Goal: Task Accomplishment & Management: Manage account settings

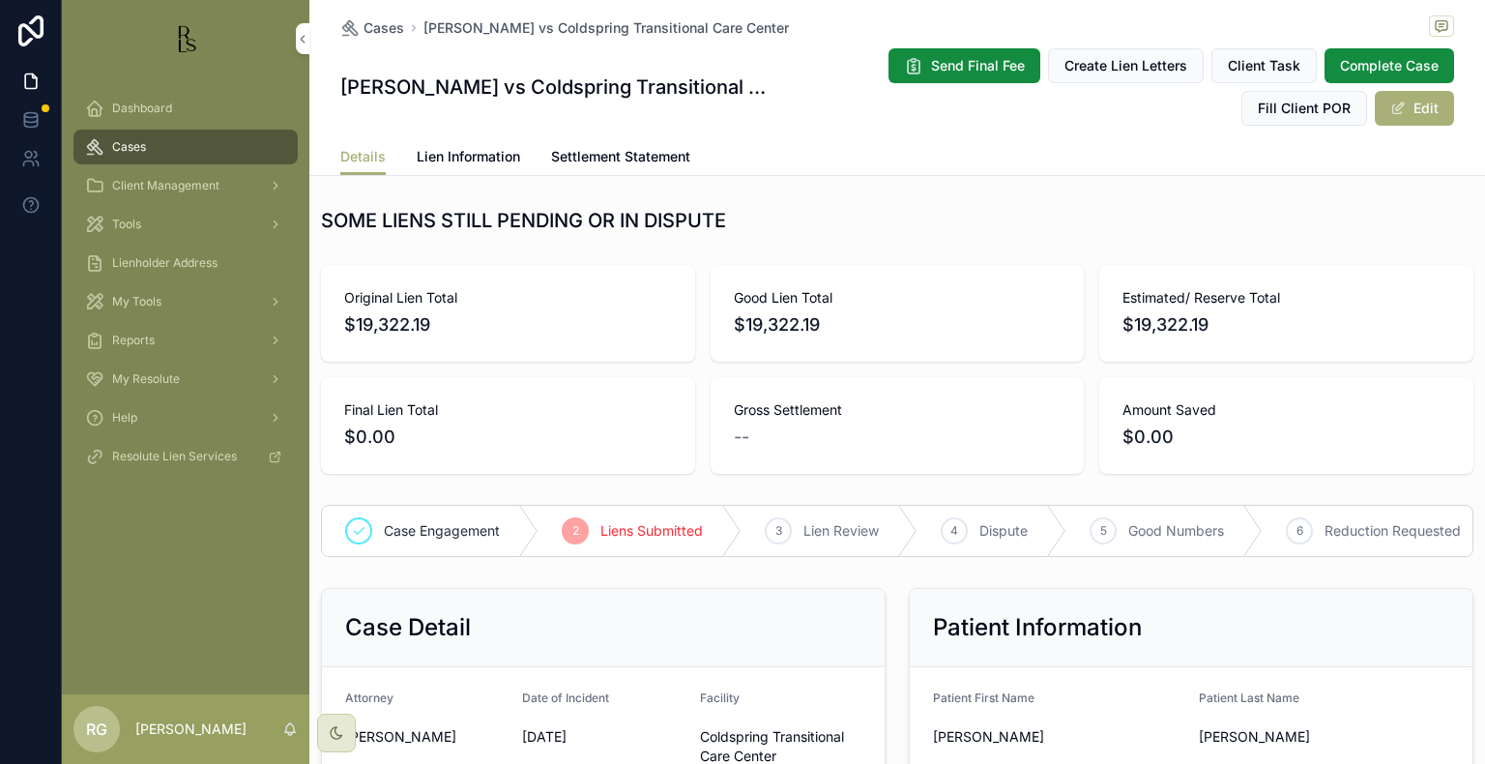
scroll to position [484, 0]
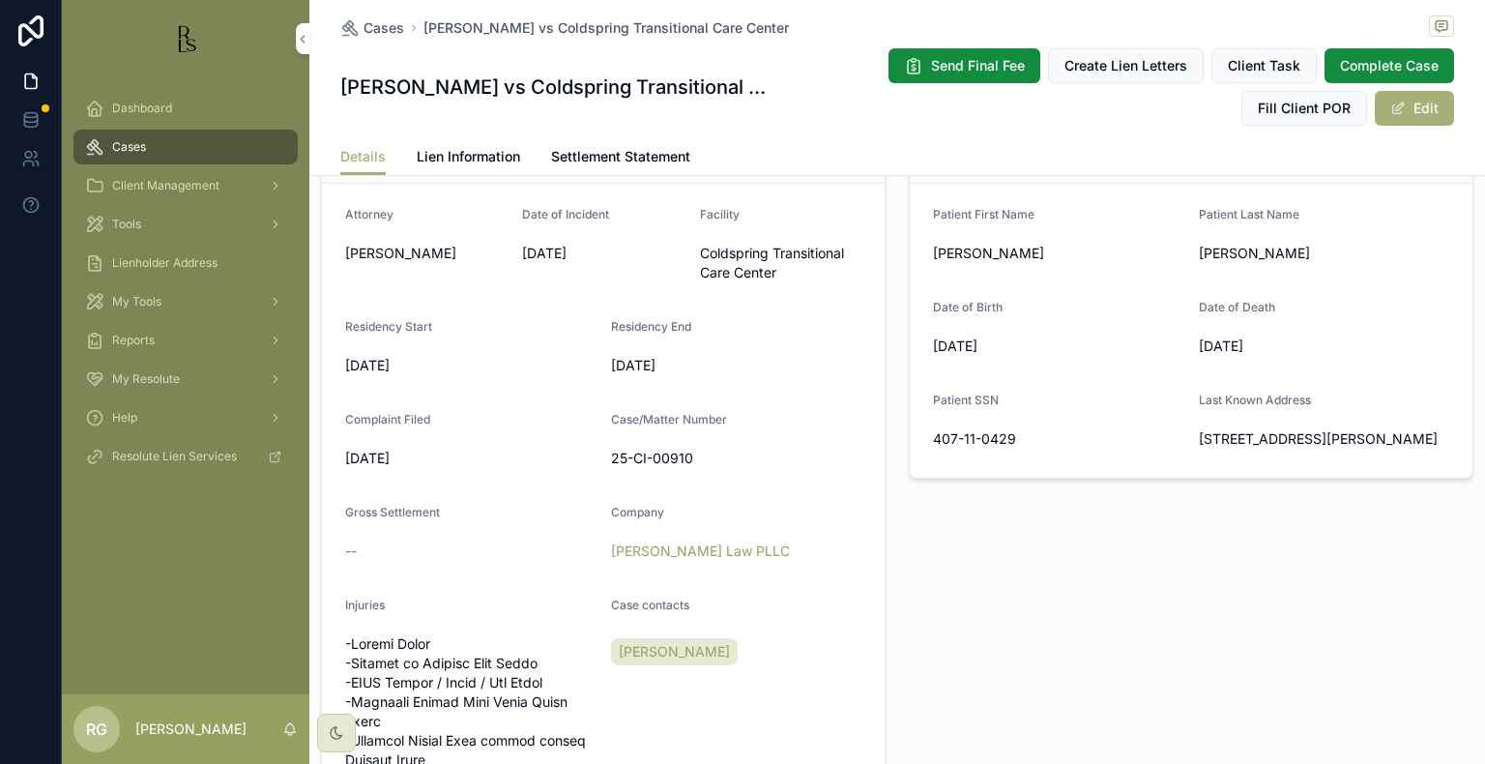
click at [146, 122] on div "Dashboard" at bounding box center [185, 108] width 201 height 31
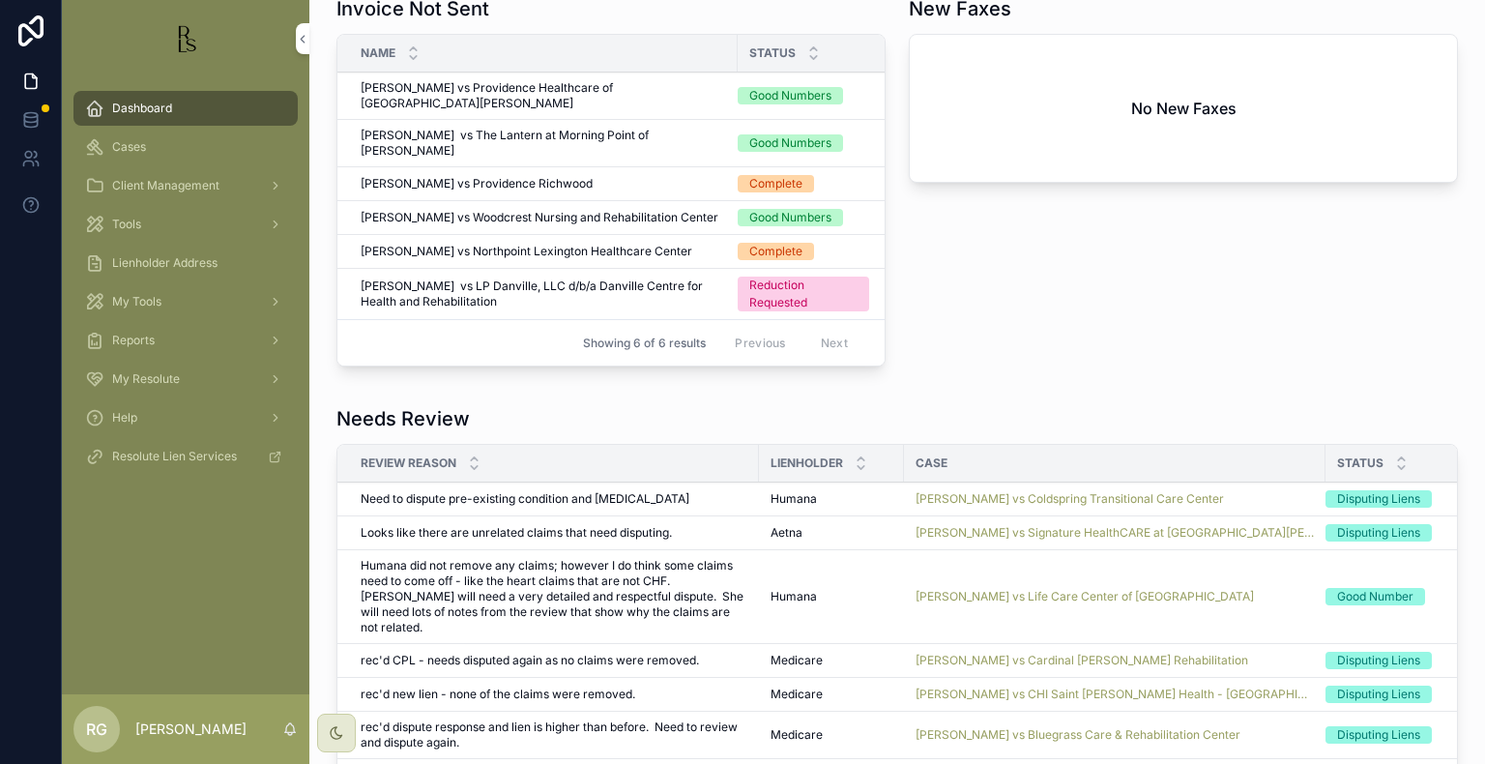
scroll to position [1161, 0]
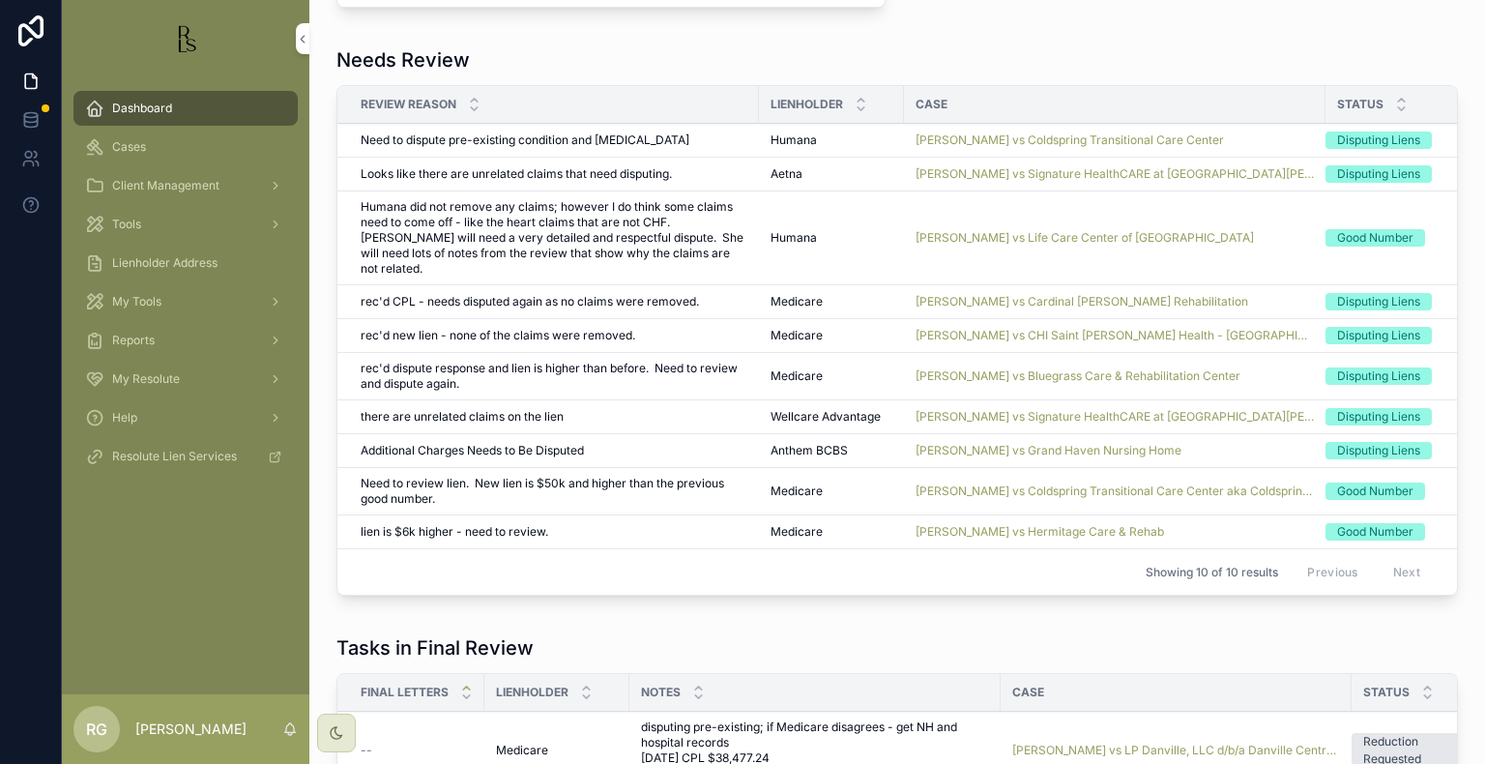
click at [1079, 294] on span "[PERSON_NAME] vs Cardinal [PERSON_NAME] Rehabilitation" at bounding box center [1082, 301] width 333 height 15
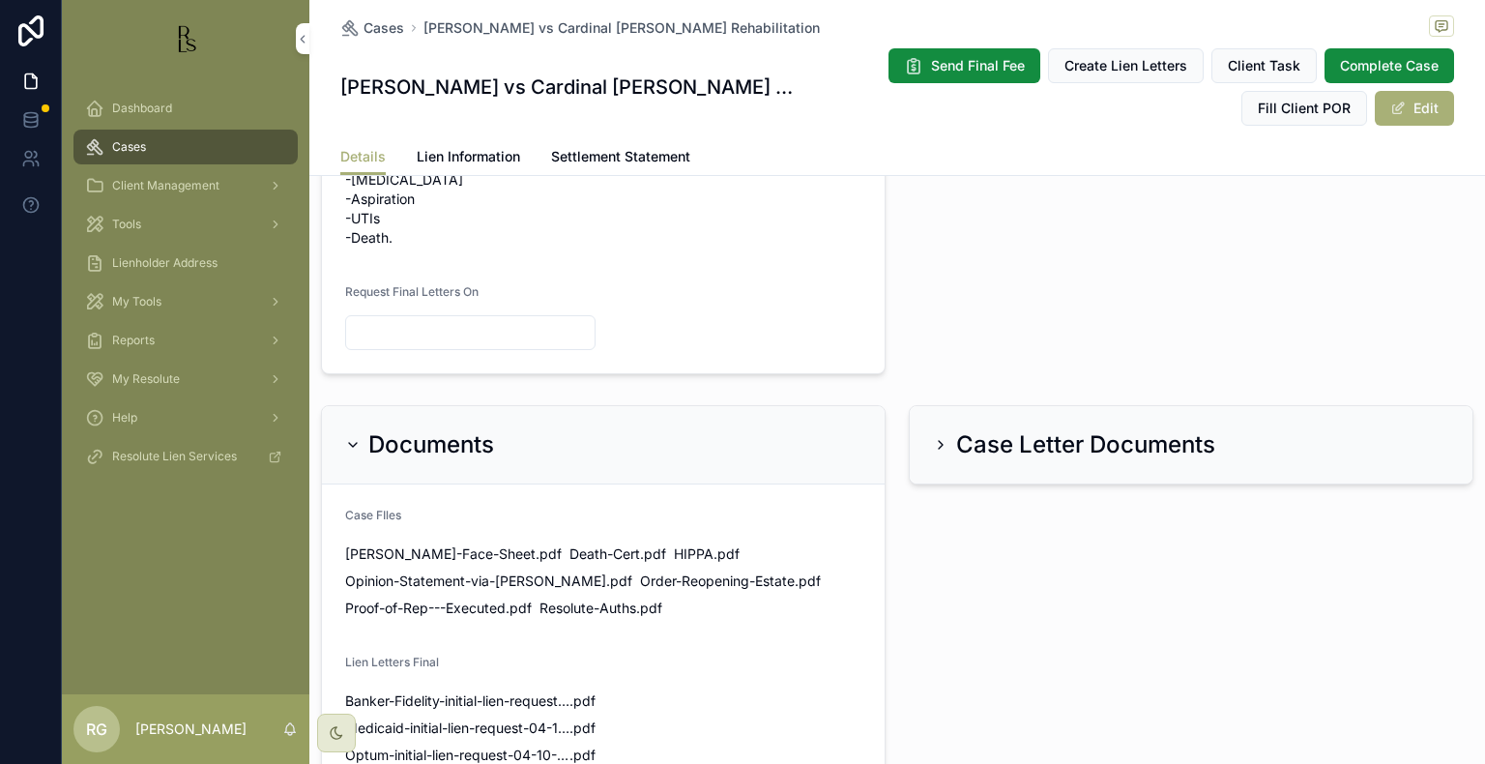
scroll to position [1161, 0]
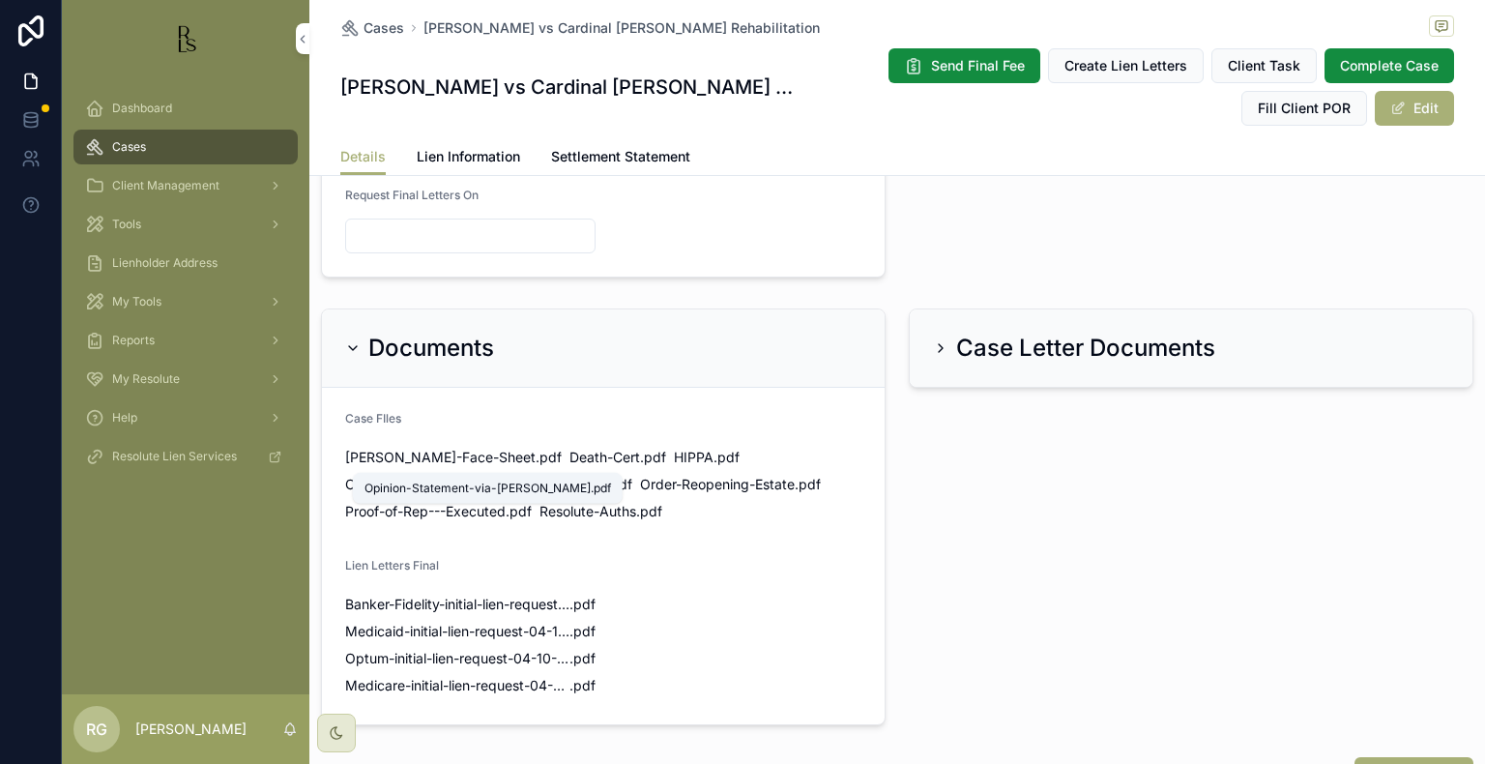
click at [573, 475] on span "Opinion-Statement-via-[PERSON_NAME]" at bounding box center [475, 484] width 261 height 19
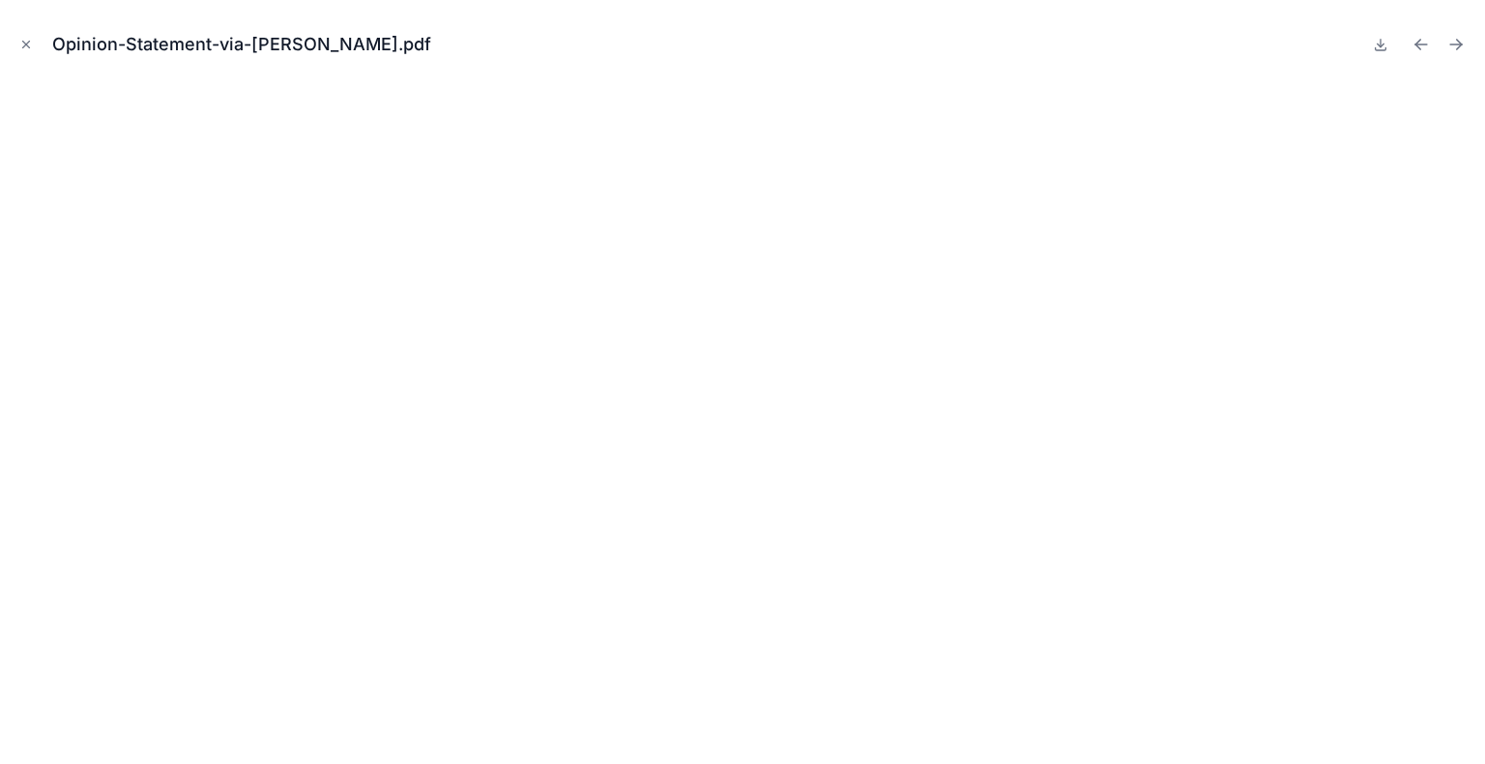
click at [21, 45] on icon "Close modal" at bounding box center [26, 45] width 14 height 14
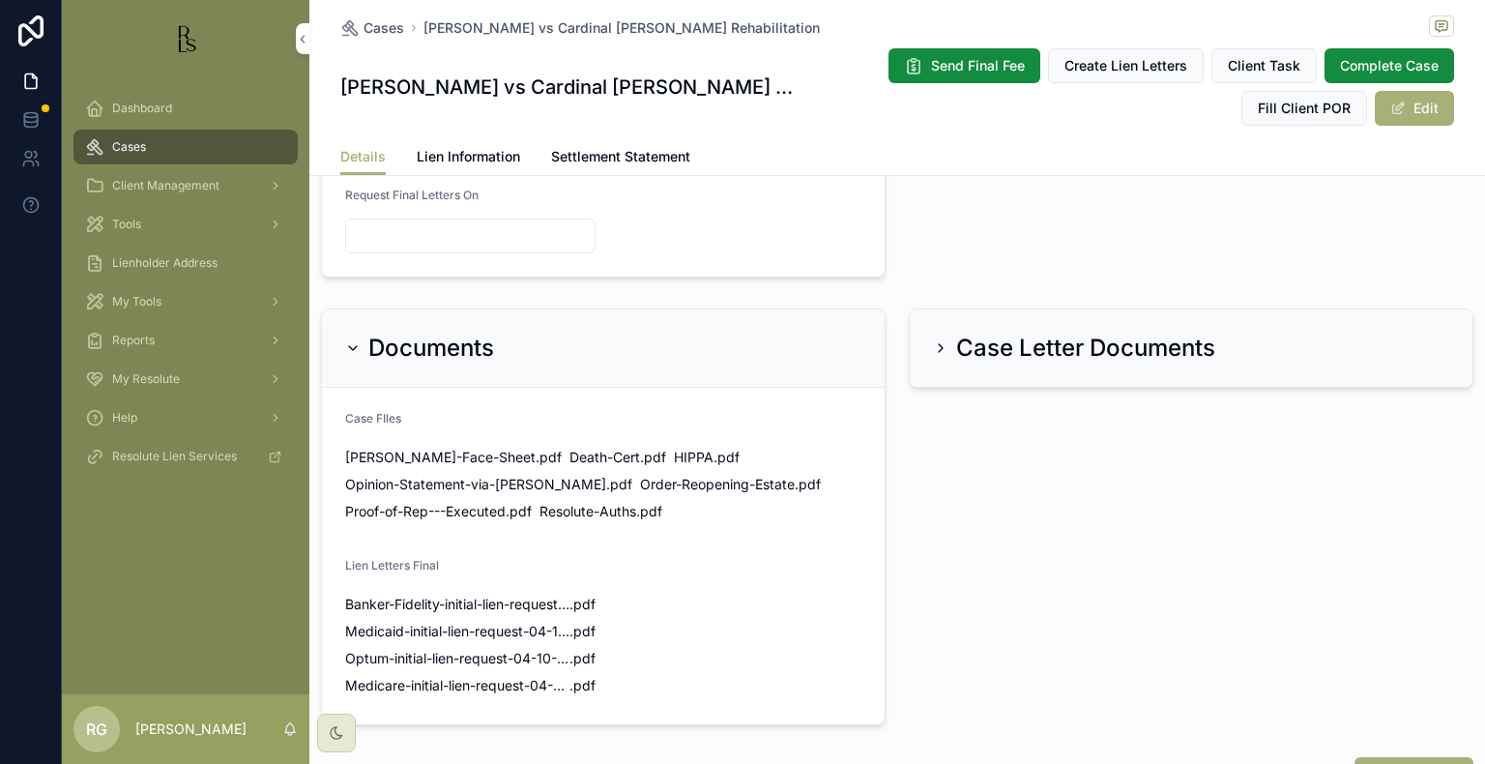
click at [159, 117] on div "Dashboard" at bounding box center [185, 108] width 201 height 31
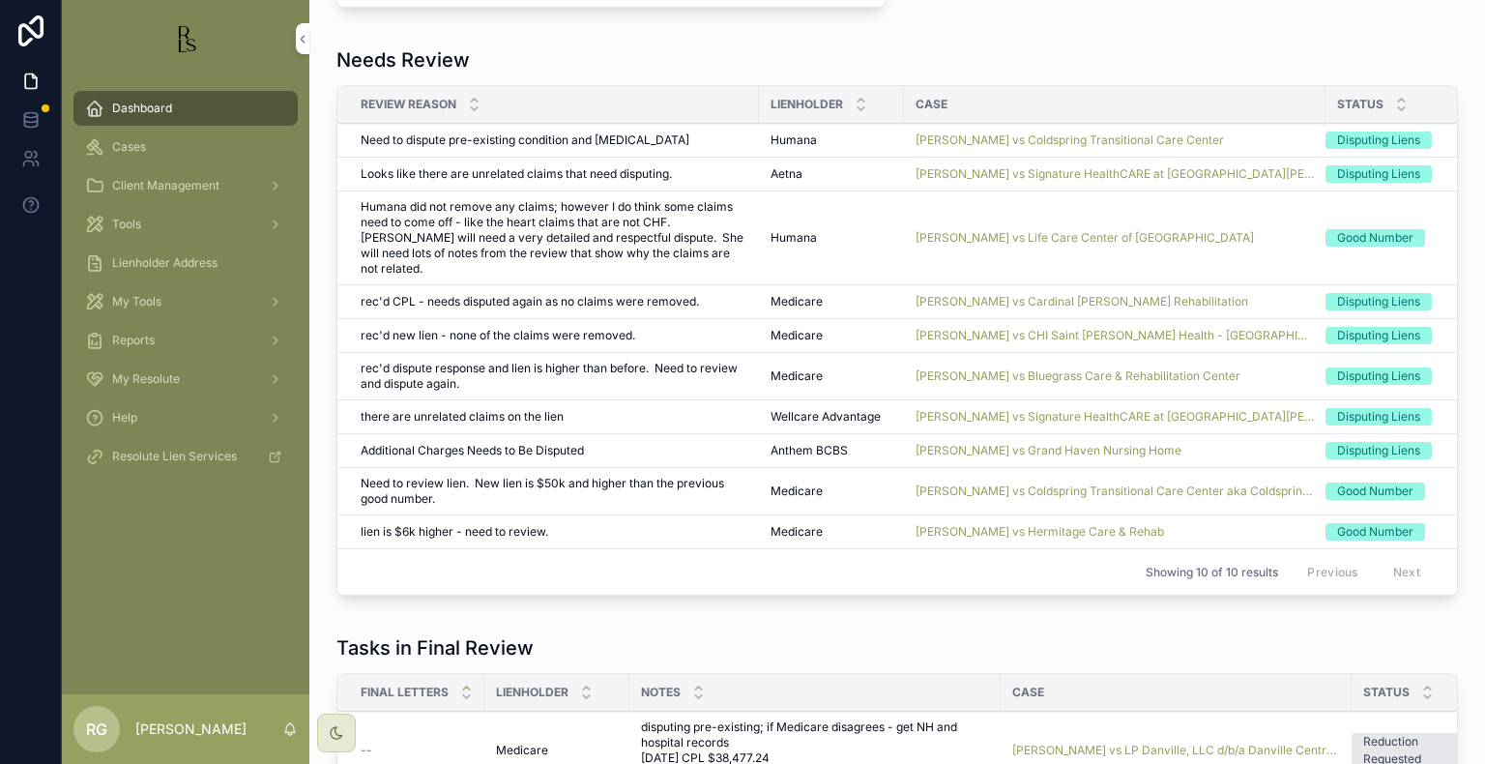
click at [979, 132] on span "[PERSON_NAME] vs Coldspring Transitional Care Center" at bounding box center [1070, 139] width 309 height 15
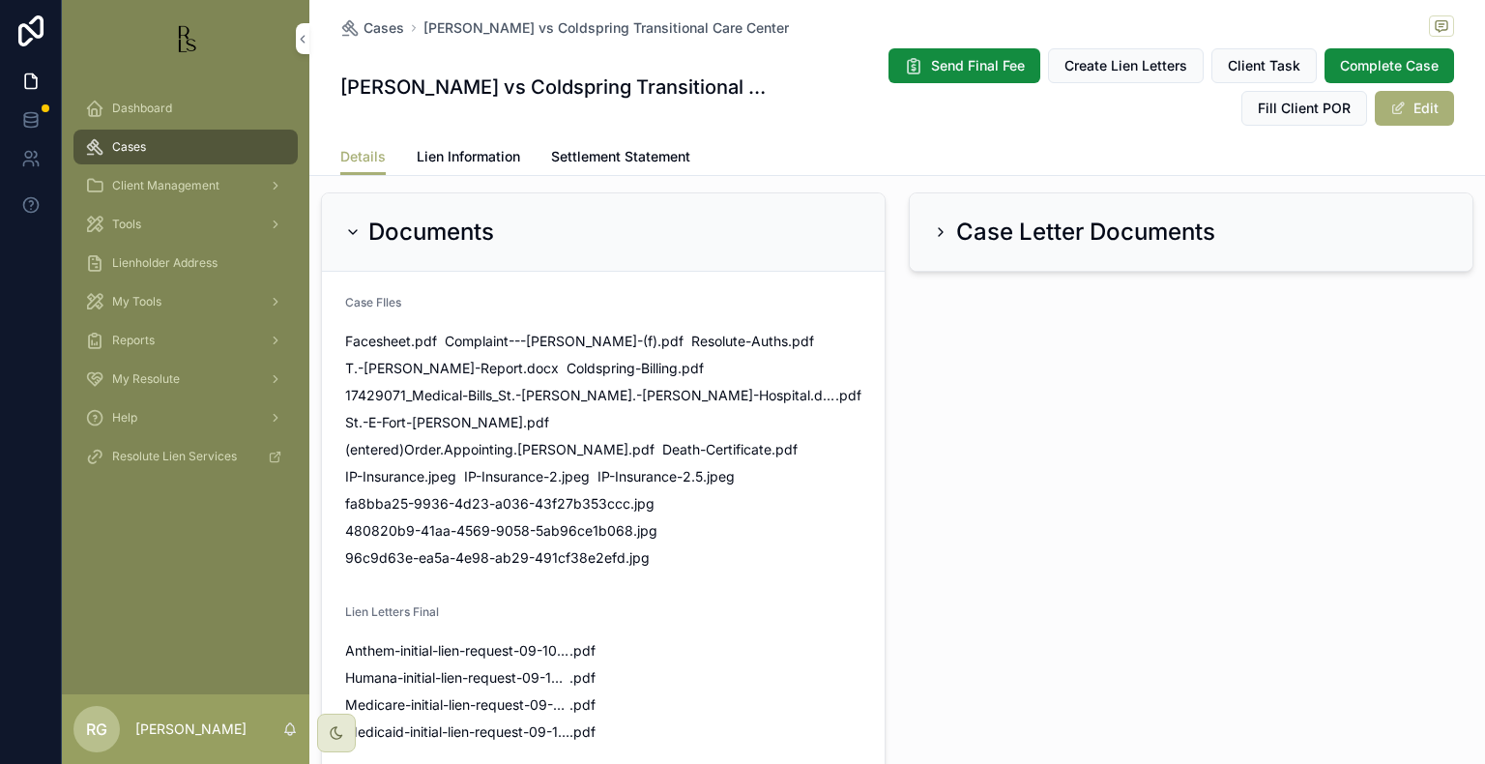
scroll to position [2031, 0]
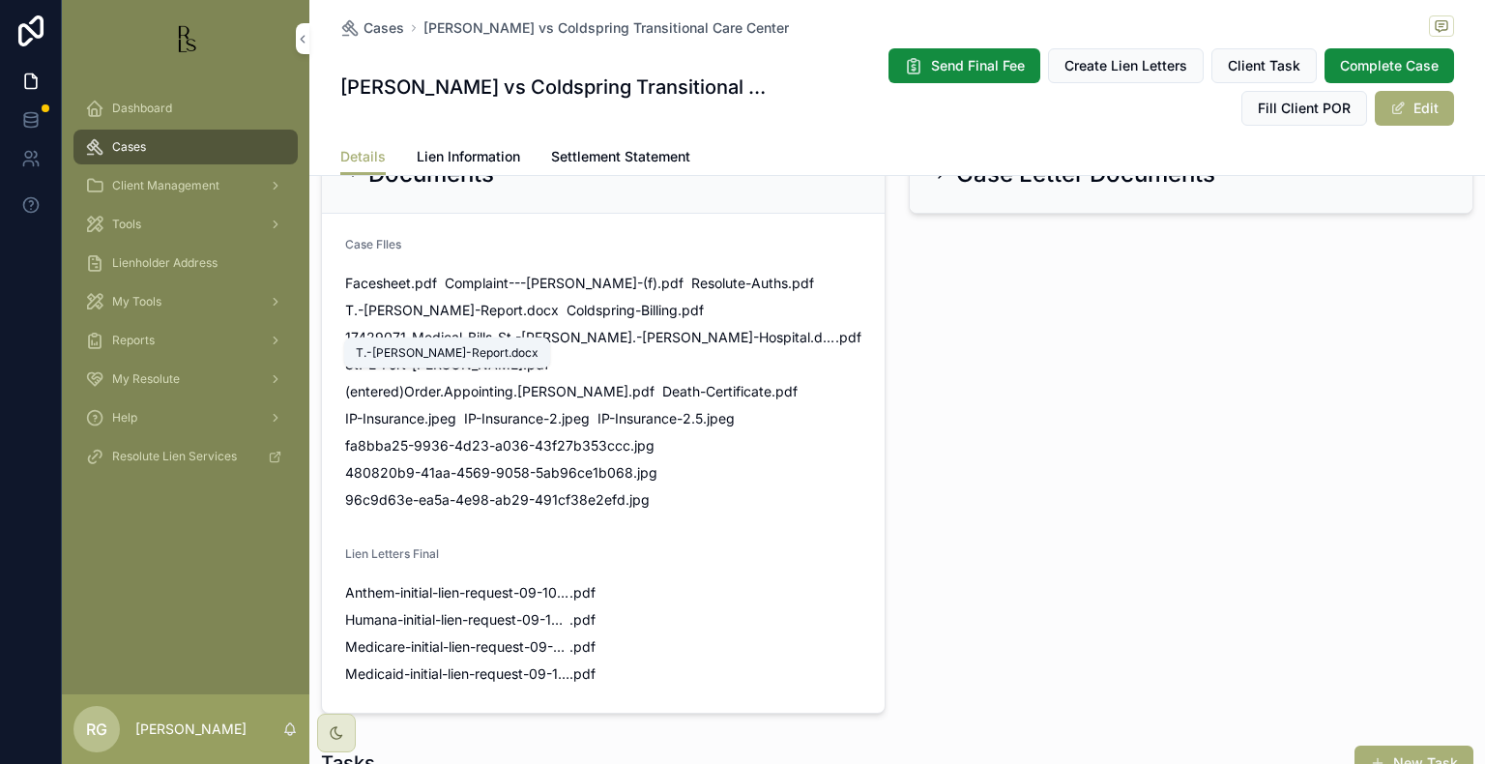
click at [437, 320] on span "T.-[PERSON_NAME]-Report" at bounding box center [434, 310] width 178 height 19
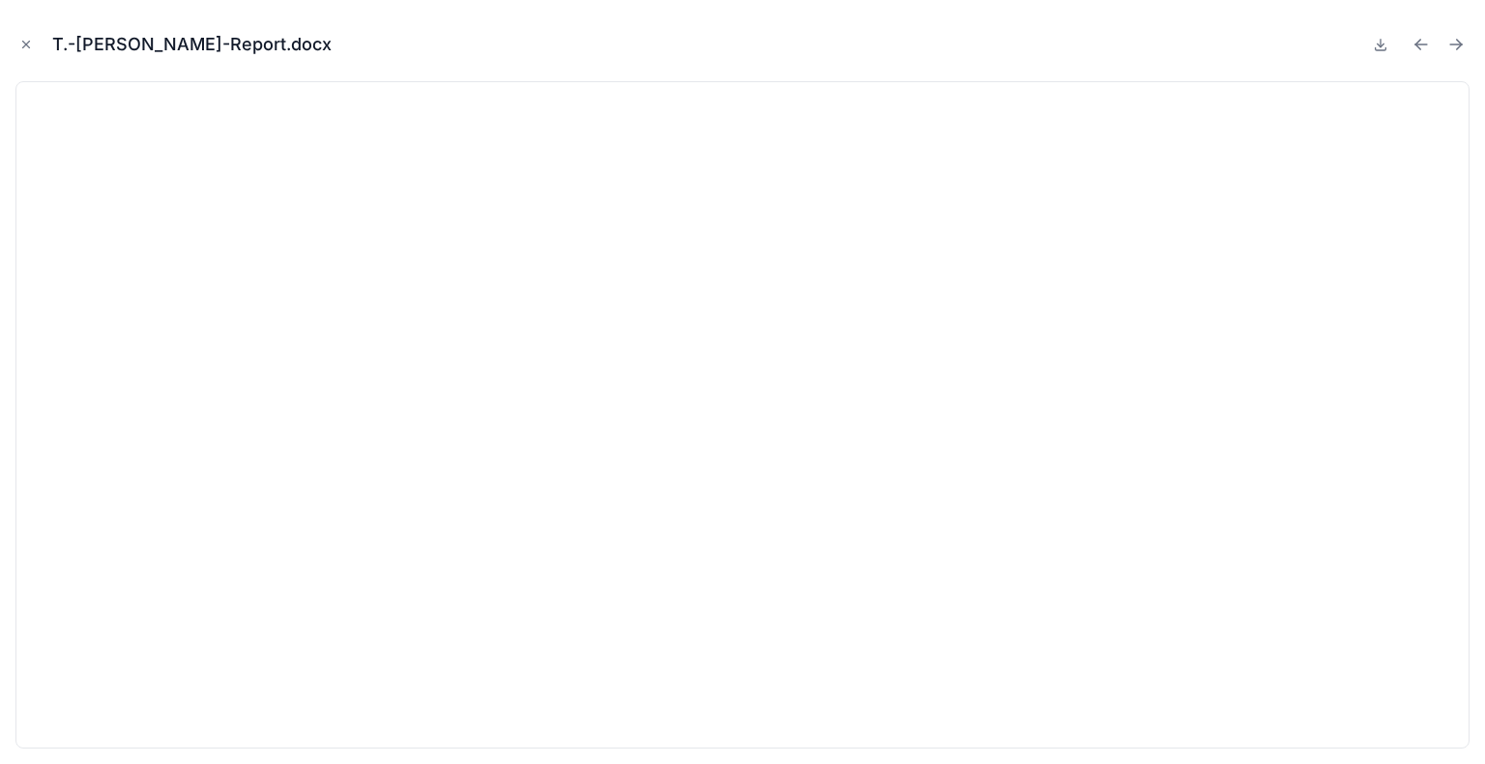
click at [23, 44] on icon "Close modal" at bounding box center [26, 45] width 14 height 14
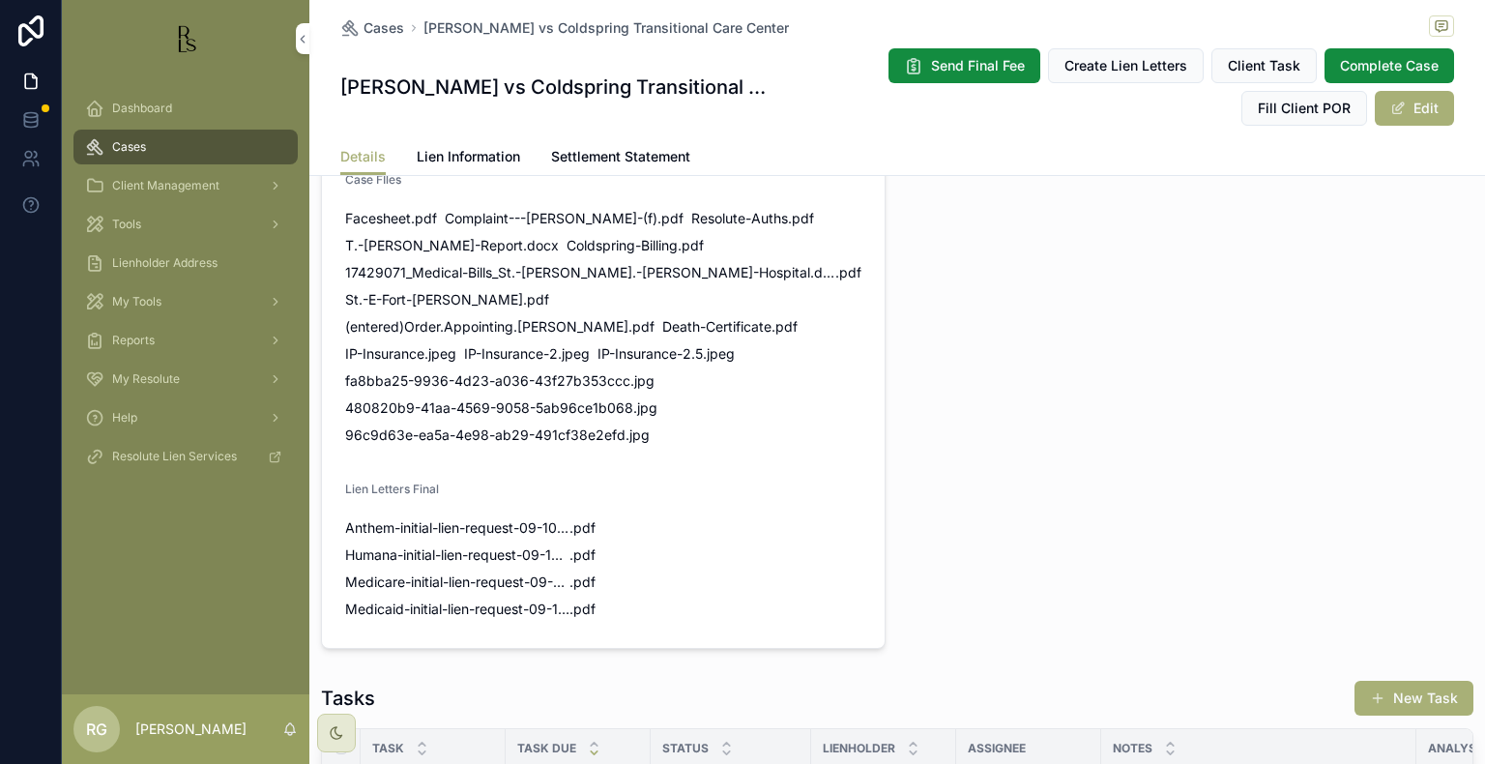
scroll to position [2128, 0]
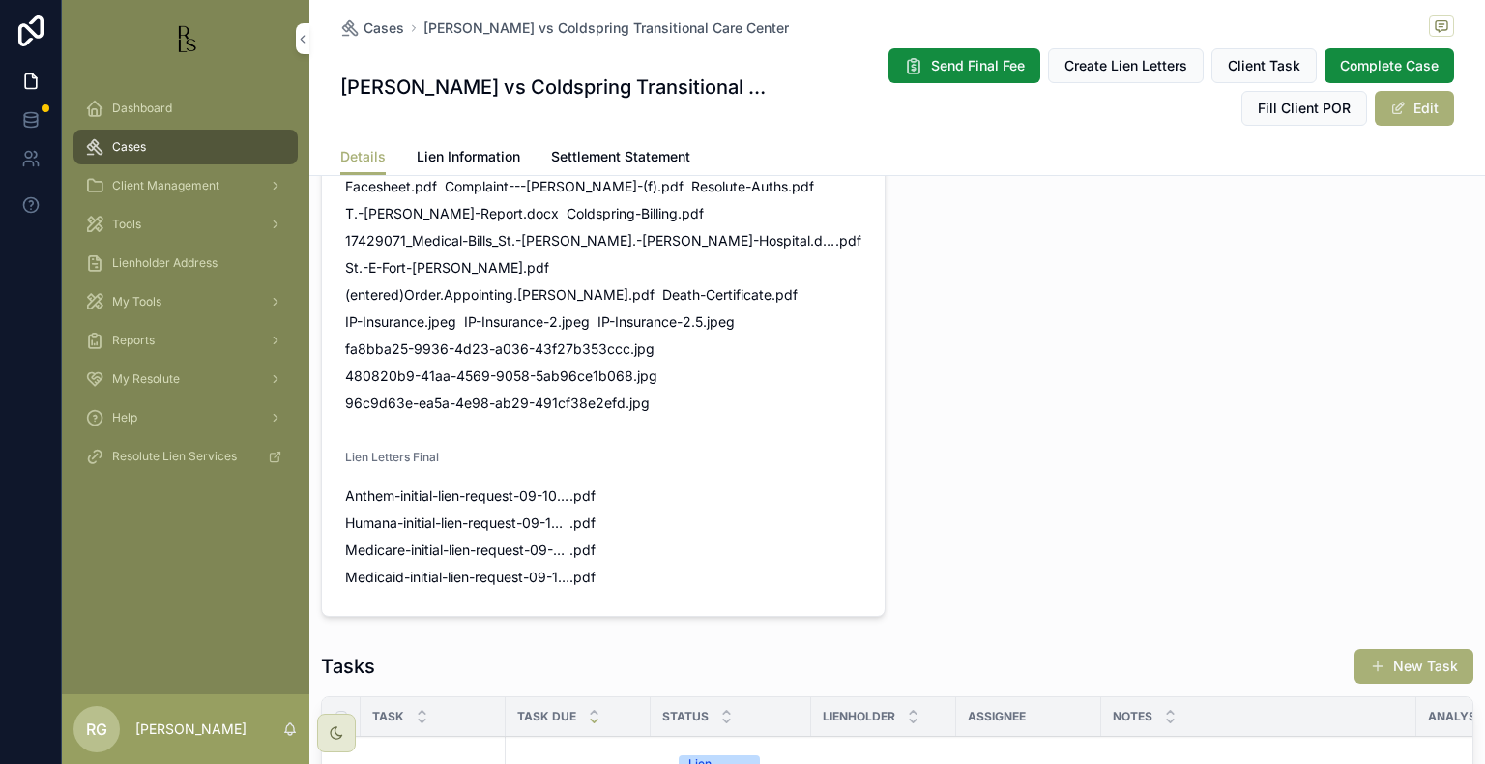
click at [621, 72] on div "[PERSON_NAME] vs Coldspring Transitional Care Center Send Final Fee Create Lien…" at bounding box center [897, 86] width 1114 height 79
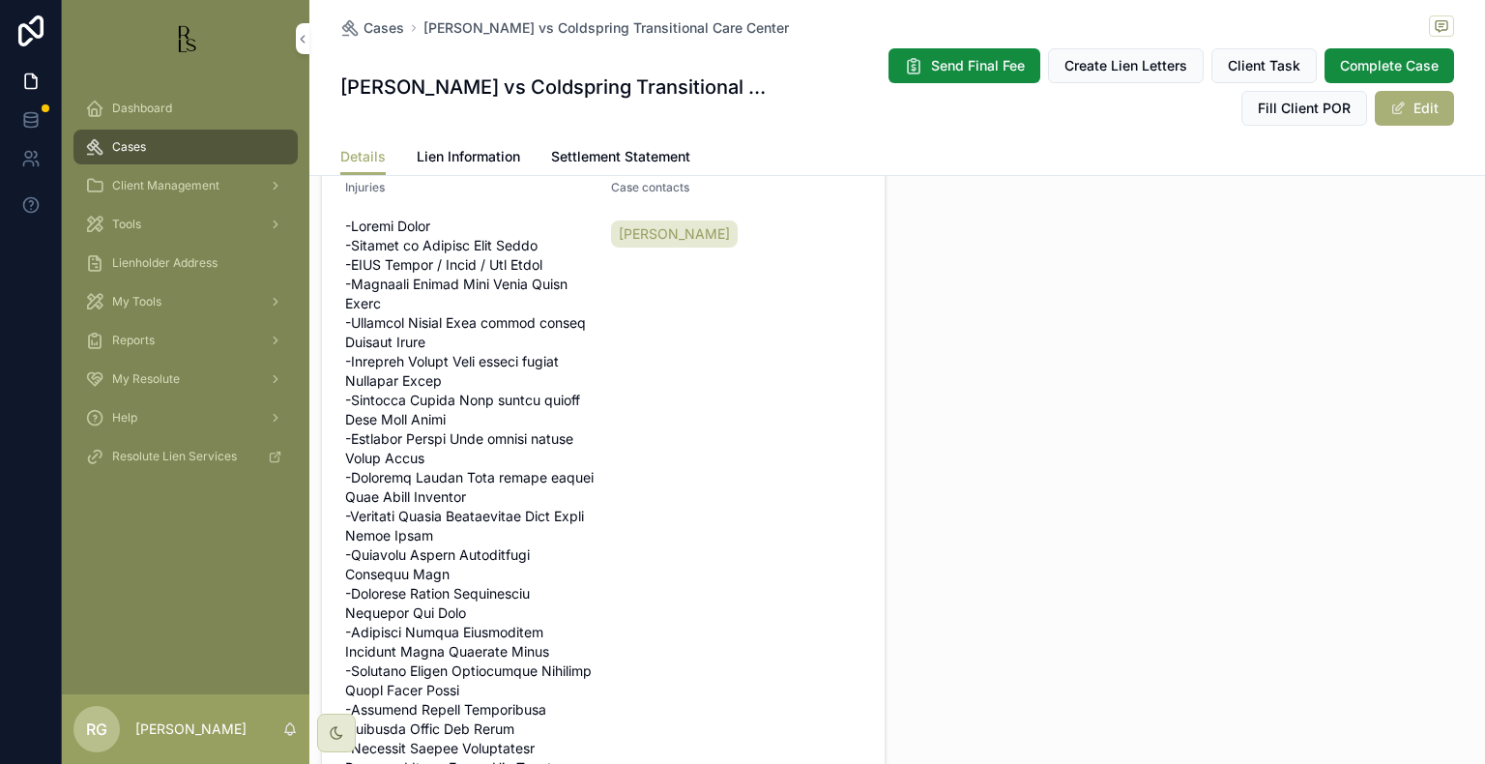
scroll to position [870, 0]
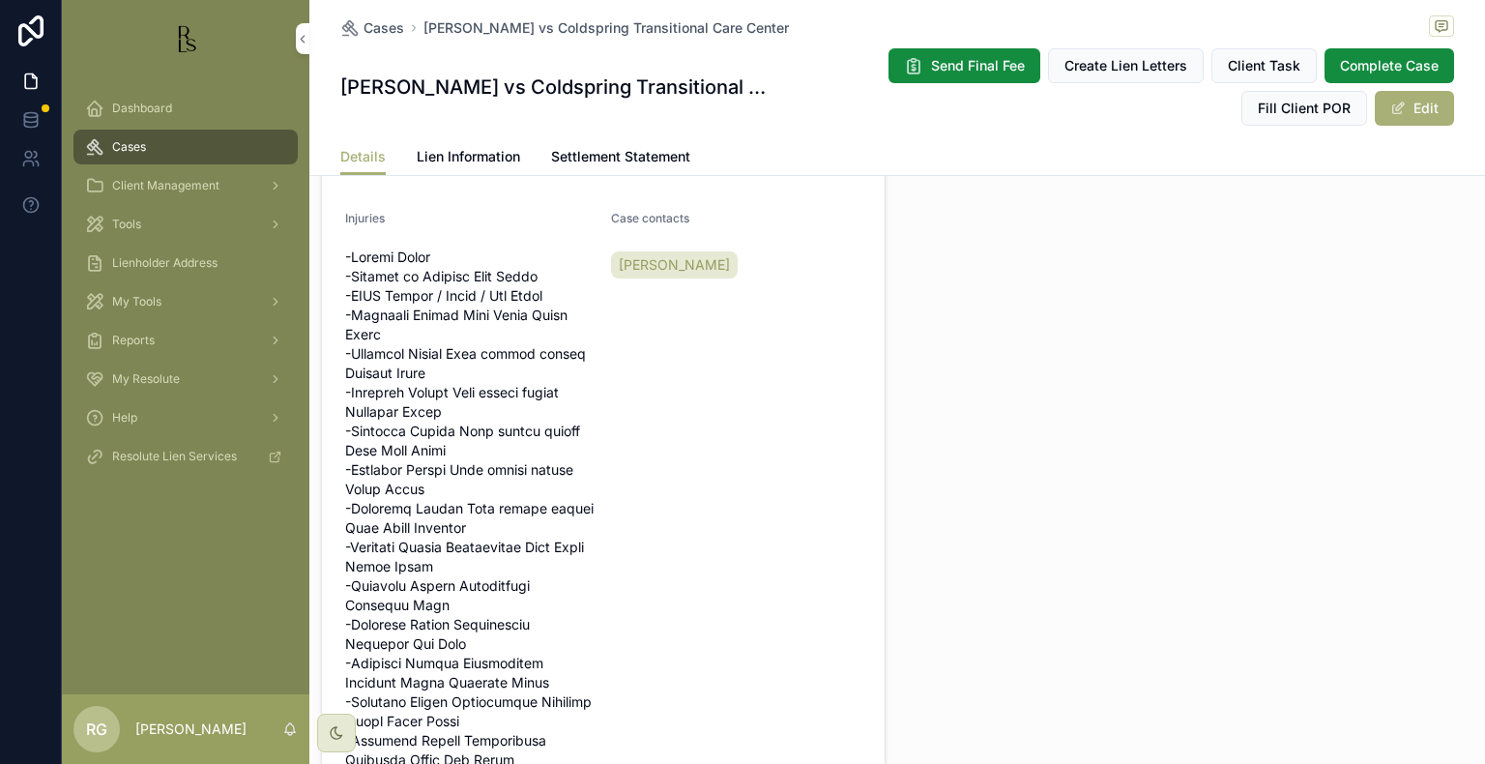
click at [207, 100] on div "Dashboard" at bounding box center [185, 108] width 201 height 31
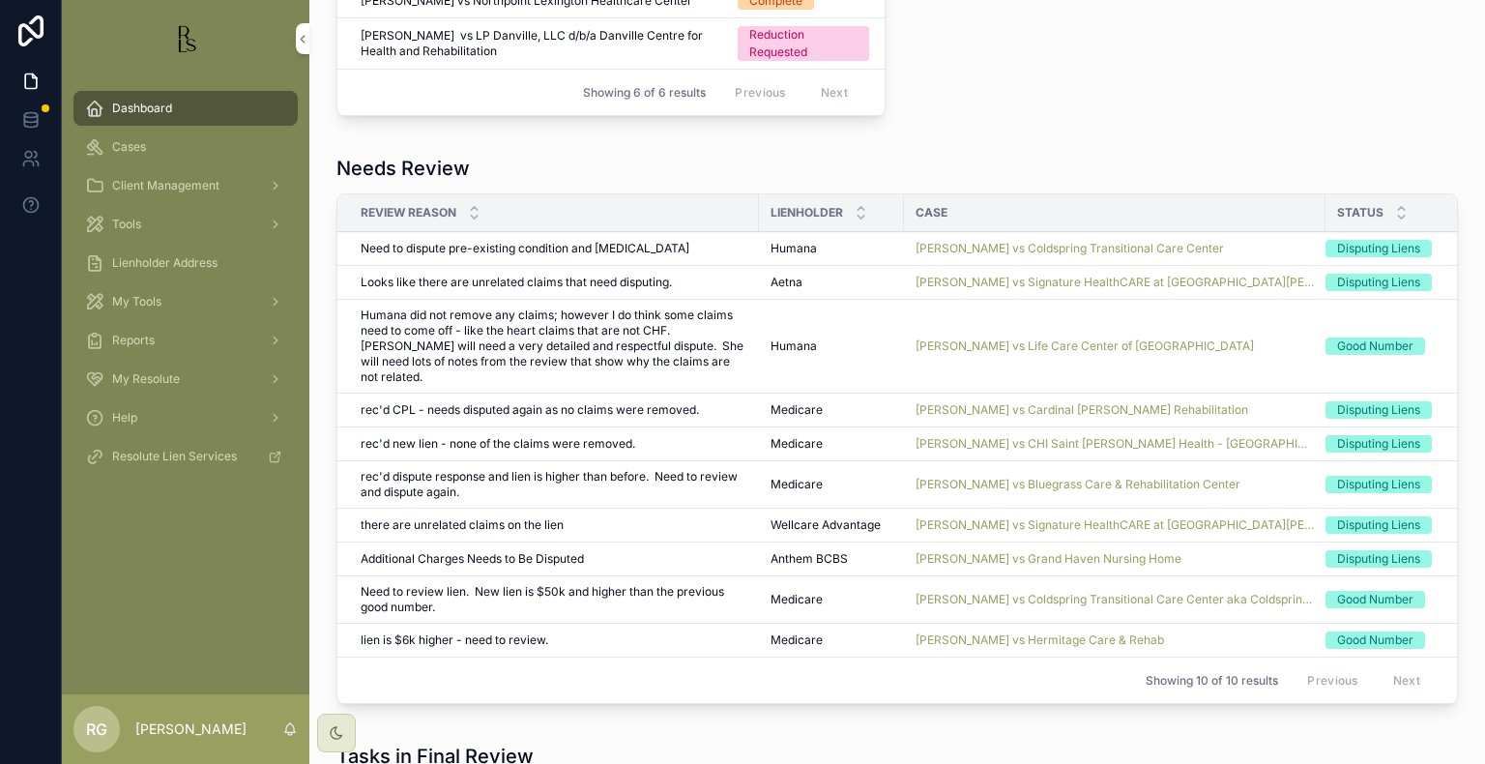
scroll to position [1064, 0]
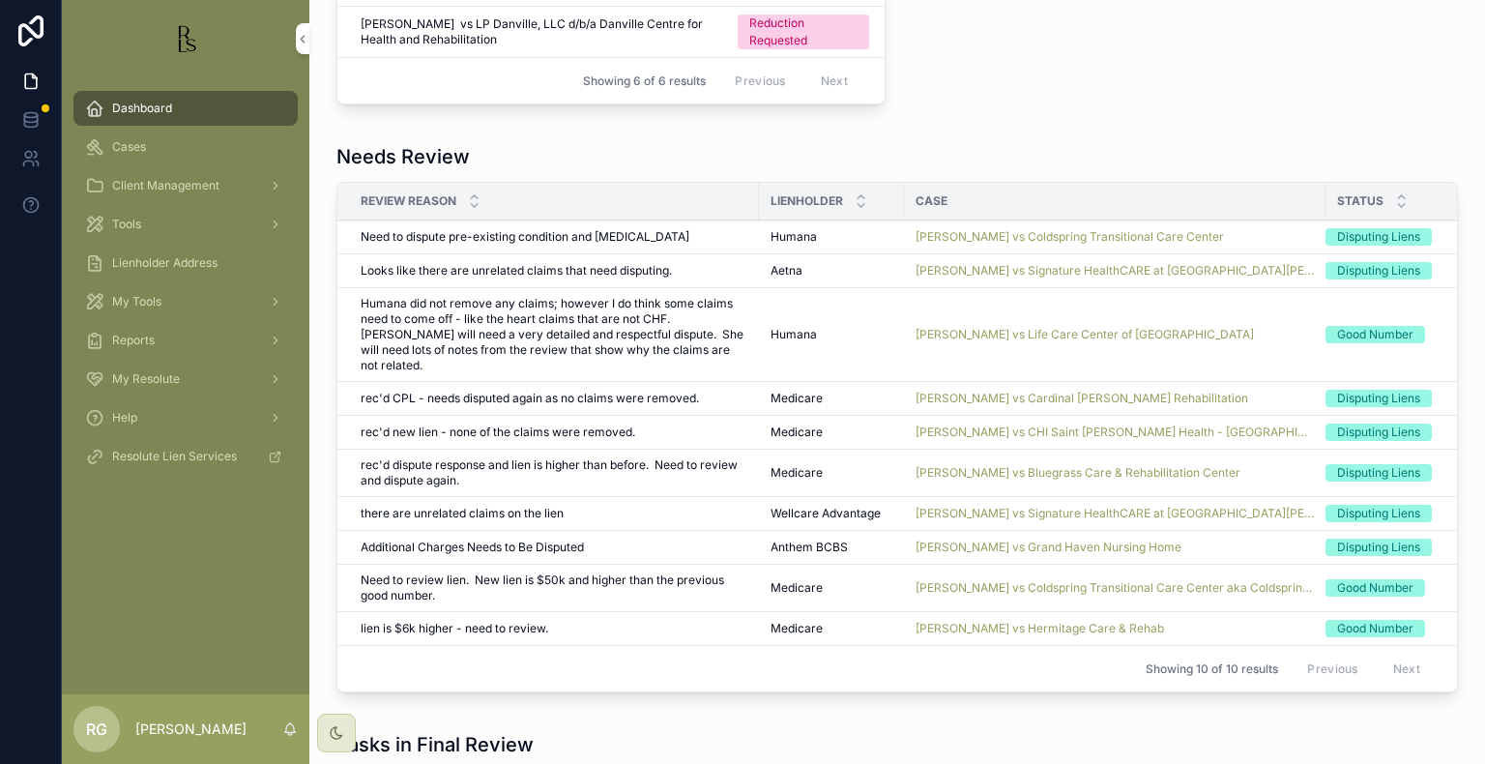
click at [937, 229] on span "[PERSON_NAME] vs Coldspring Transitional Care Center" at bounding box center [1070, 236] width 309 height 15
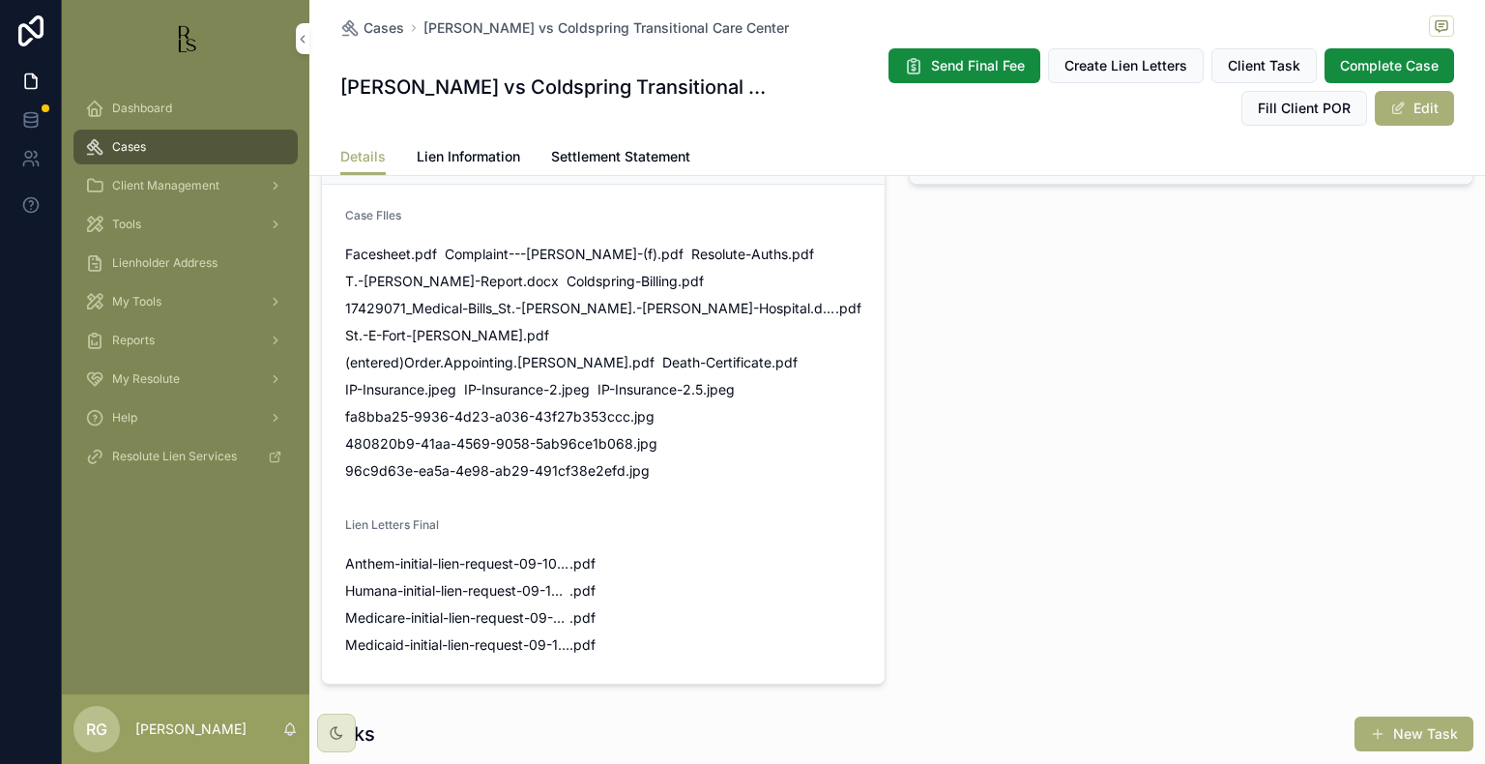
scroll to position [2514, 0]
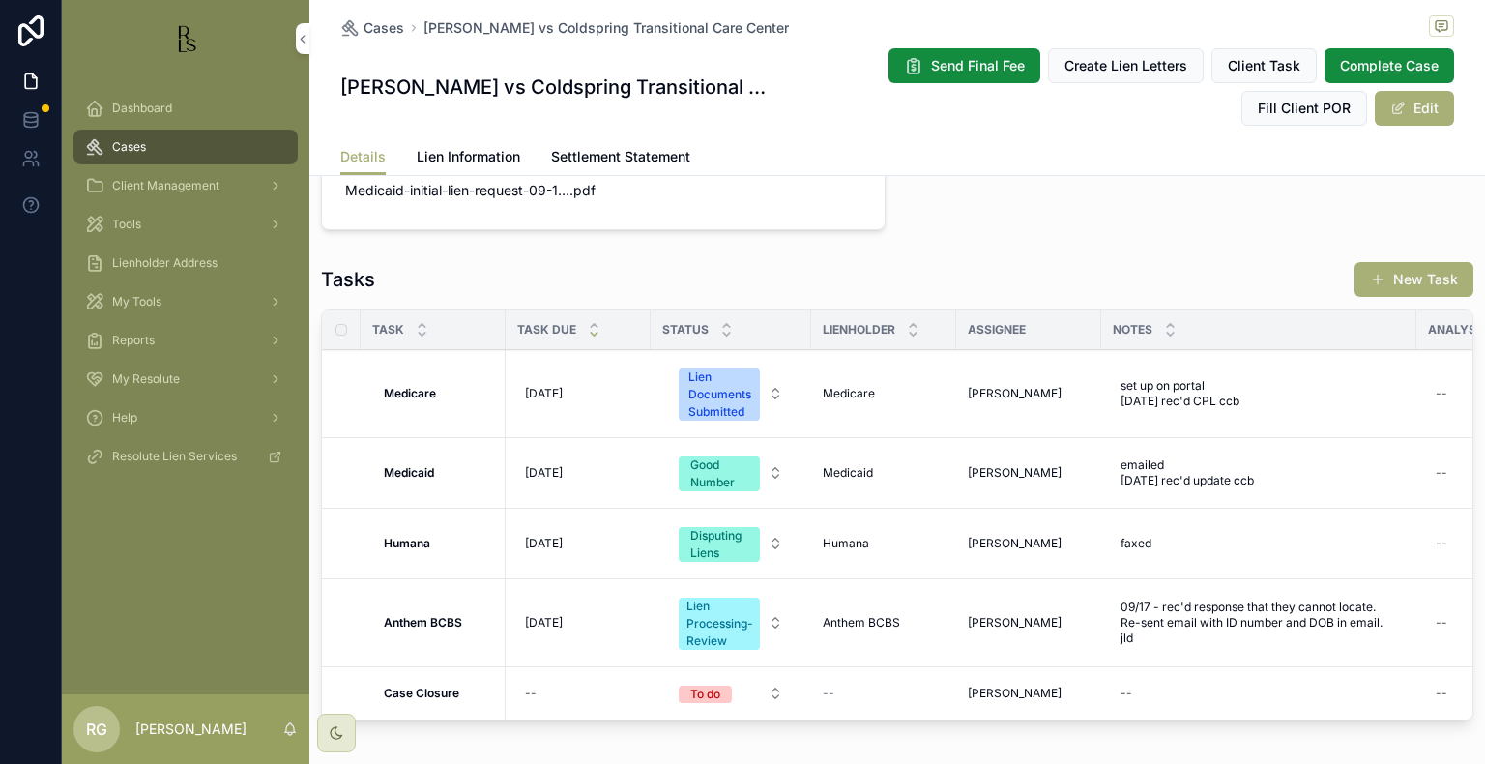
click at [563, 536] on span "[DATE]" at bounding box center [544, 543] width 38 height 15
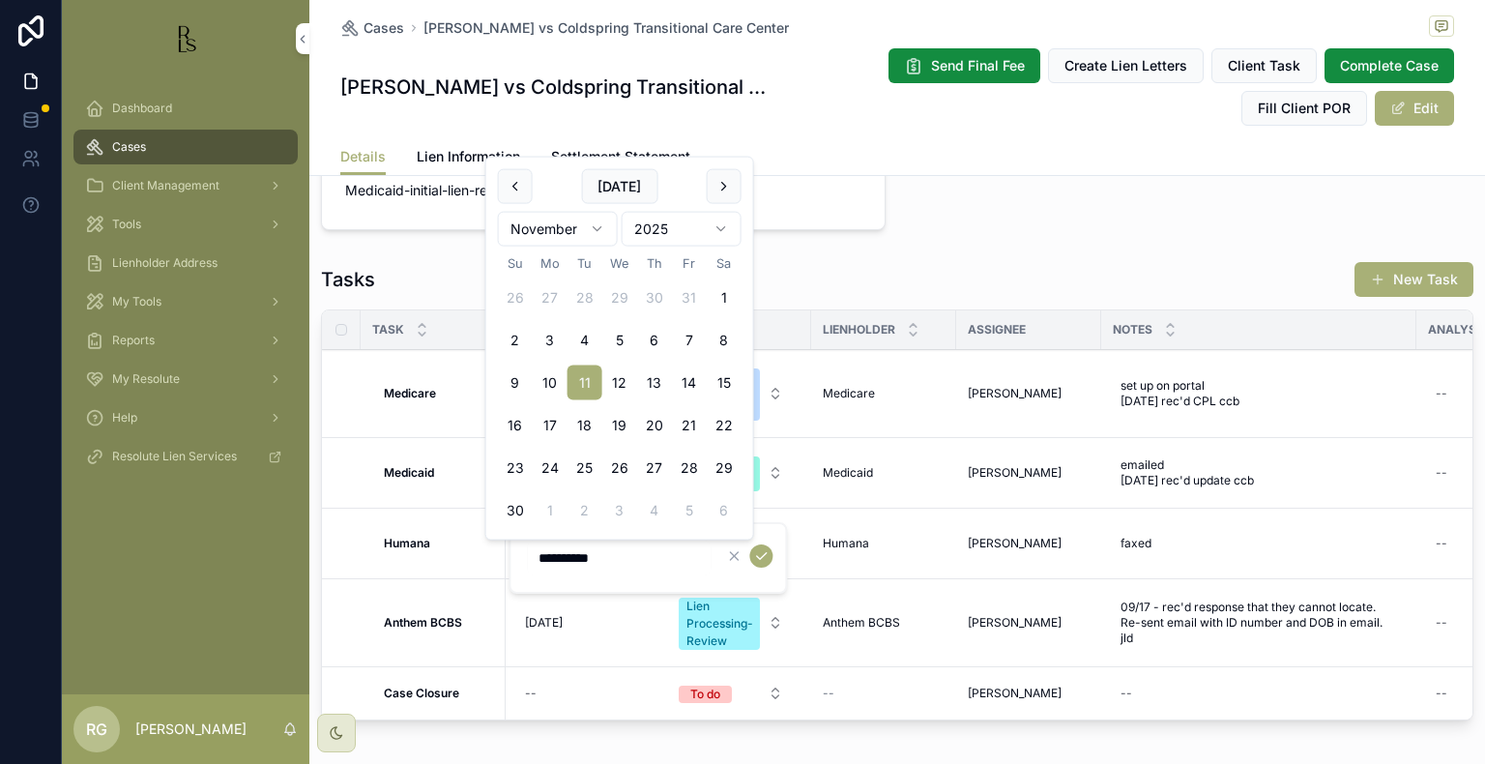
click at [771, 555] on button "scrollable content" at bounding box center [760, 555] width 23 height 23
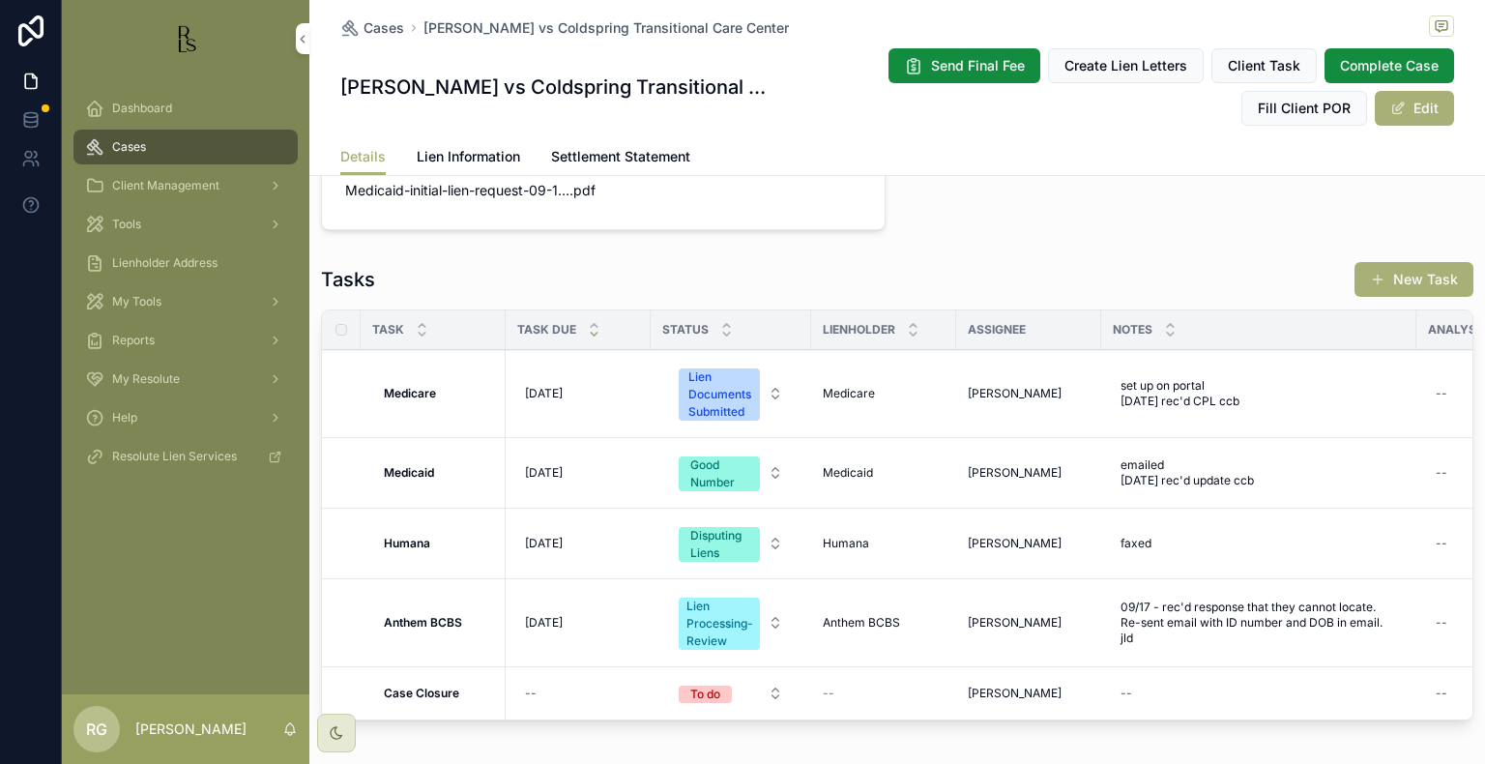
click at [1168, 537] on div "faxed faxed" at bounding box center [1259, 543] width 292 height 31
click at [1230, 573] on textarea "*****" at bounding box center [1216, 570] width 184 height 58
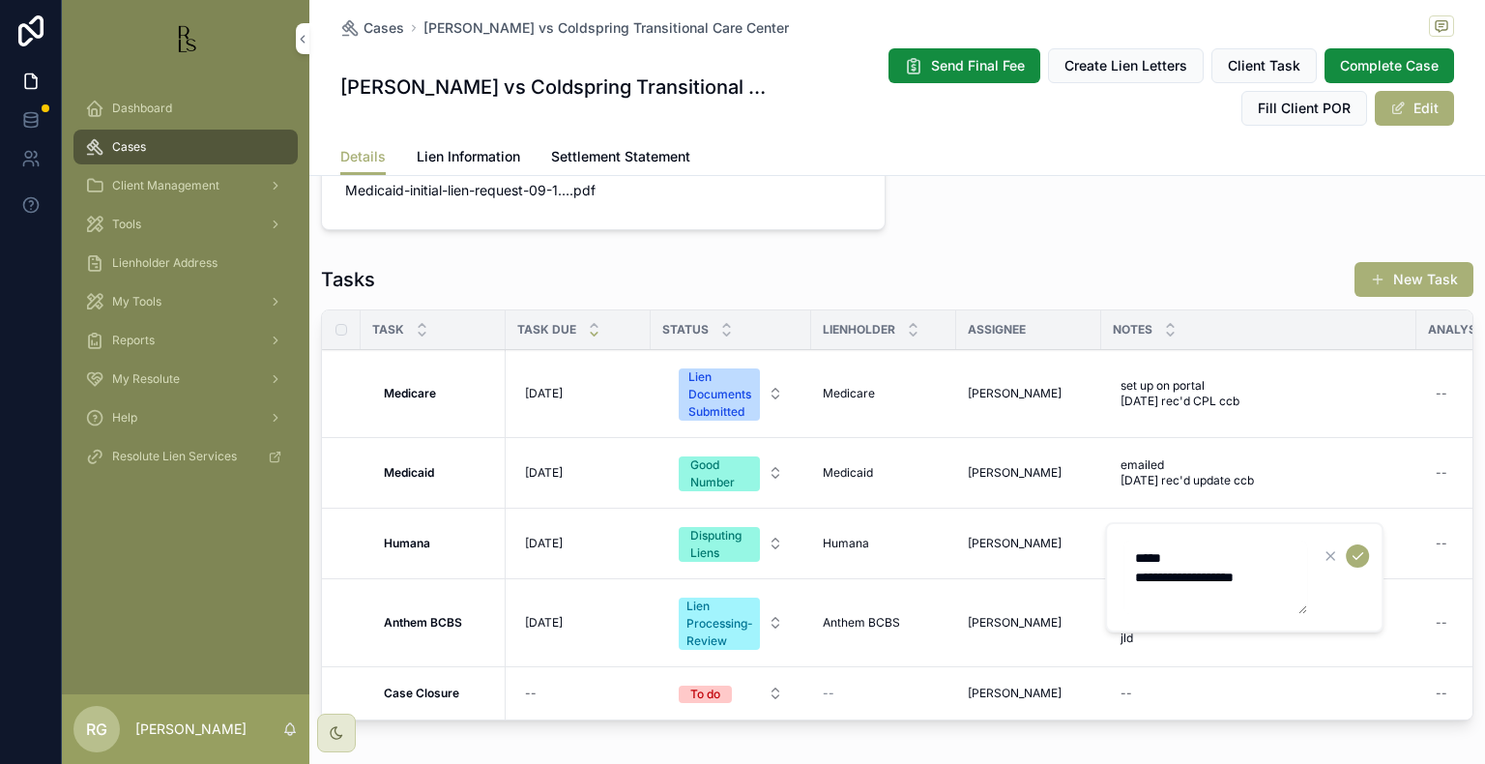
drag, startPoint x: 1219, startPoint y: 583, endPoint x: 1190, endPoint y: 590, distance: 29.8
click at [1189, 590] on textarea "**********" at bounding box center [1216, 577] width 184 height 73
type textarea "**********"
click at [1362, 563] on icon "scrollable content" at bounding box center [1357, 555] width 15 height 15
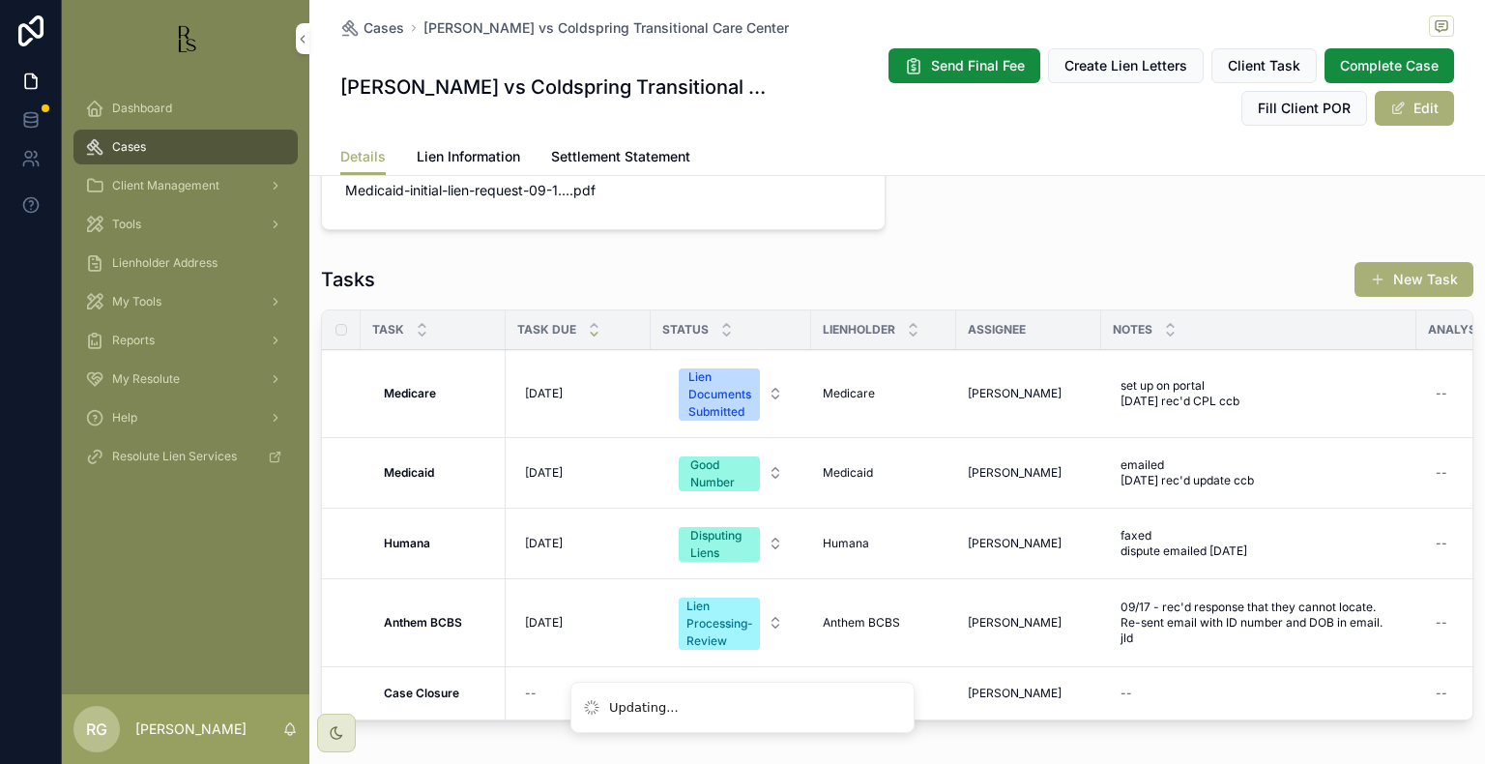
click at [432, 150] on span "Lien Information" at bounding box center [468, 156] width 103 height 19
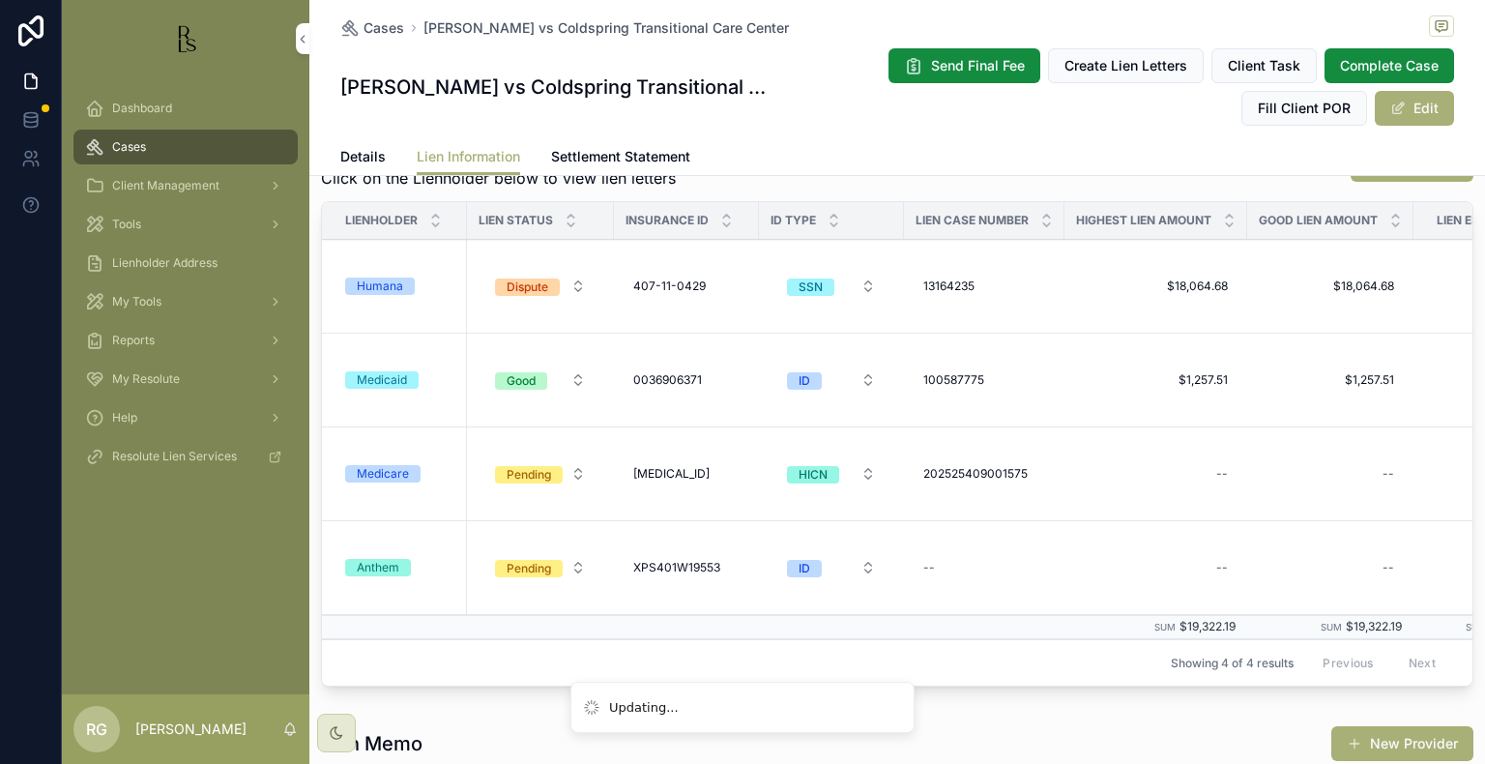
scroll to position [1161, 0]
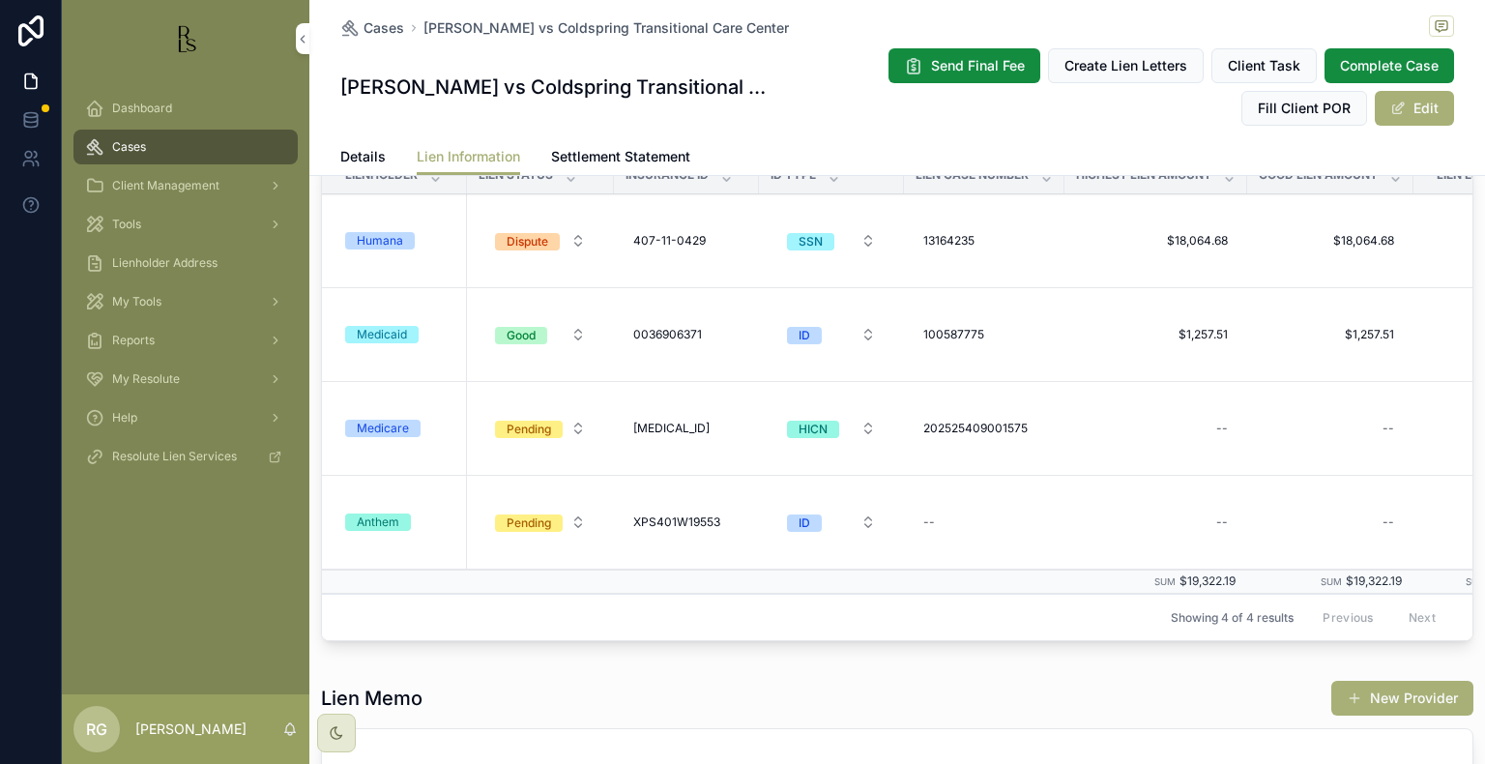
click at [373, 243] on div "Humana" at bounding box center [380, 240] width 46 height 17
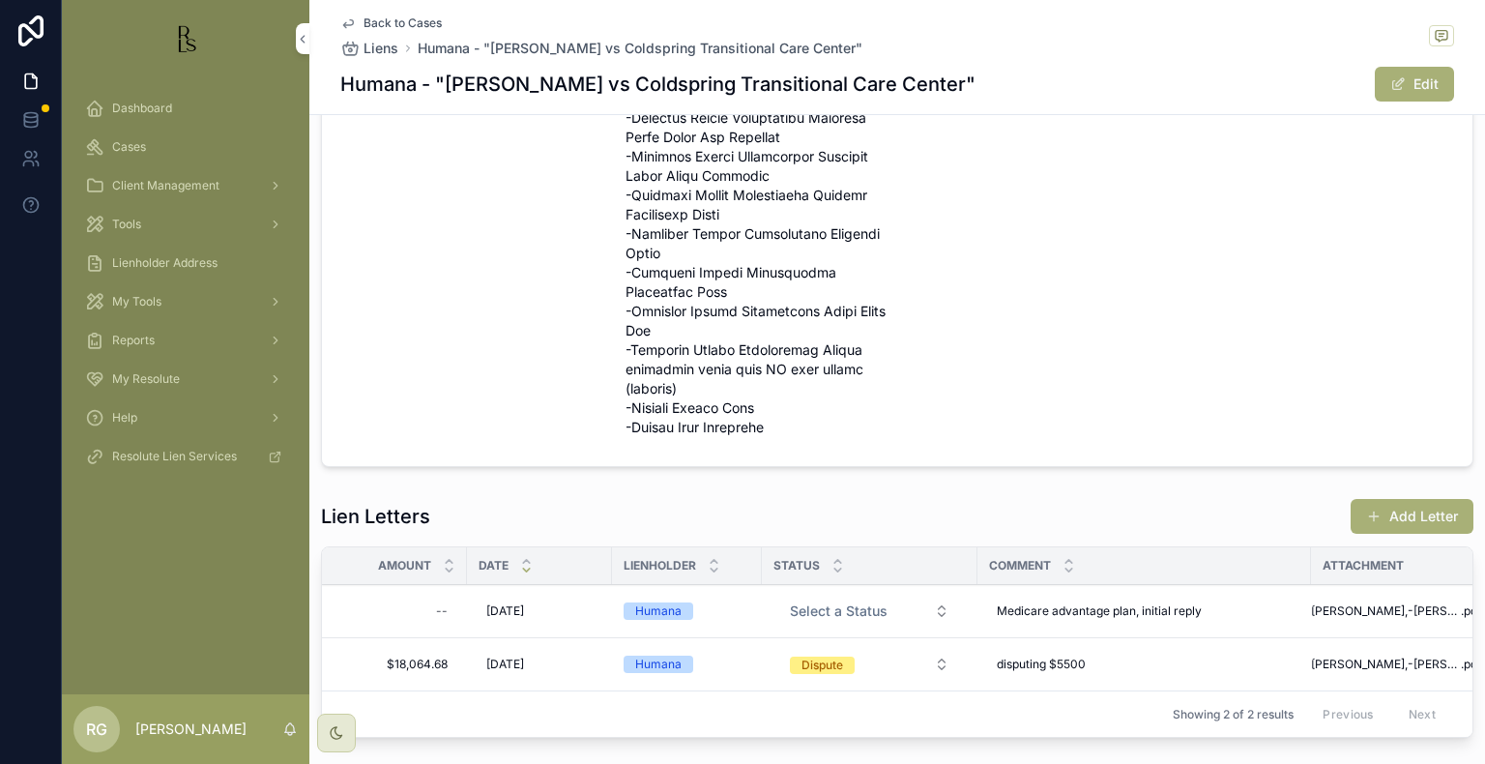
scroll to position [1030, 0]
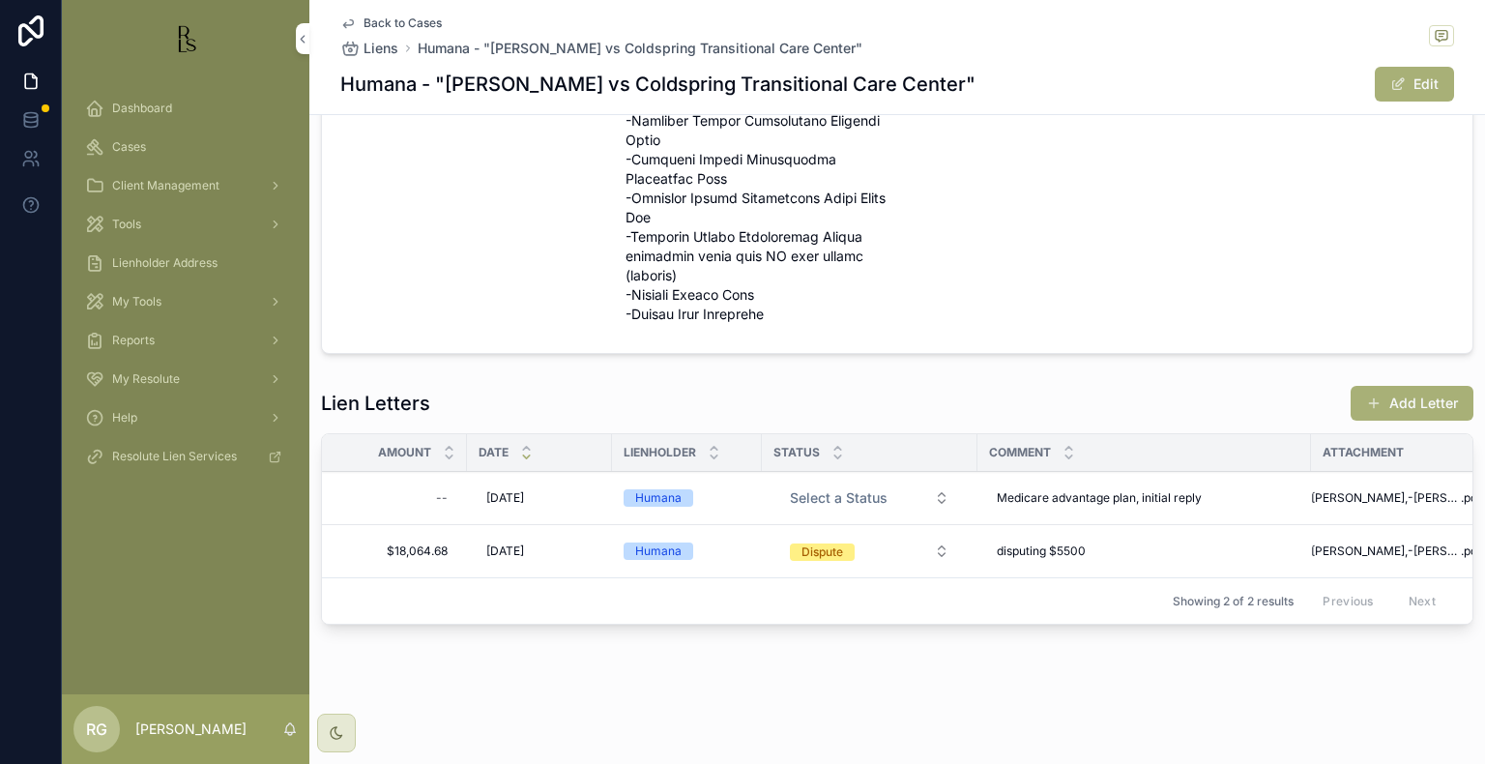
click at [873, 488] on span "Select a Status" at bounding box center [839, 497] width 98 height 19
click at [762, 554] on div "Dispute" at bounding box center [775, 560] width 42 height 17
click at [433, 491] on div "--" at bounding box center [400, 498] width 110 height 31
click at [555, 514] on input "**********" at bounding box center [532, 513] width 182 height 27
type input "**********"
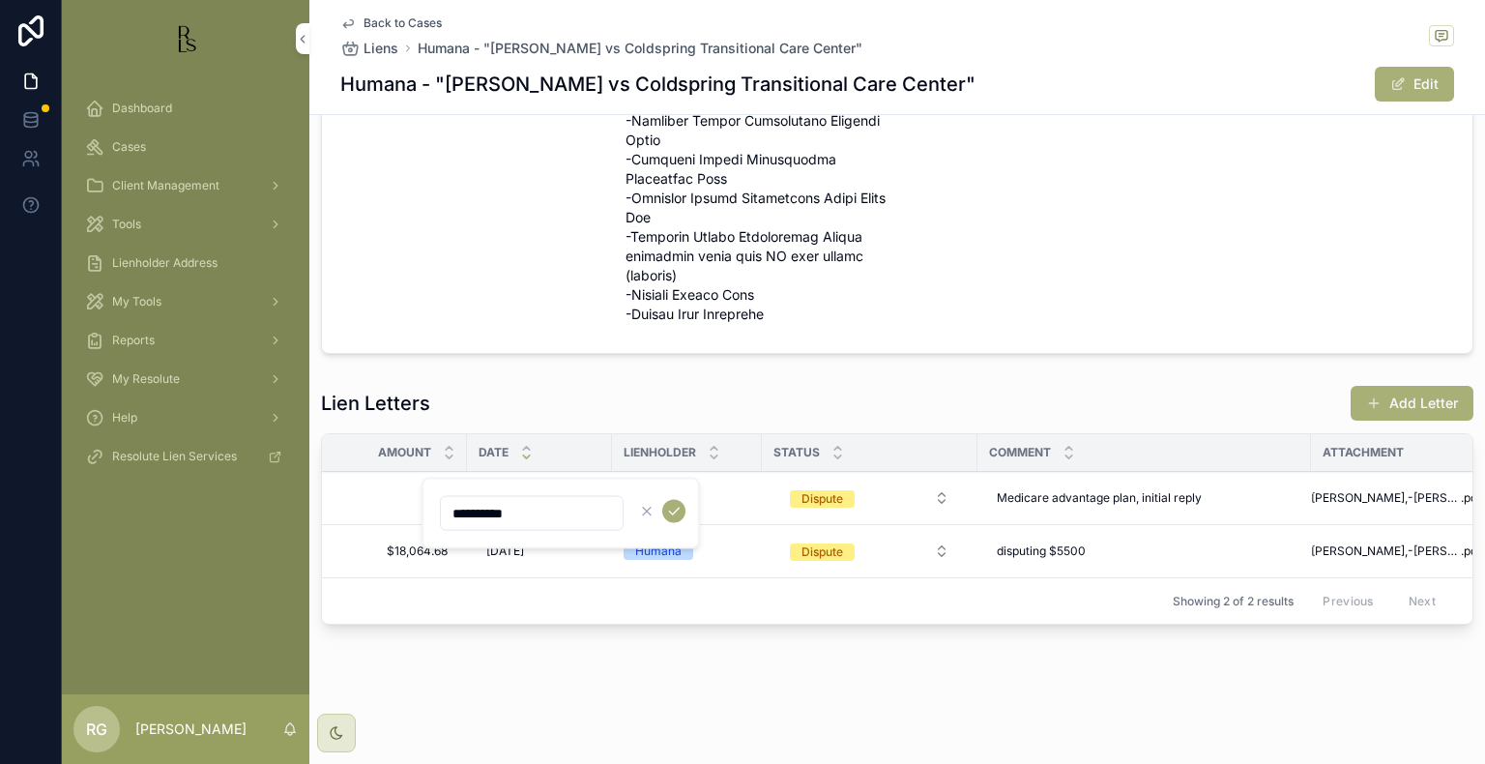
click at [674, 514] on icon "scrollable content" at bounding box center [673, 511] width 15 height 15
click at [1215, 494] on div "Medicare advantage plan, initial reply Medicare advantage plan, initial reply" at bounding box center [1144, 498] width 310 height 31
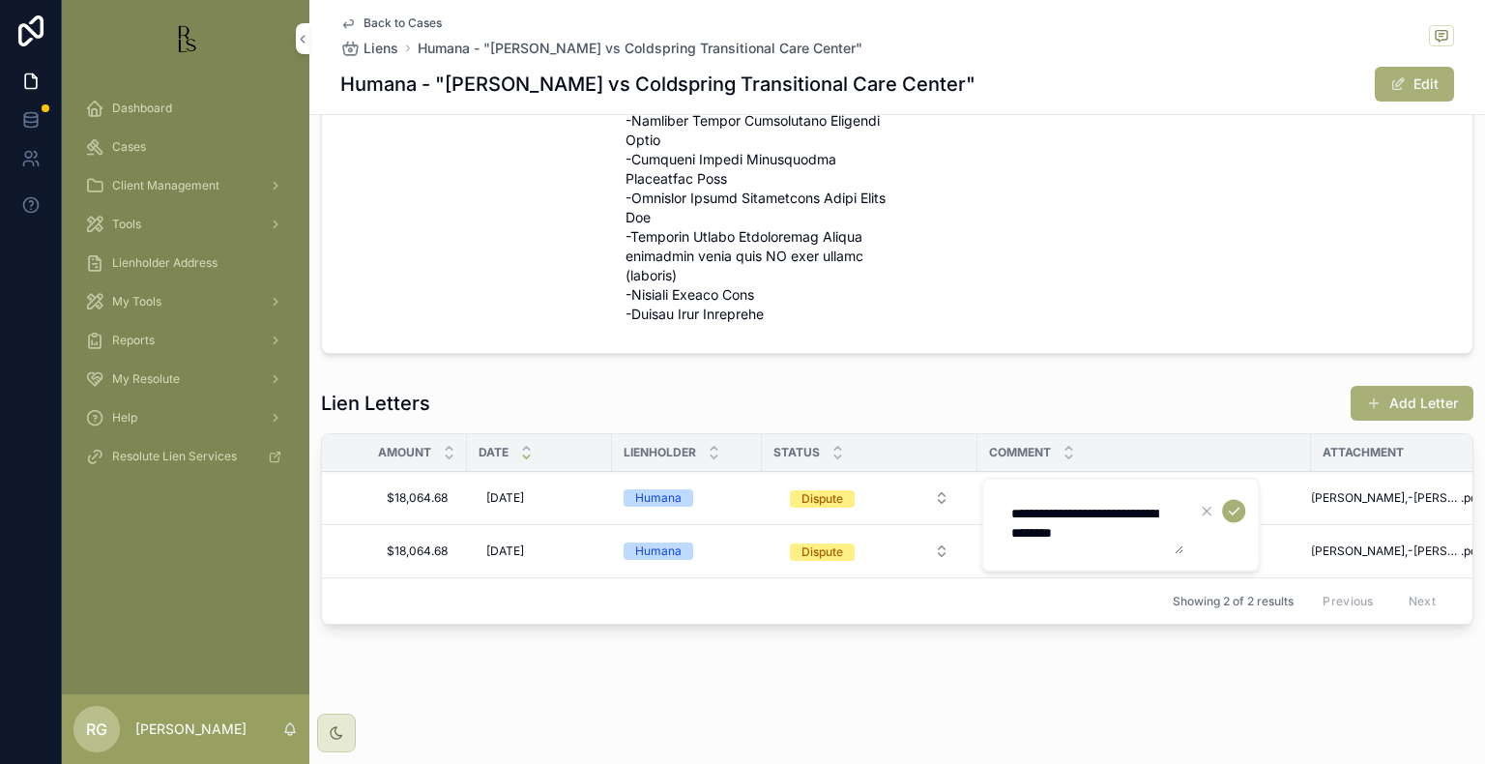
click at [1125, 532] on textarea "**********" at bounding box center [1092, 525] width 184 height 58
click at [1079, 560] on textarea "**********" at bounding box center [1092, 542] width 184 height 93
click at [1077, 573] on textarea "**********" at bounding box center [1092, 542] width 184 height 93
type textarea "**********"
click at [1230, 514] on icon "scrollable content" at bounding box center [1233, 511] width 15 height 15
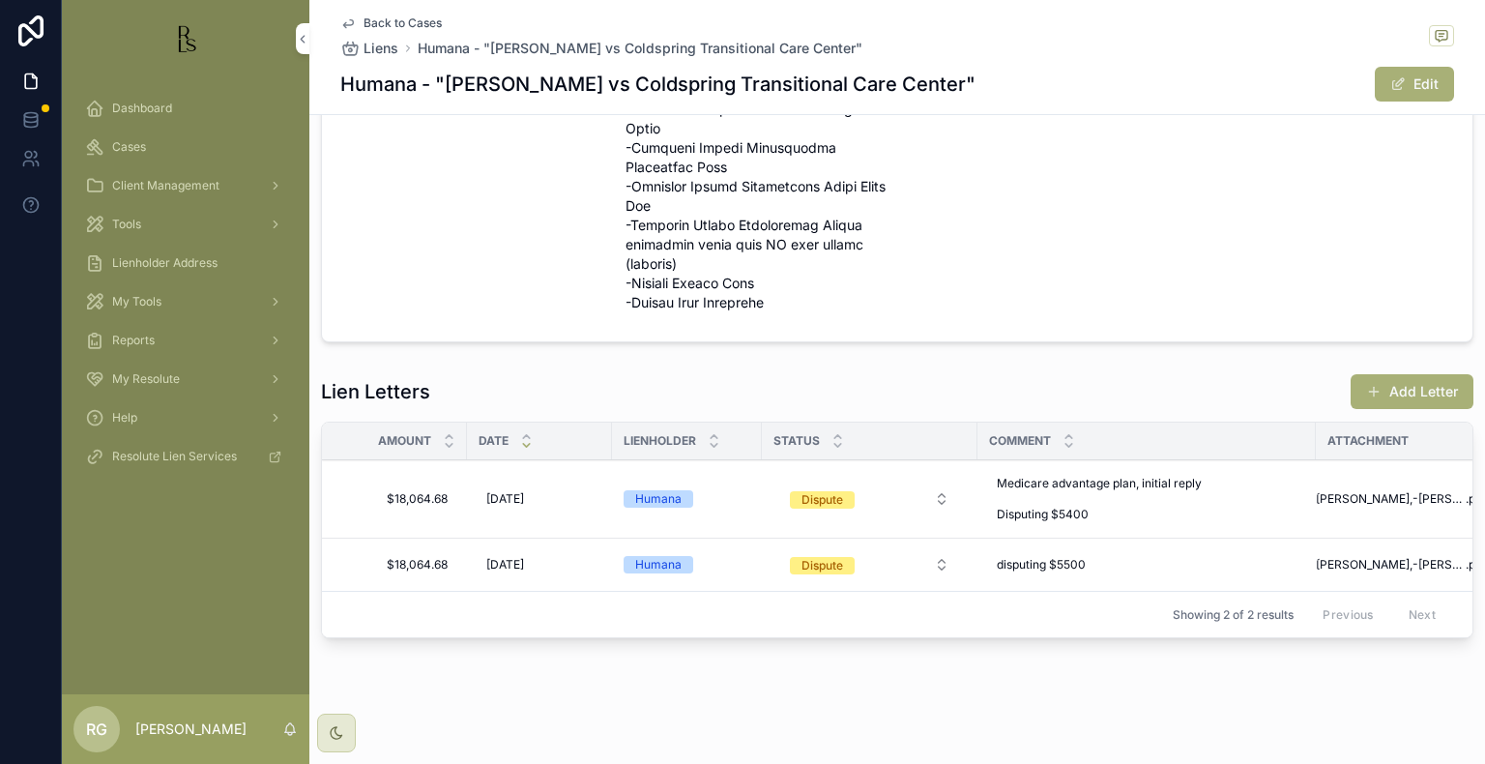
click at [1124, 510] on span "Medicare advantage plan, initial reply Disputing $5400" at bounding box center [1147, 499] width 300 height 46
click at [1015, 571] on textarea "**********" at bounding box center [1092, 538] width 184 height 93
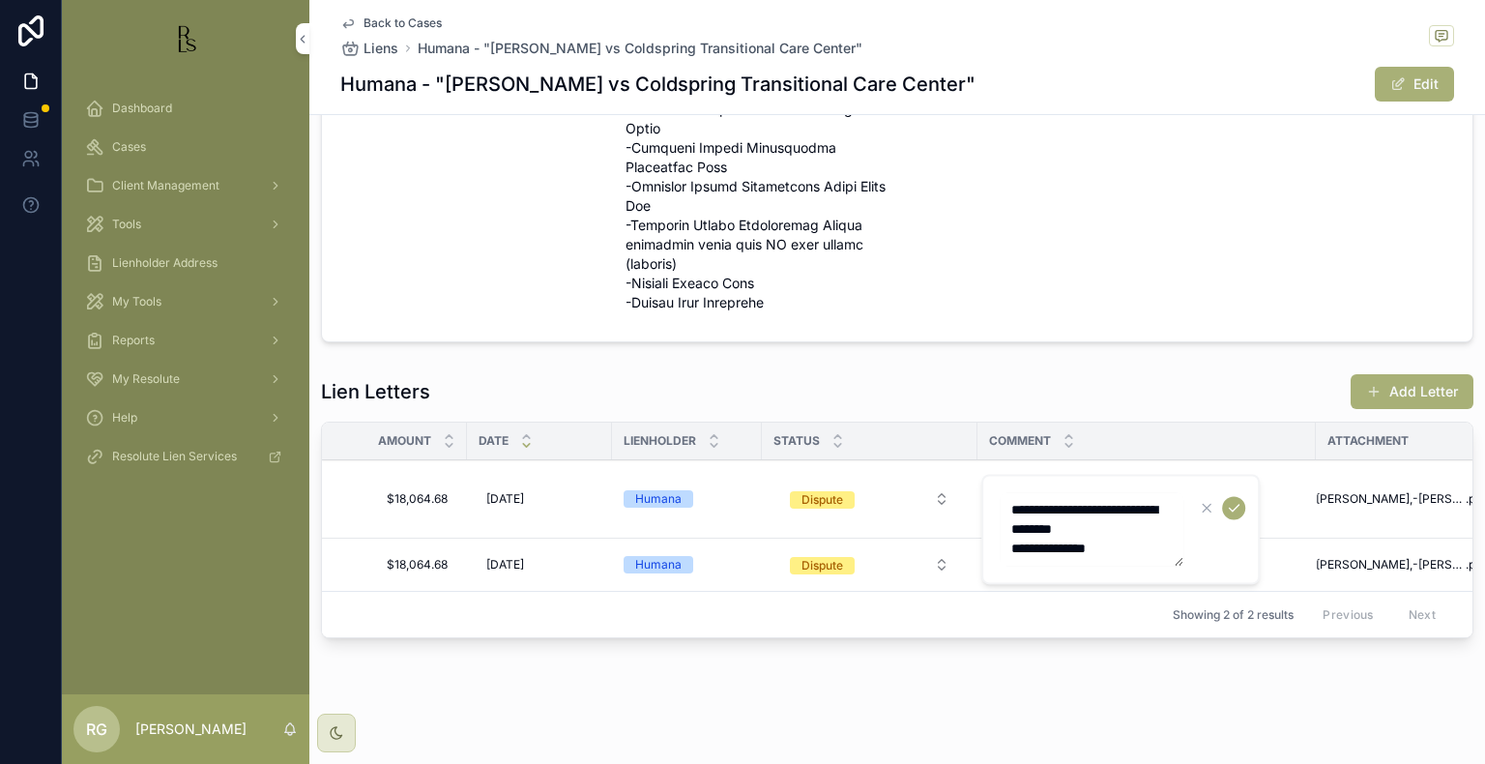
type textarea "**********"
click at [430, 504] on span "$18,064.68" at bounding box center [400, 498] width 95 height 15
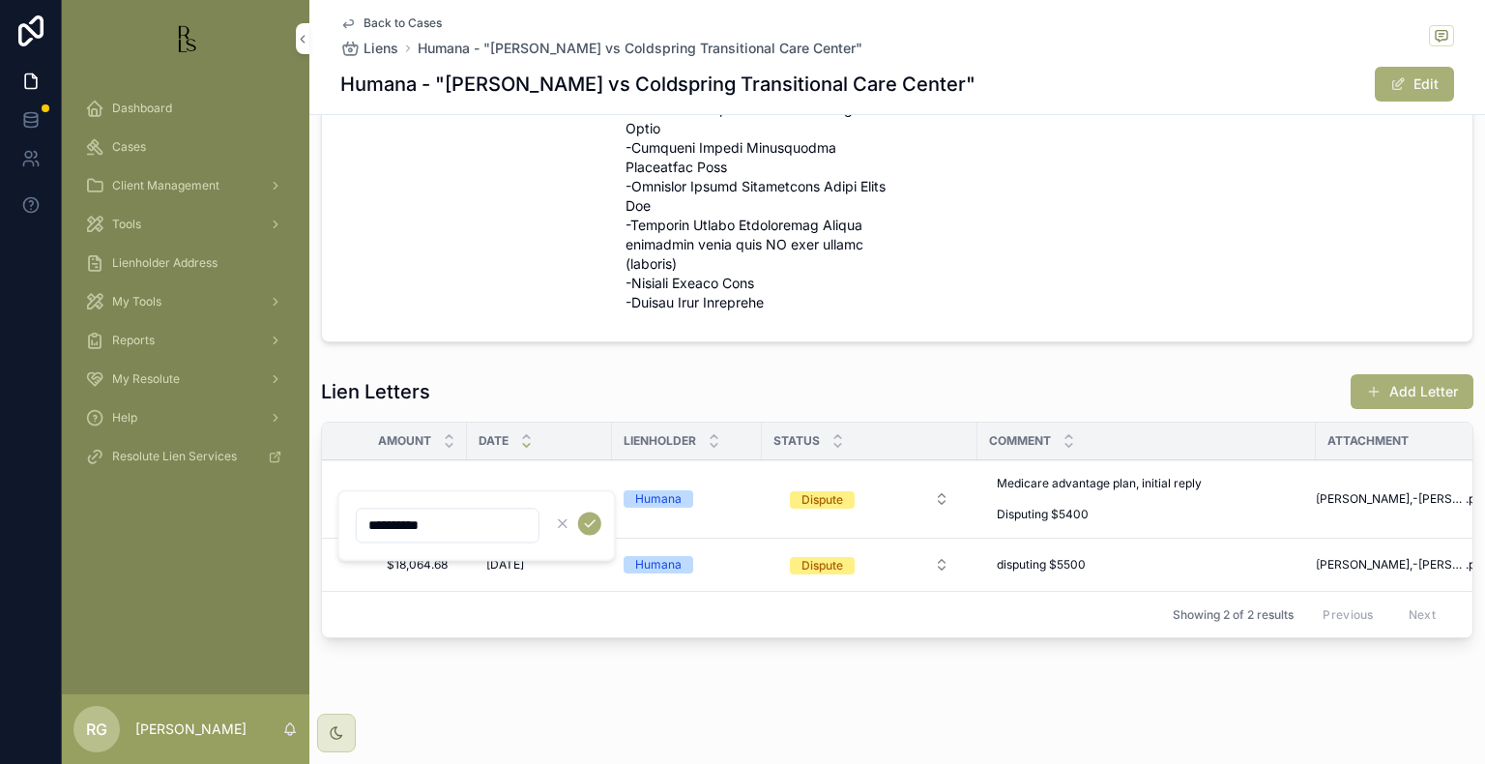
drag, startPoint x: 442, startPoint y: 526, endPoint x: 319, endPoint y: 526, distance: 122.8
click at [319, 526] on div "Dashboard Cases Client Management Tools Lienholder Address My Tools Reports My …" at bounding box center [774, 382] width 1424 height 764
type input "*****"
type input "*"
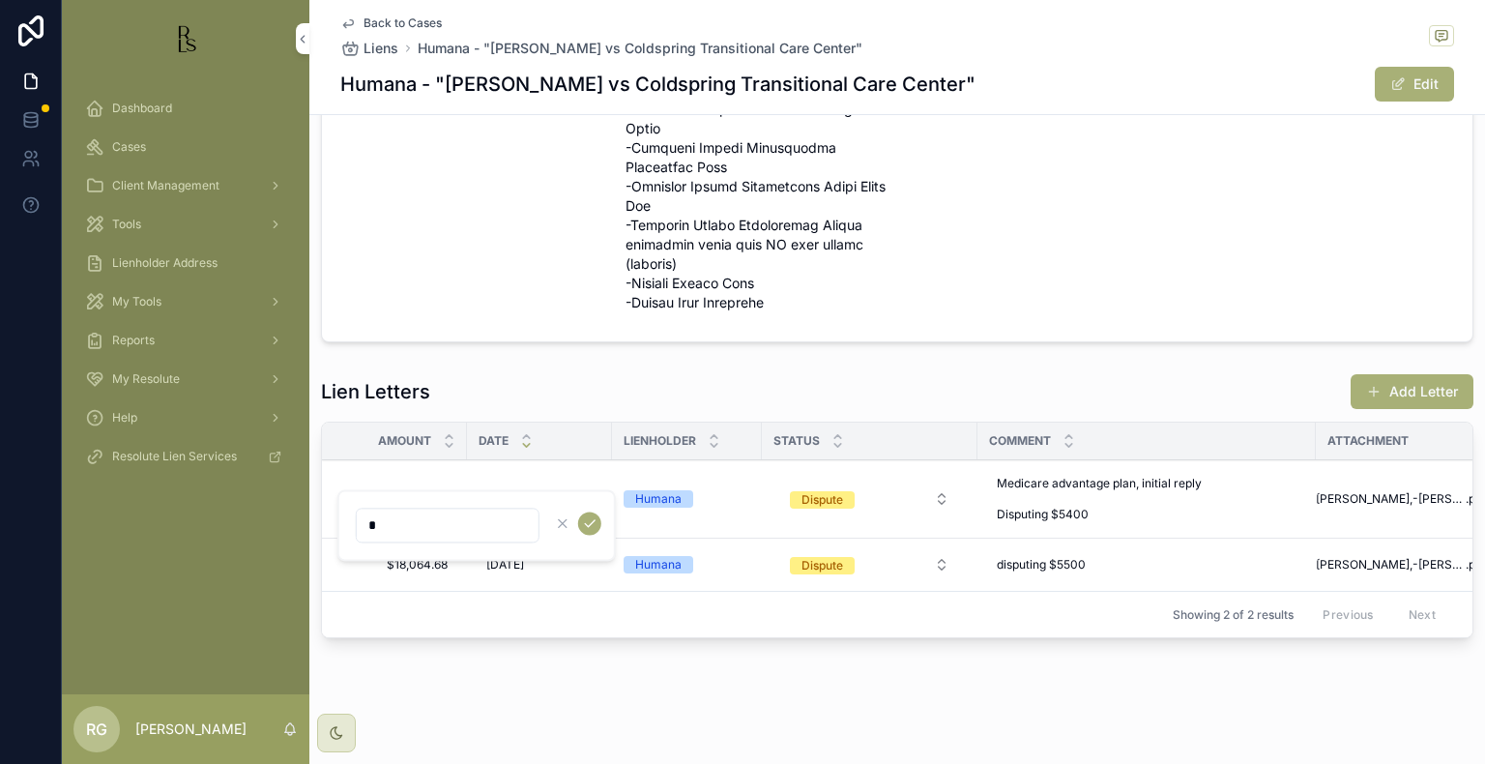
type input "*"
click at [558, 524] on icon "scrollable content" at bounding box center [562, 522] width 15 height 15
type input "**********"
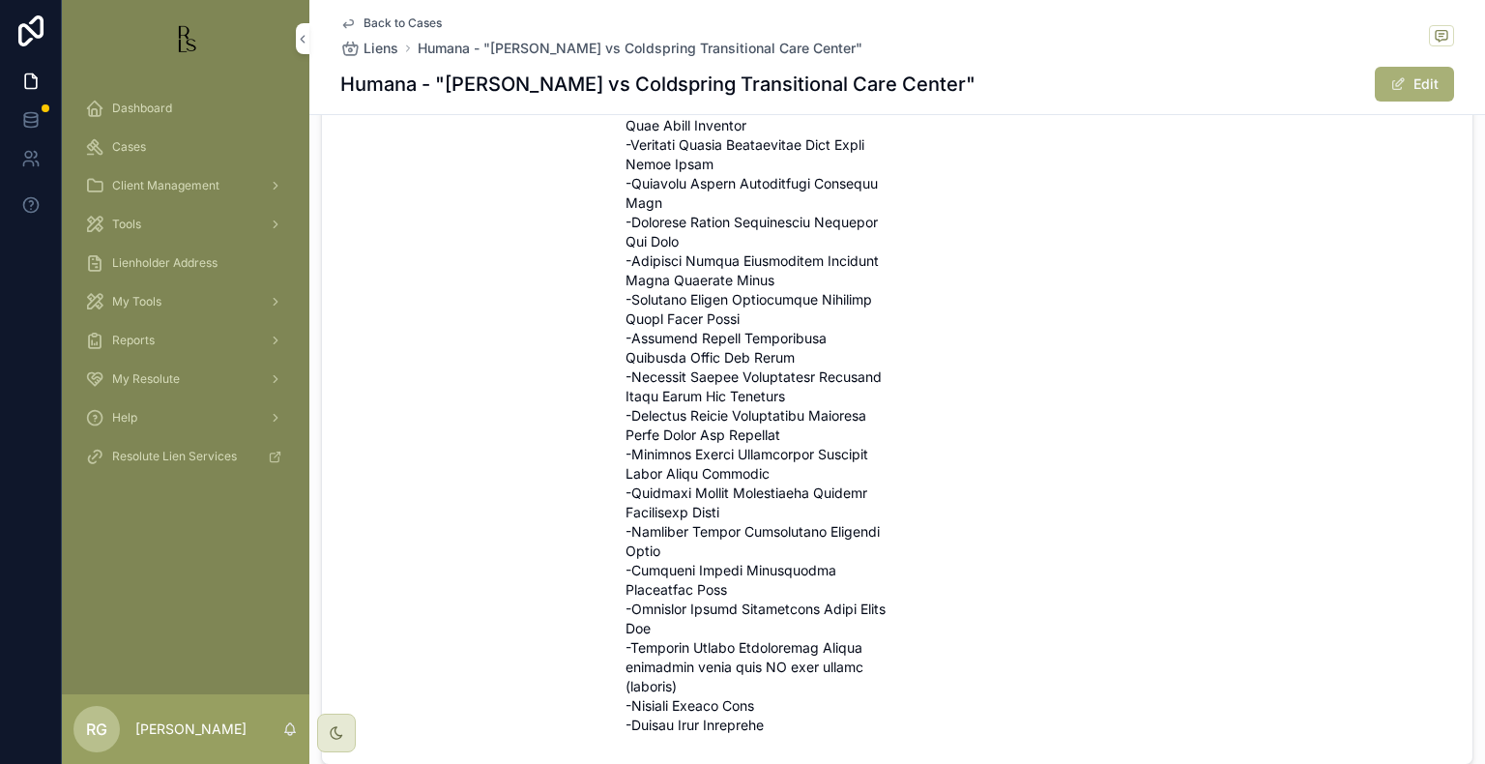
scroll to position [774, 0]
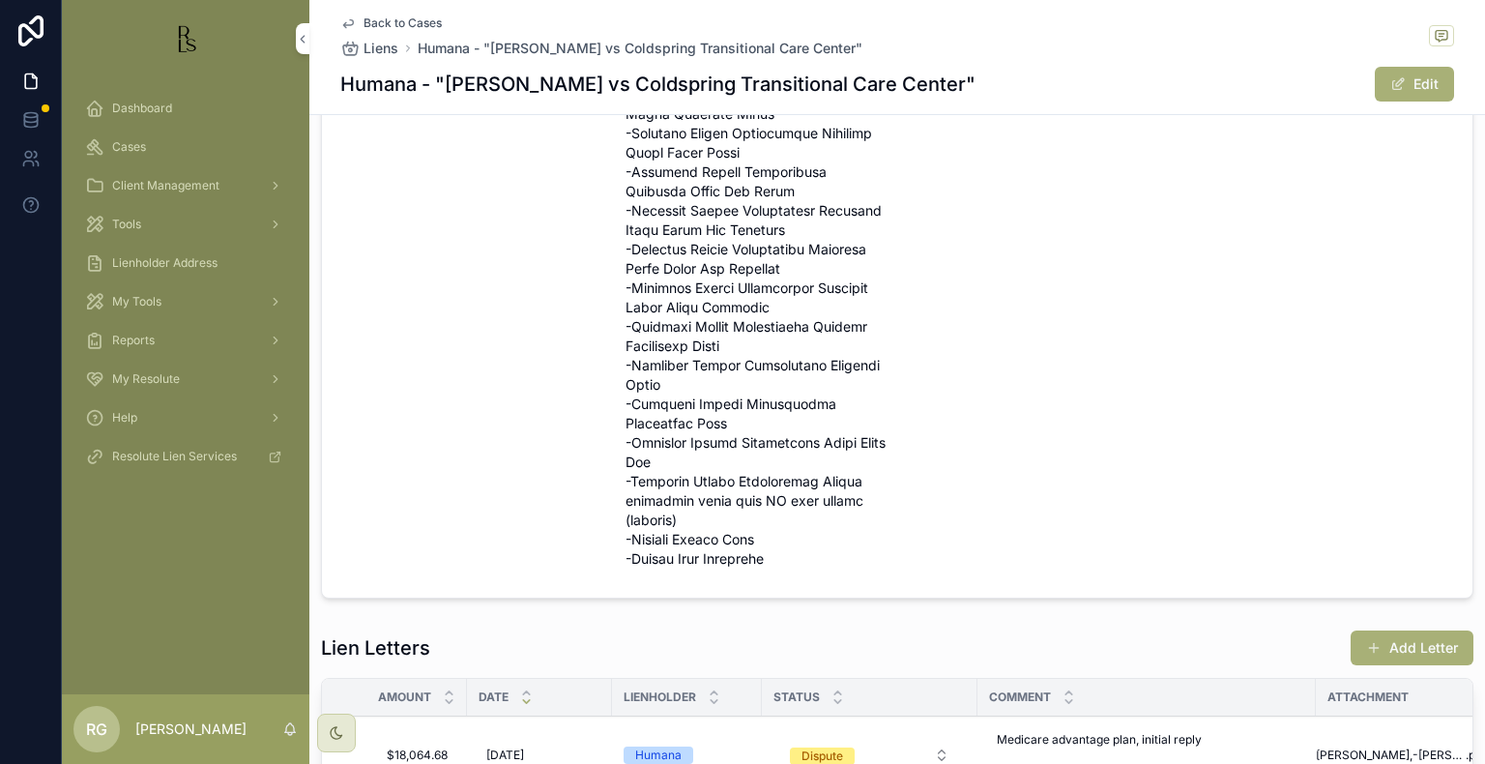
click at [120, 103] on span "Dashboard" at bounding box center [142, 108] width 60 height 15
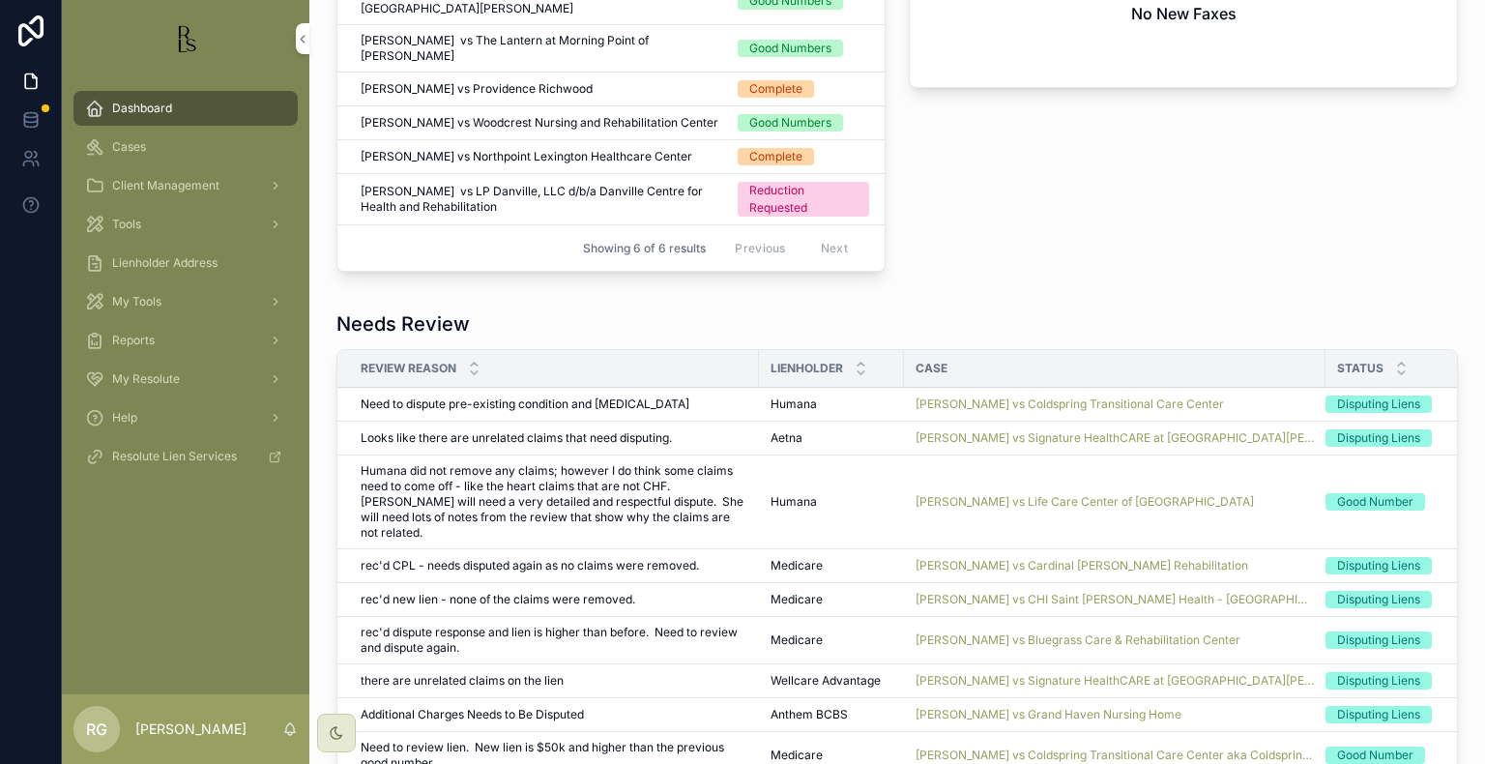
scroll to position [967, 0]
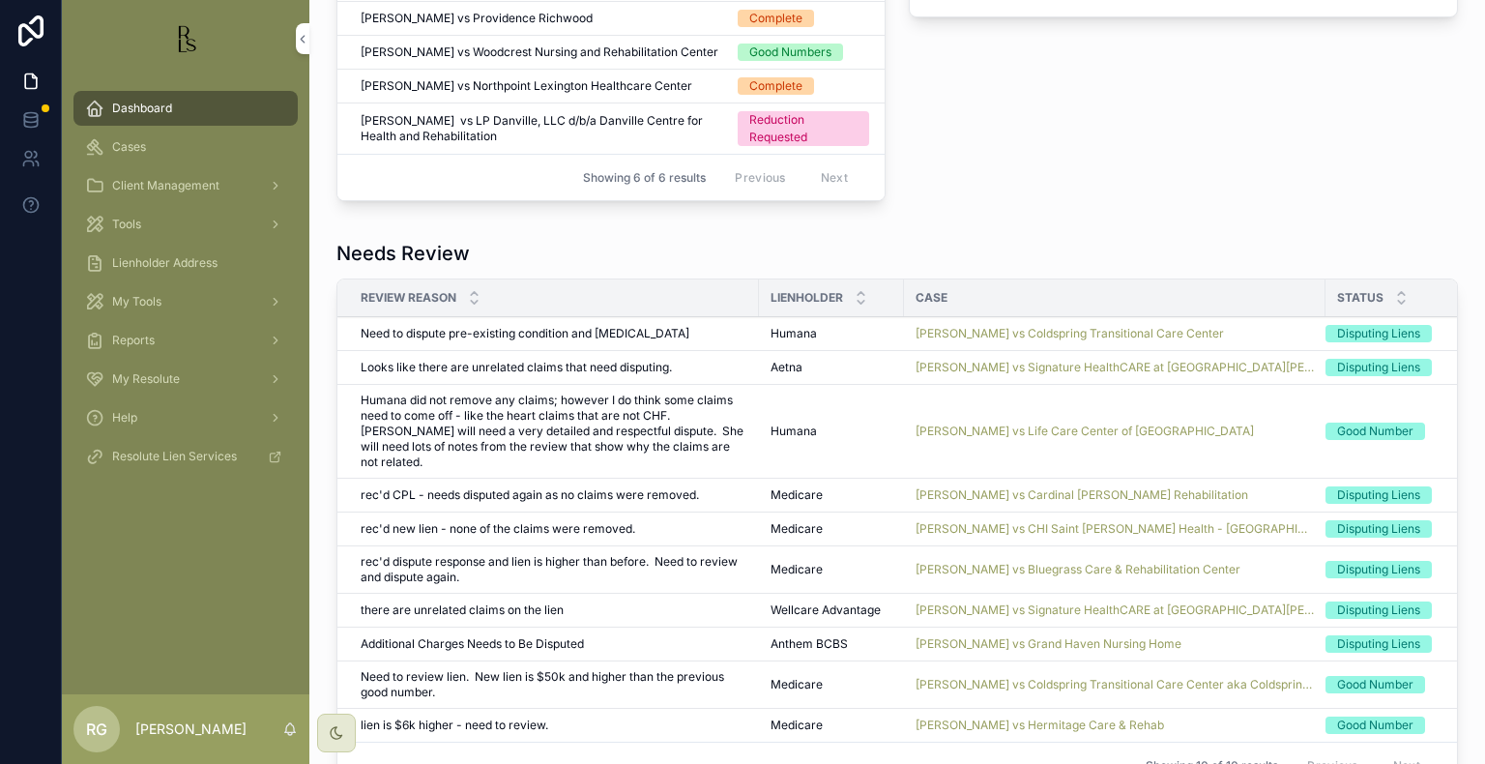
click at [0, 0] on span "Review Complete" at bounding box center [0, 0] width 0 height 0
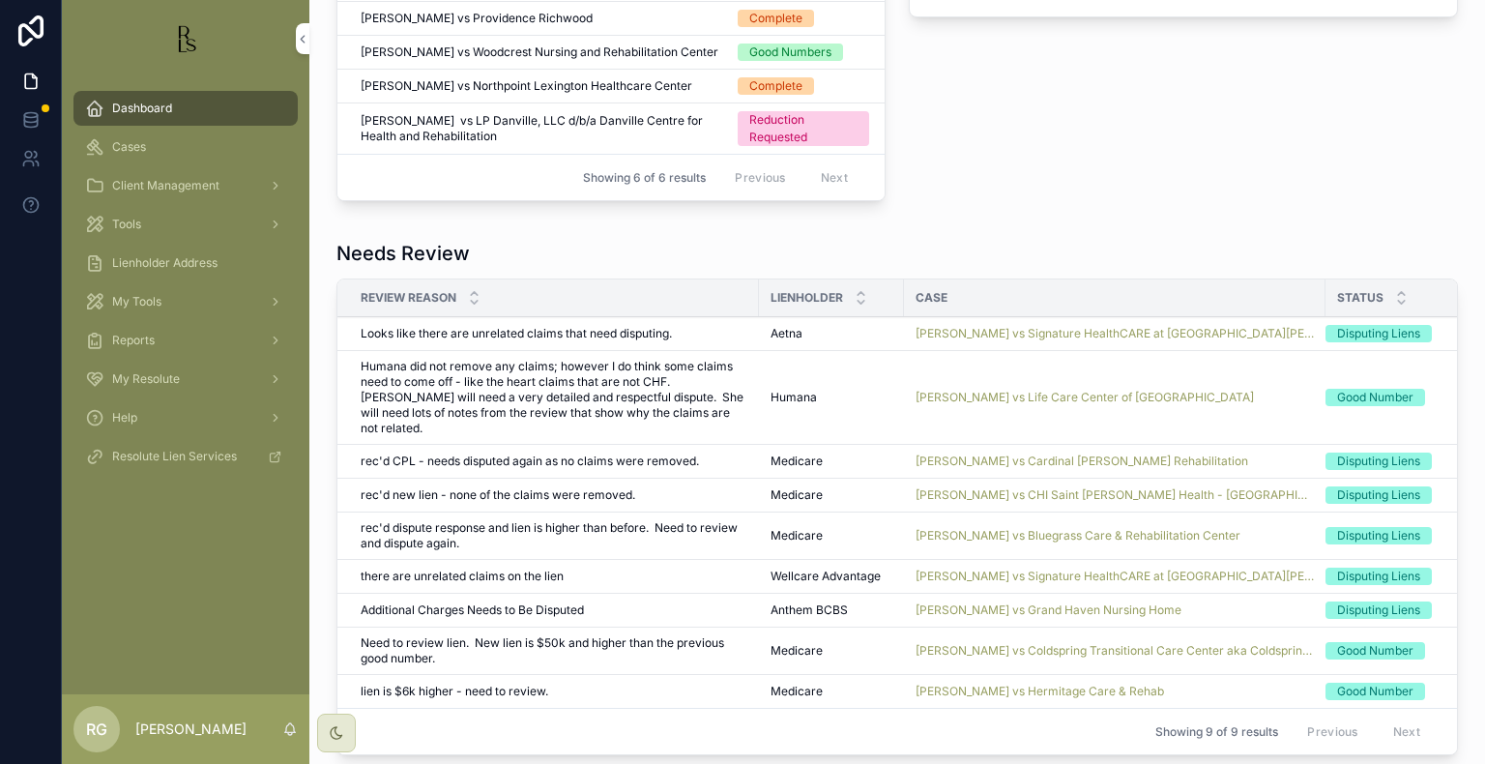
click at [1012, 326] on span "[PERSON_NAME] vs Signature HealthCARE at [GEOGRAPHIC_DATA][PERSON_NAME] and [GE…" at bounding box center [1115, 333] width 398 height 15
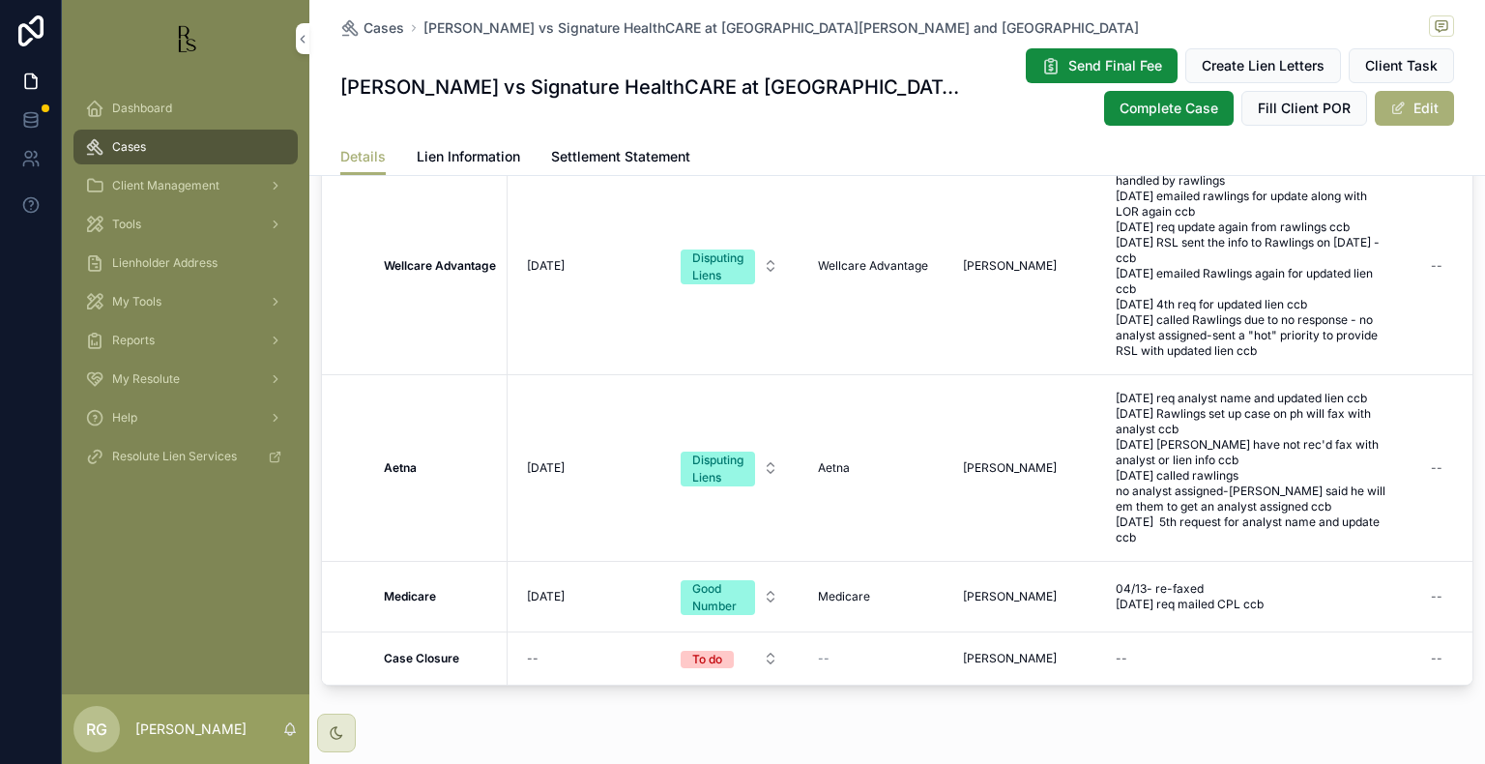
scroll to position [1741, 0]
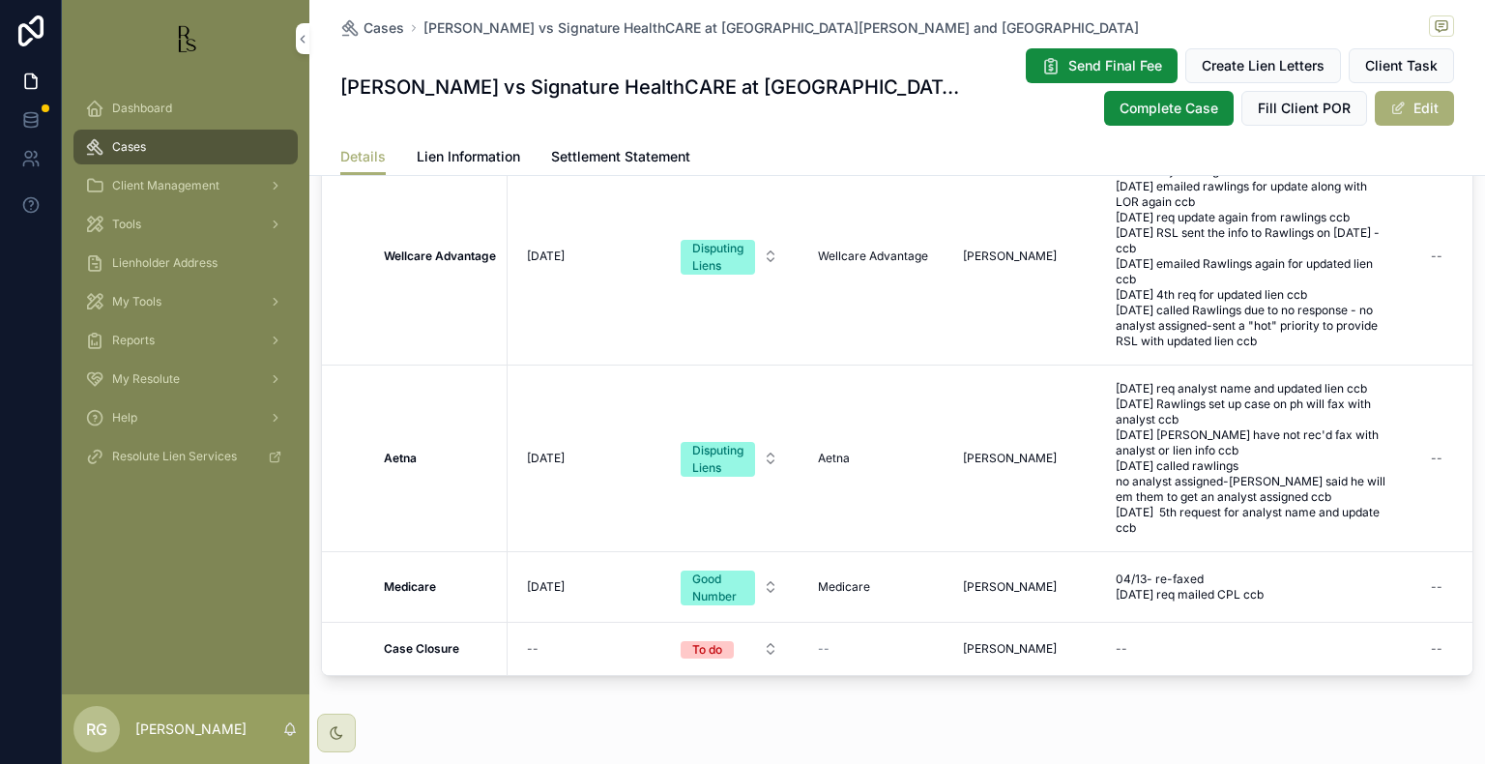
click at [453, 147] on span "Lien Information" at bounding box center [468, 156] width 103 height 19
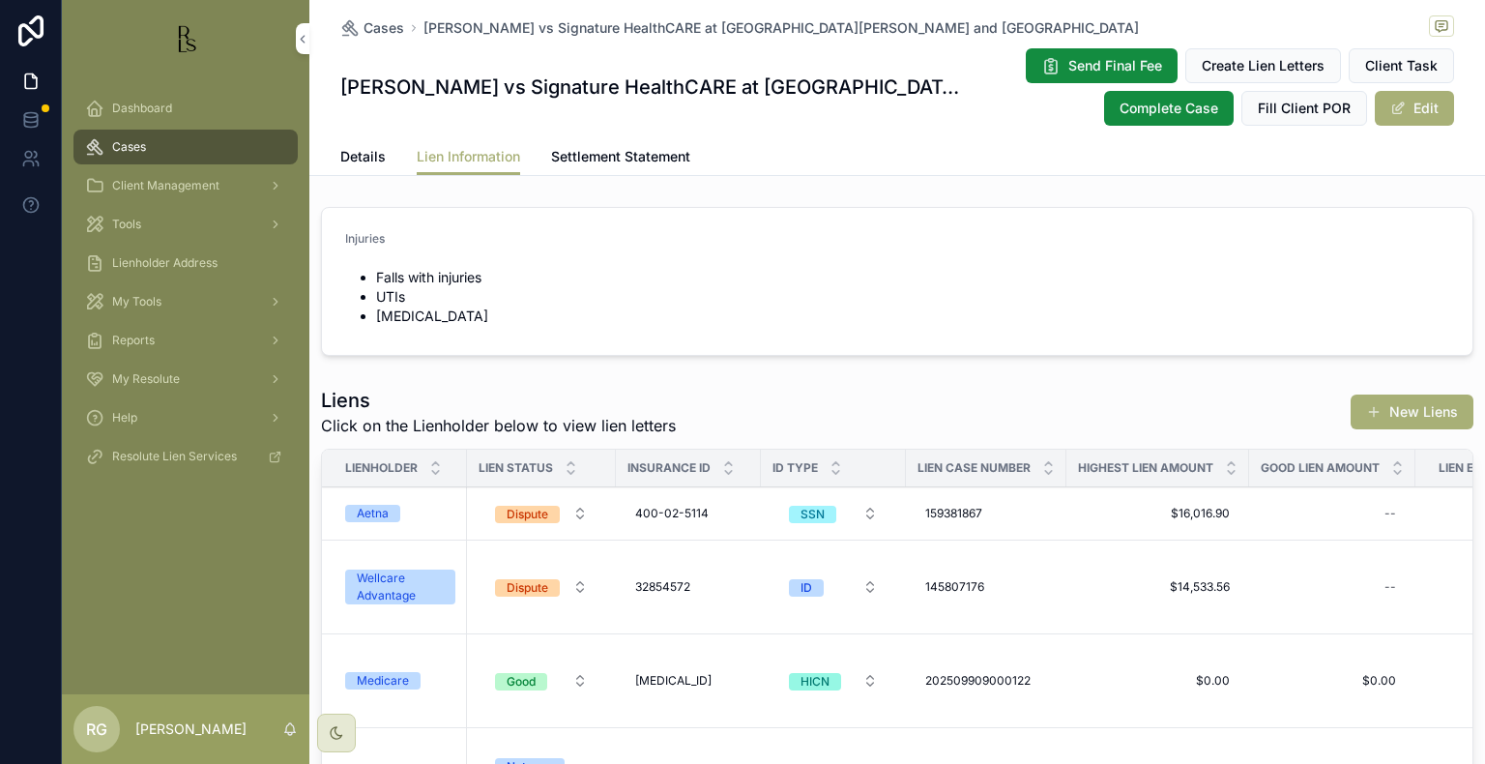
click at [361, 151] on span "Details" at bounding box center [362, 156] width 45 height 19
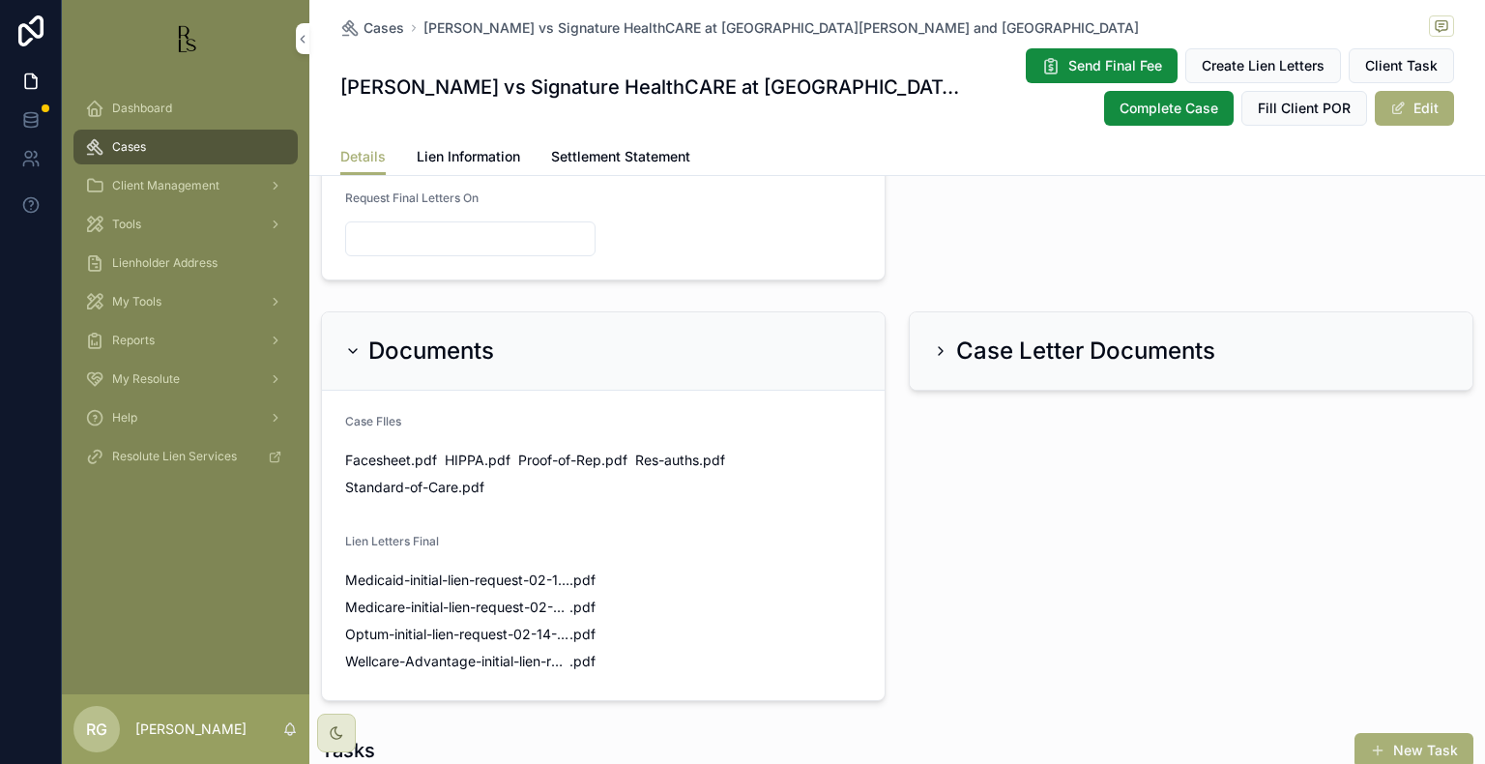
scroll to position [1064, 0]
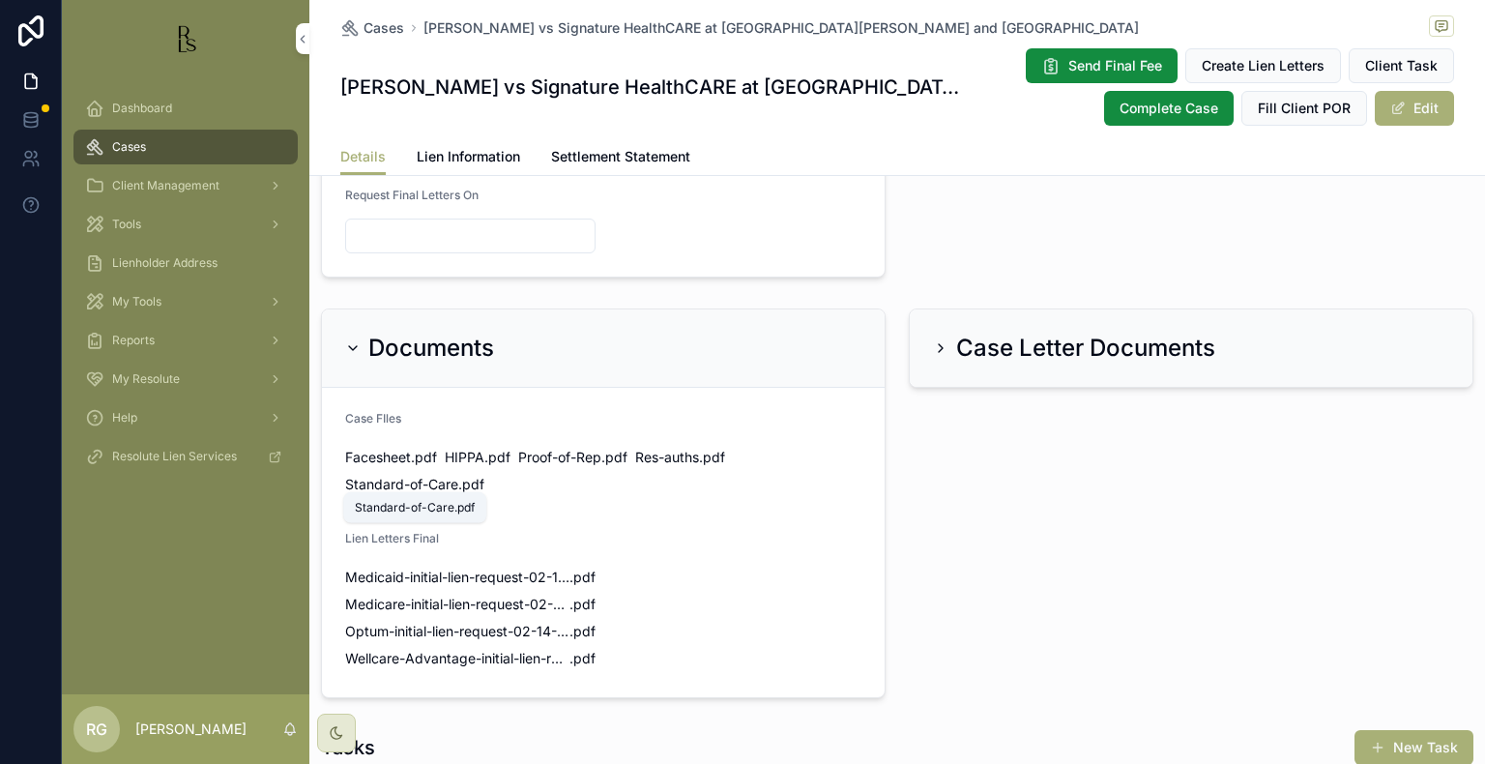
click at [416, 480] on span "Standard-of-Care" at bounding box center [401, 484] width 113 height 19
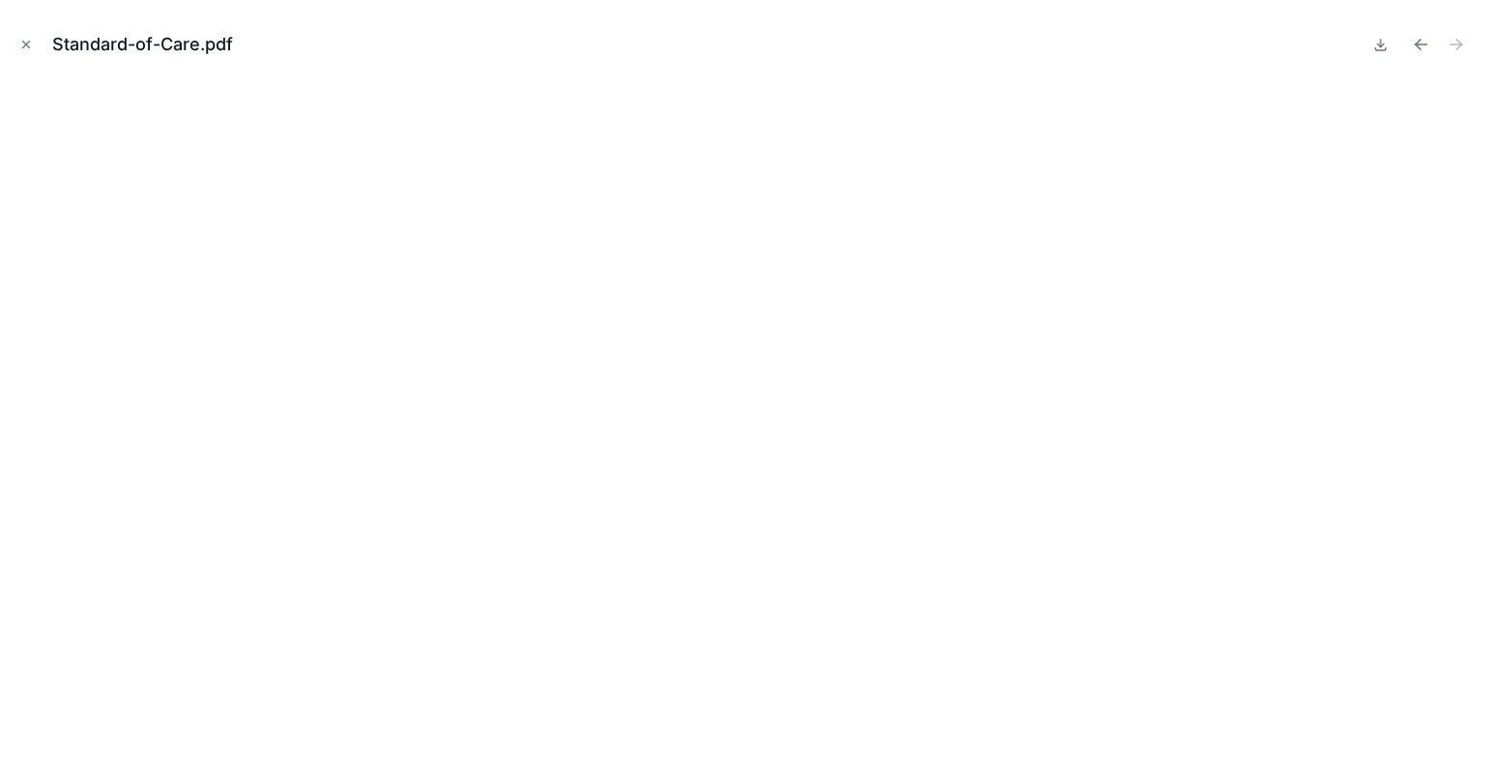
click at [29, 48] on icon "Close modal" at bounding box center [26, 45] width 14 height 14
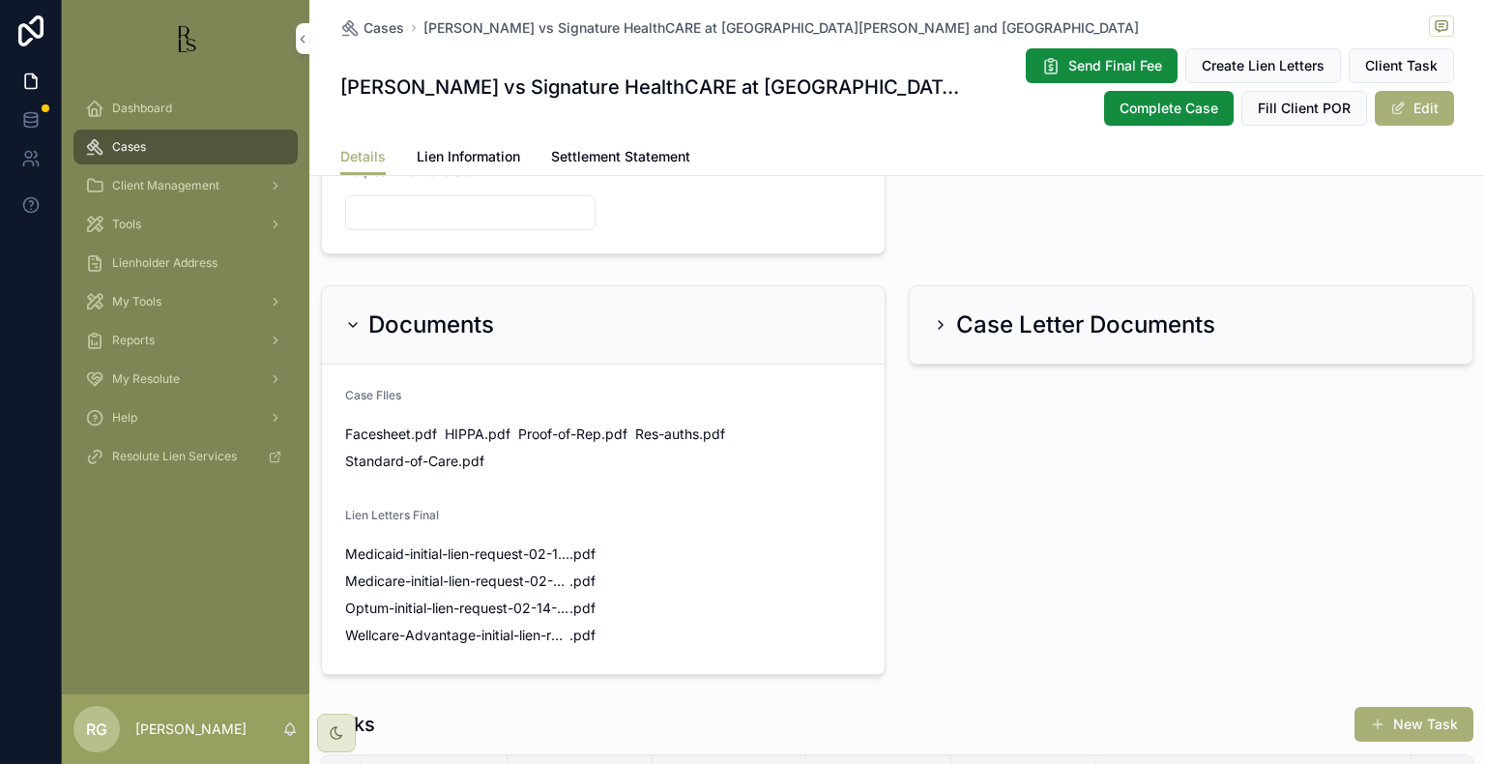
scroll to position [1161, 0]
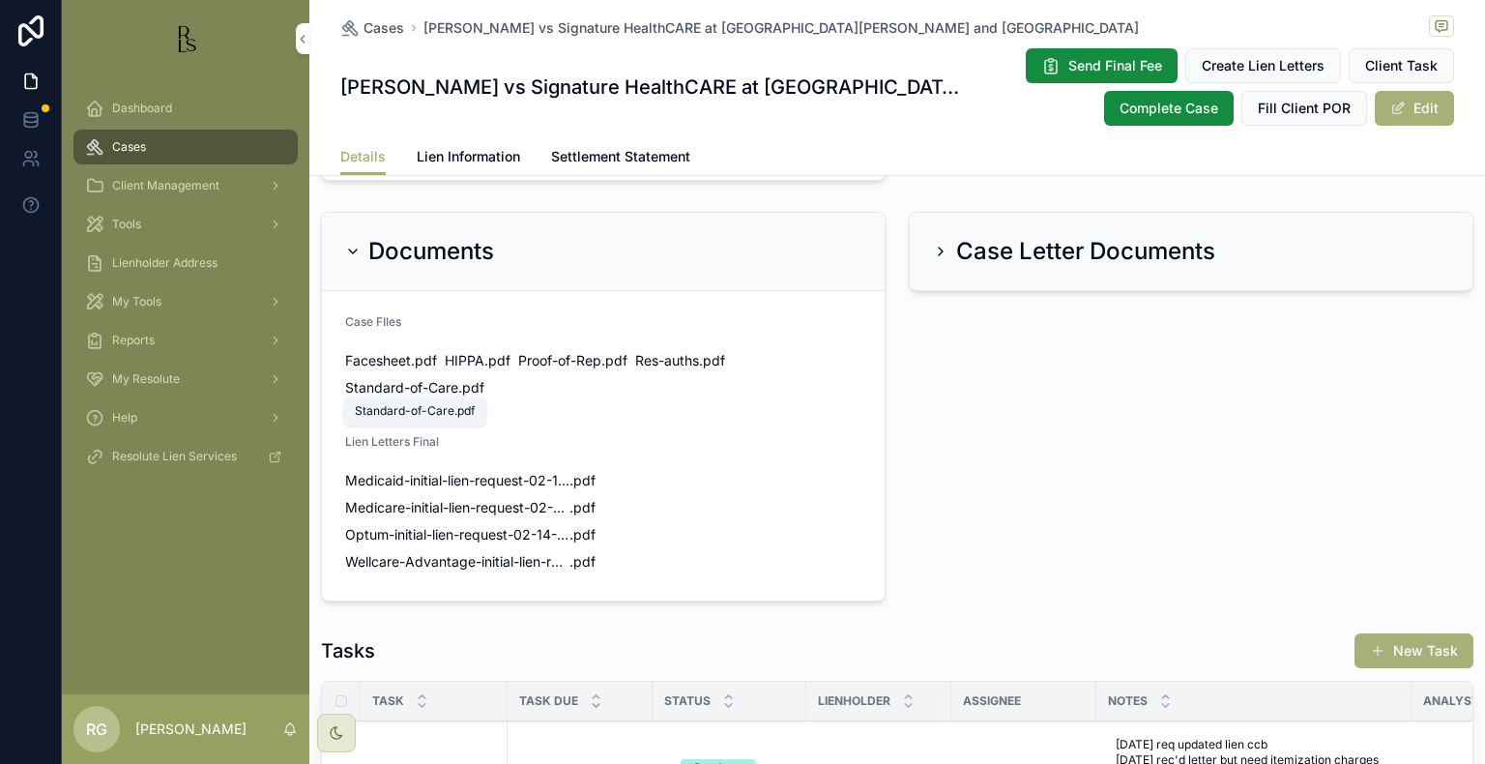
click at [405, 386] on span "Standard-of-Care" at bounding box center [401, 387] width 113 height 19
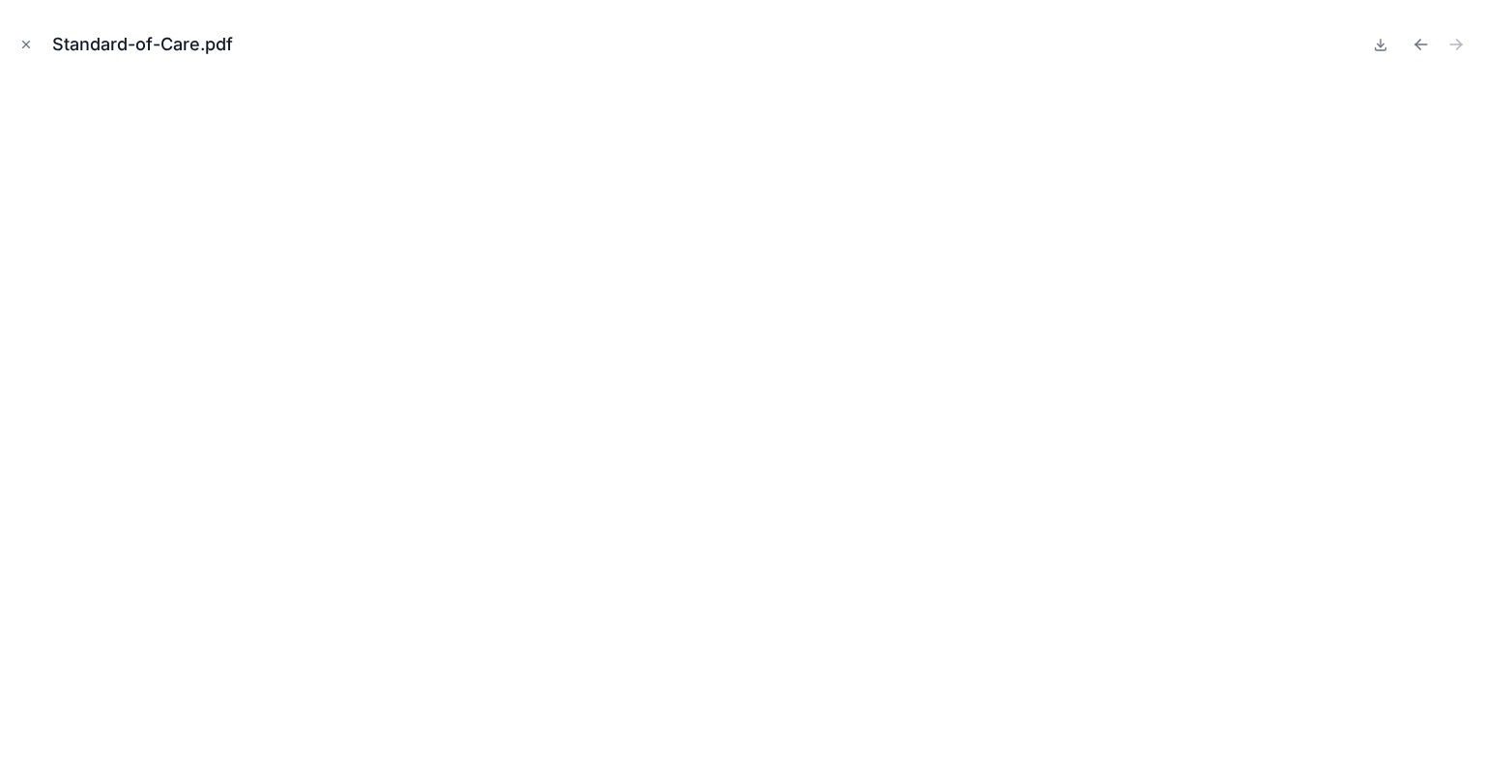
click at [27, 44] on icon "Close modal" at bounding box center [26, 45] width 14 height 14
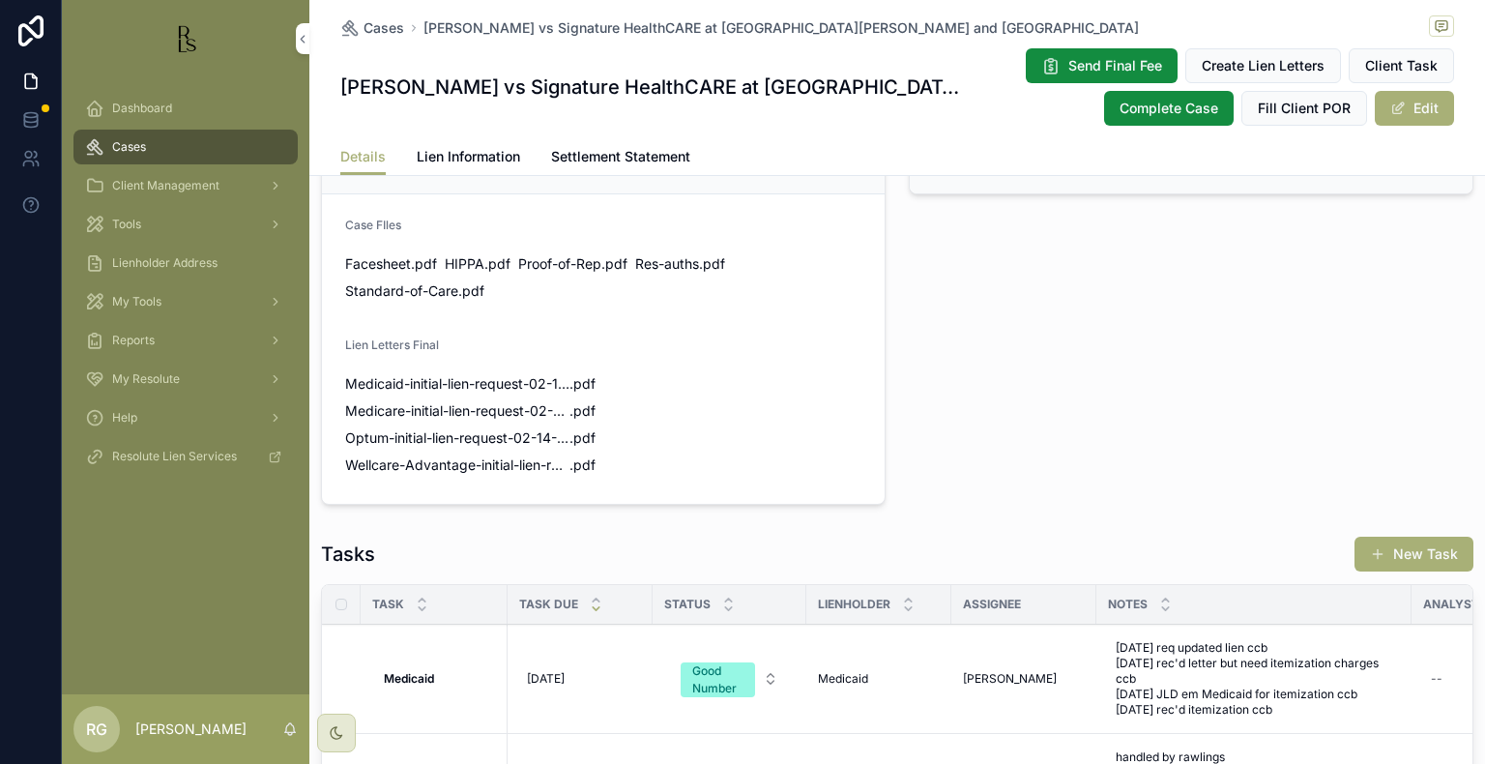
scroll to position [967, 0]
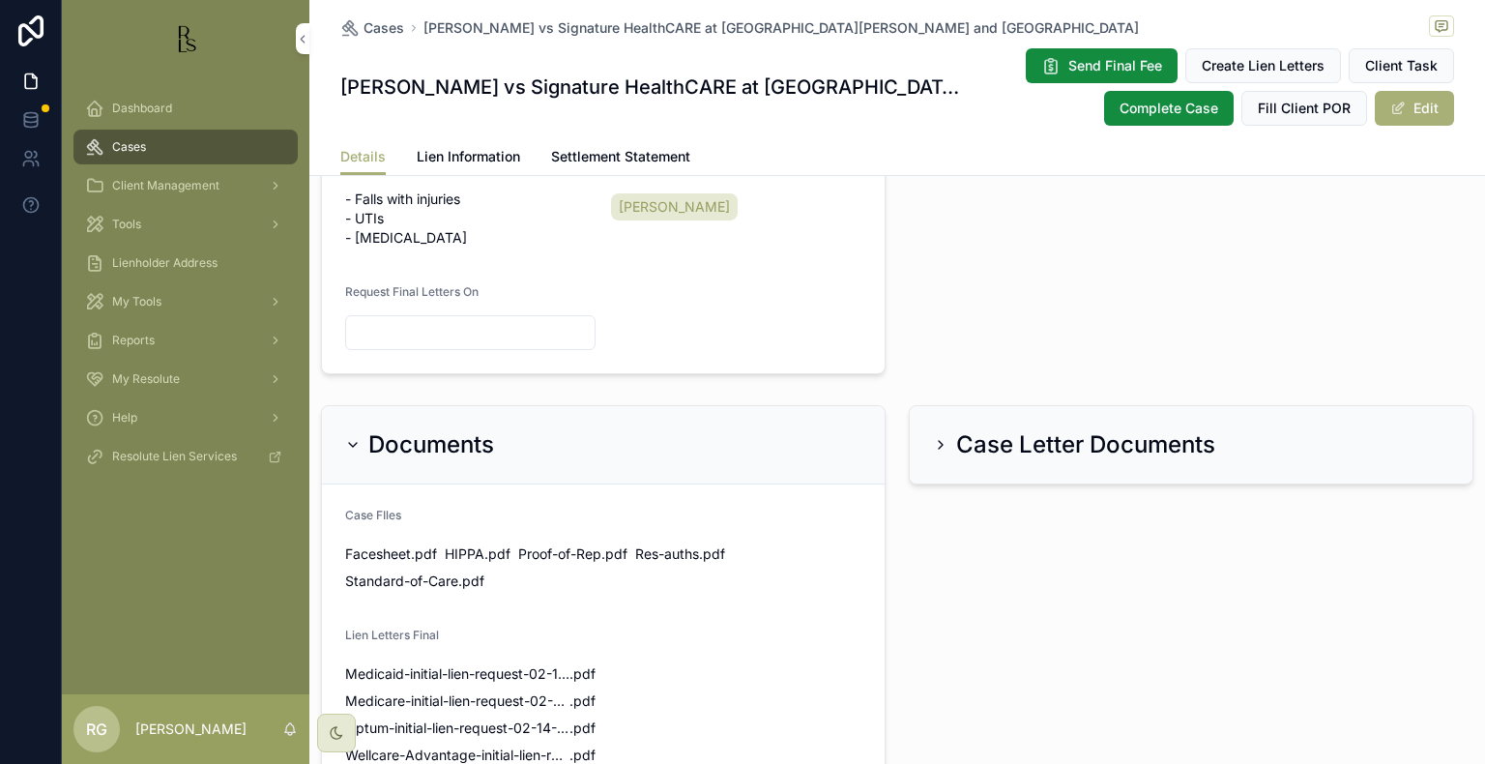
click at [132, 102] on span "Dashboard" at bounding box center [142, 108] width 60 height 15
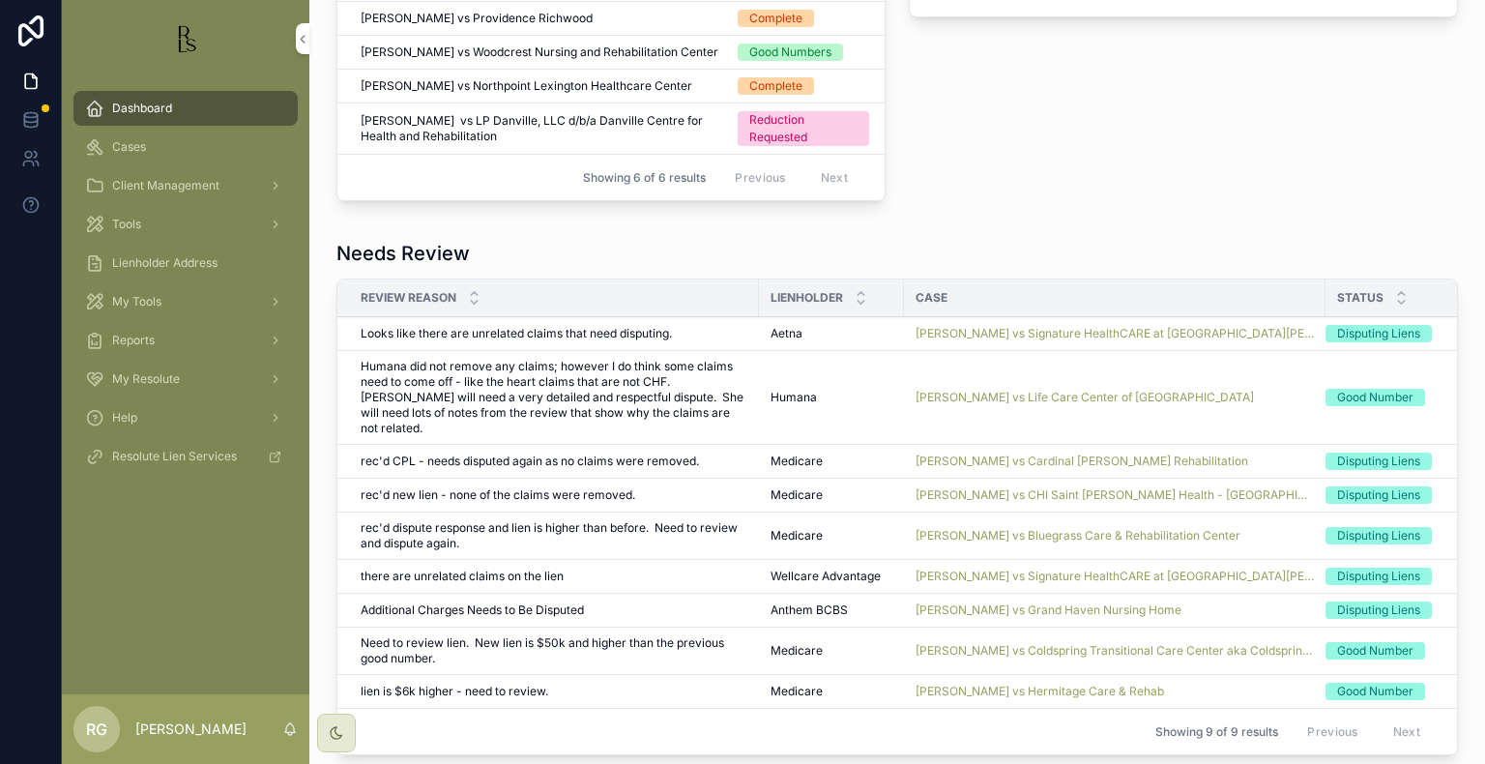
click at [1061, 326] on span "[PERSON_NAME] vs Signature HealthCARE at [GEOGRAPHIC_DATA][PERSON_NAME] and [GE…" at bounding box center [1115, 333] width 398 height 15
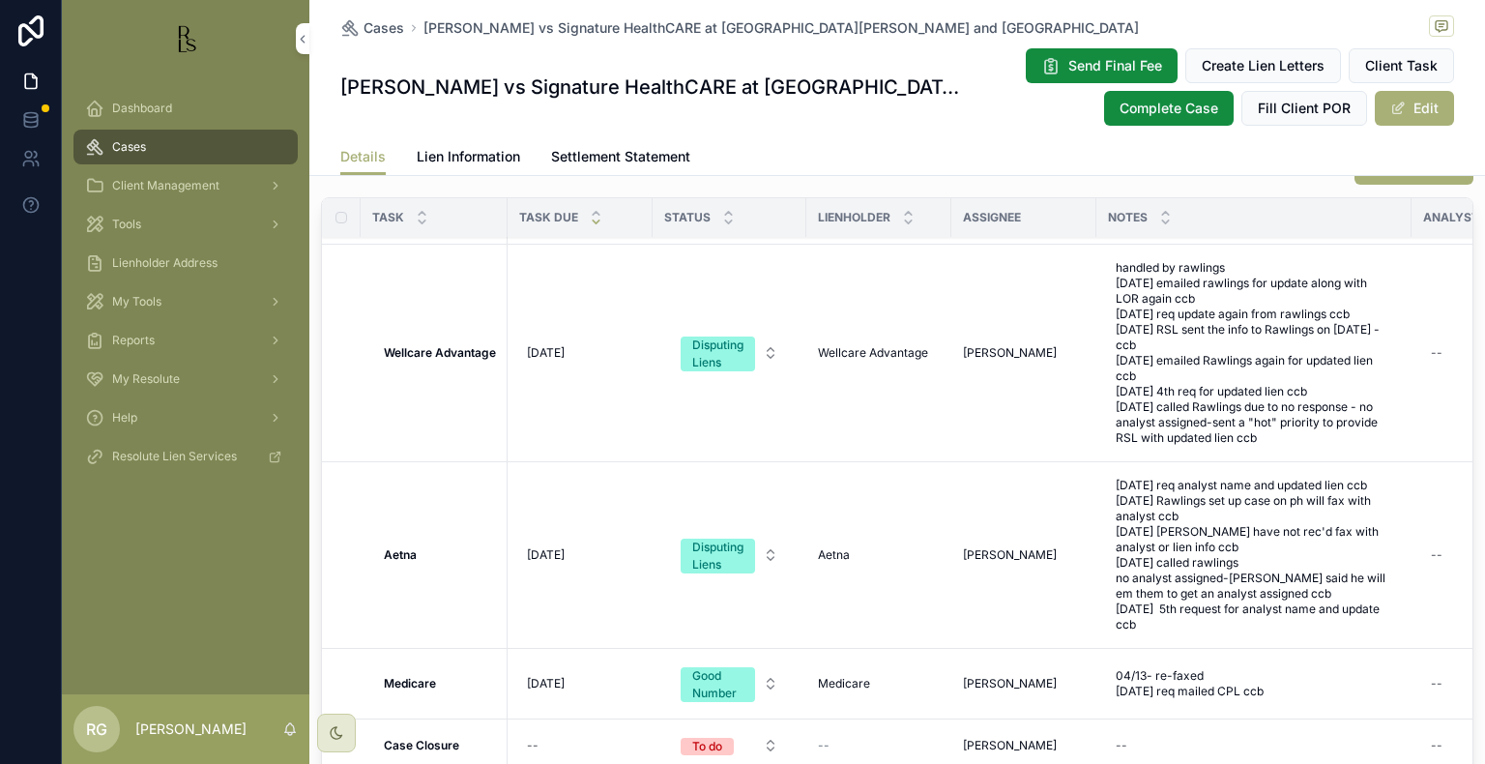
scroll to position [116, 0]
click at [565, 546] on div "[DATE] [DATE]" at bounding box center [580, 555] width 122 height 31
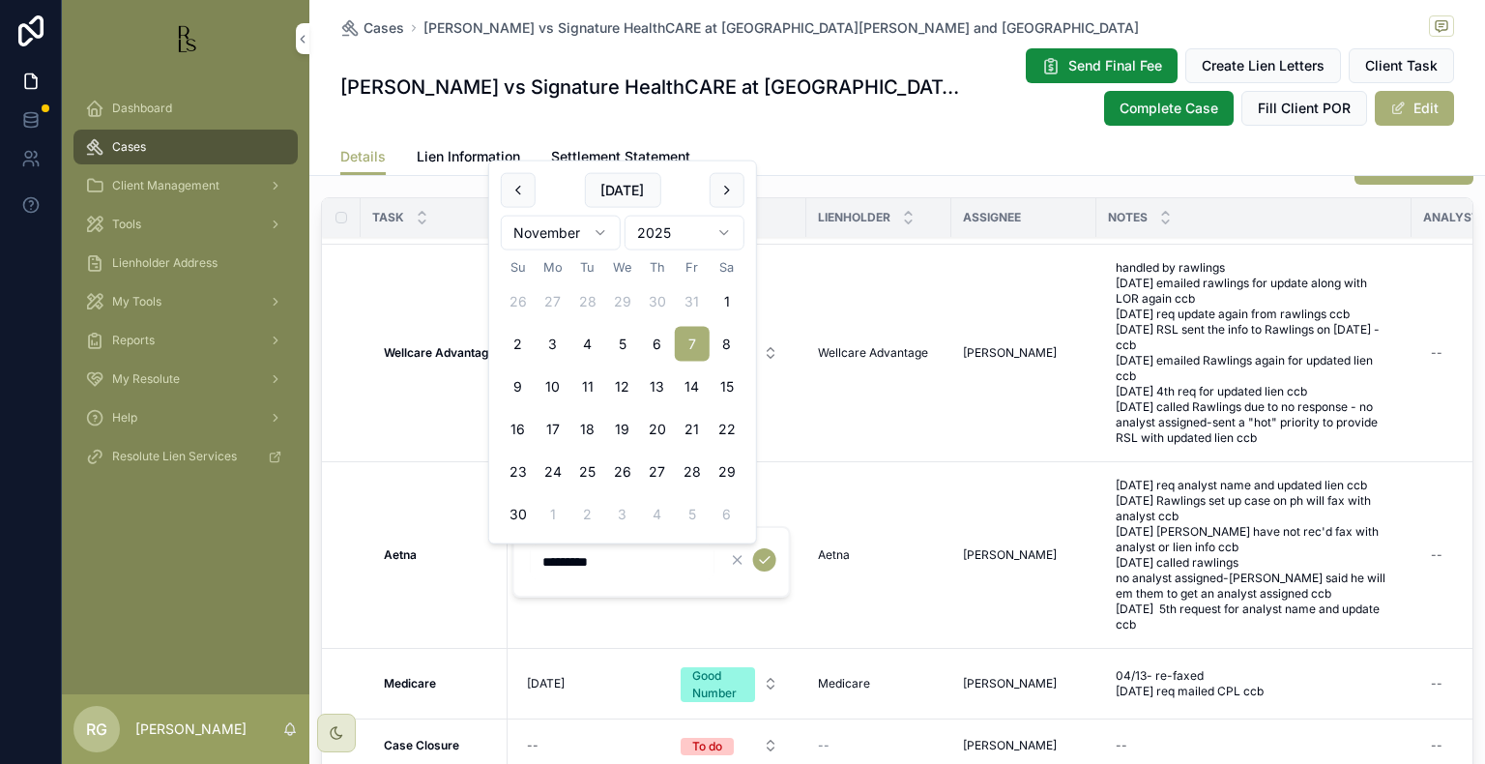
click at [561, 393] on button "10" at bounding box center [553, 386] width 35 height 35
type input "**********"
click at [759, 555] on icon "scrollable content" at bounding box center [764, 559] width 15 height 15
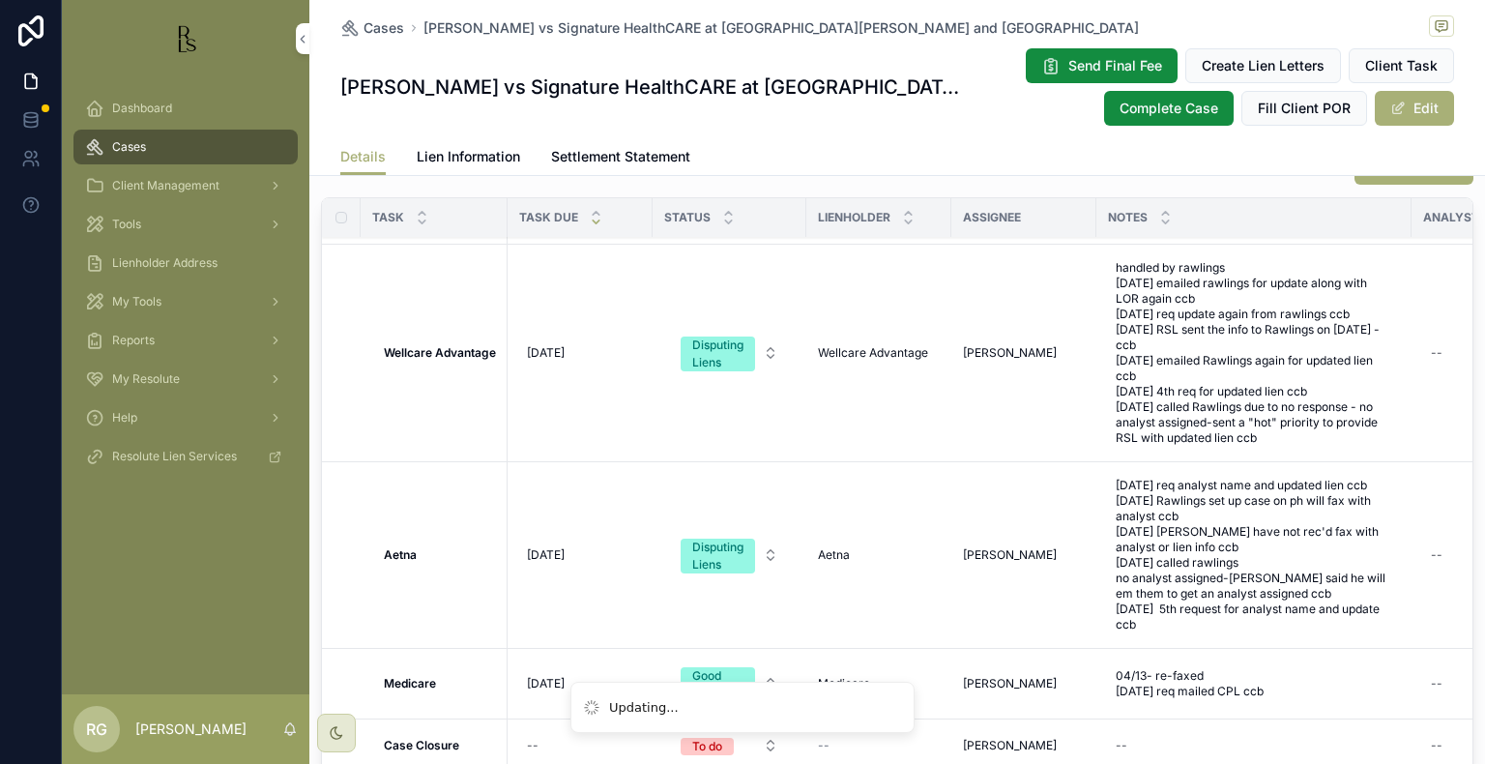
click at [1225, 581] on span "[DATE] req analyst name and updated lien ccb [DATE] Rawlings set up case on ph …" at bounding box center [1254, 555] width 277 height 155
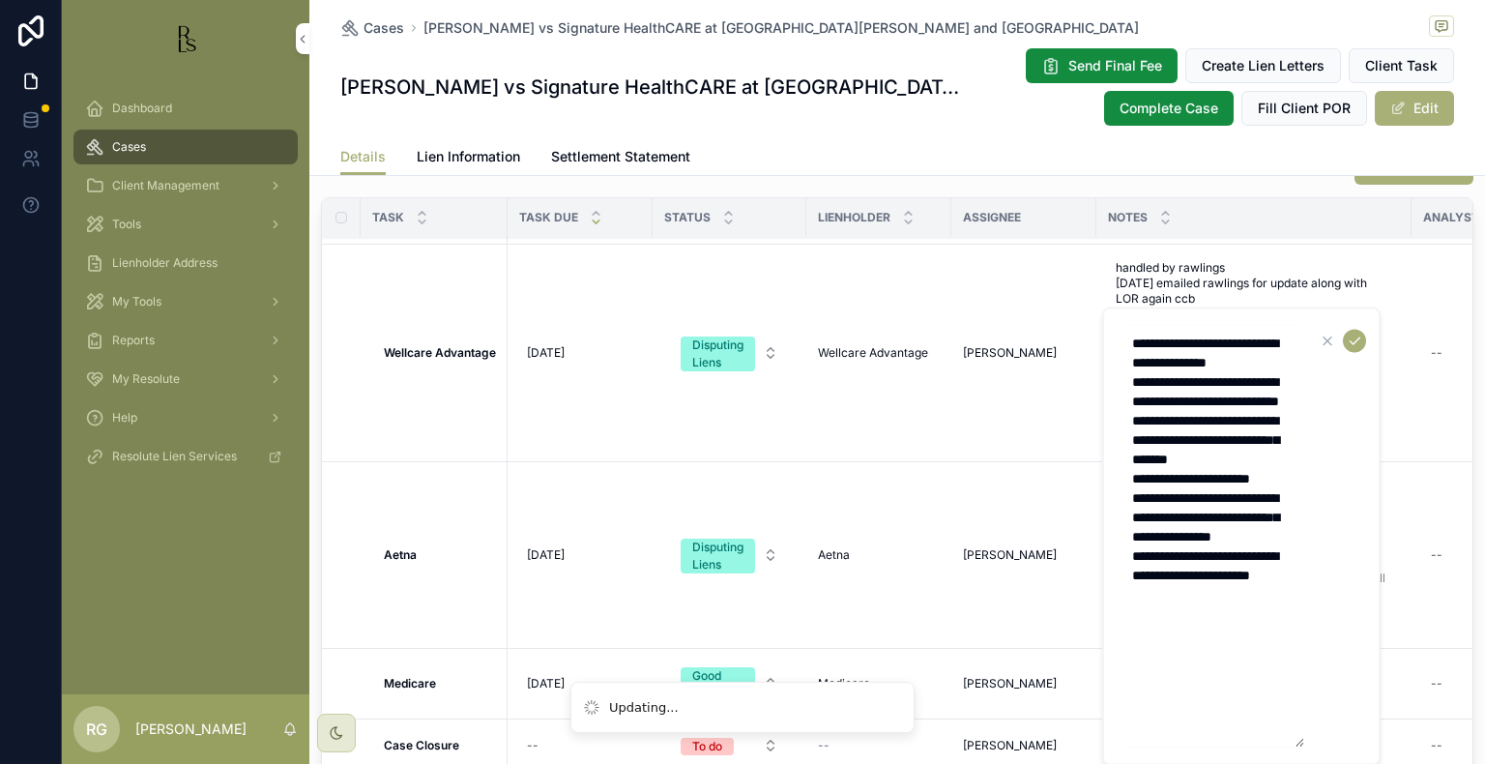
click at [1275, 657] on textarea "**********" at bounding box center [1213, 537] width 184 height 422
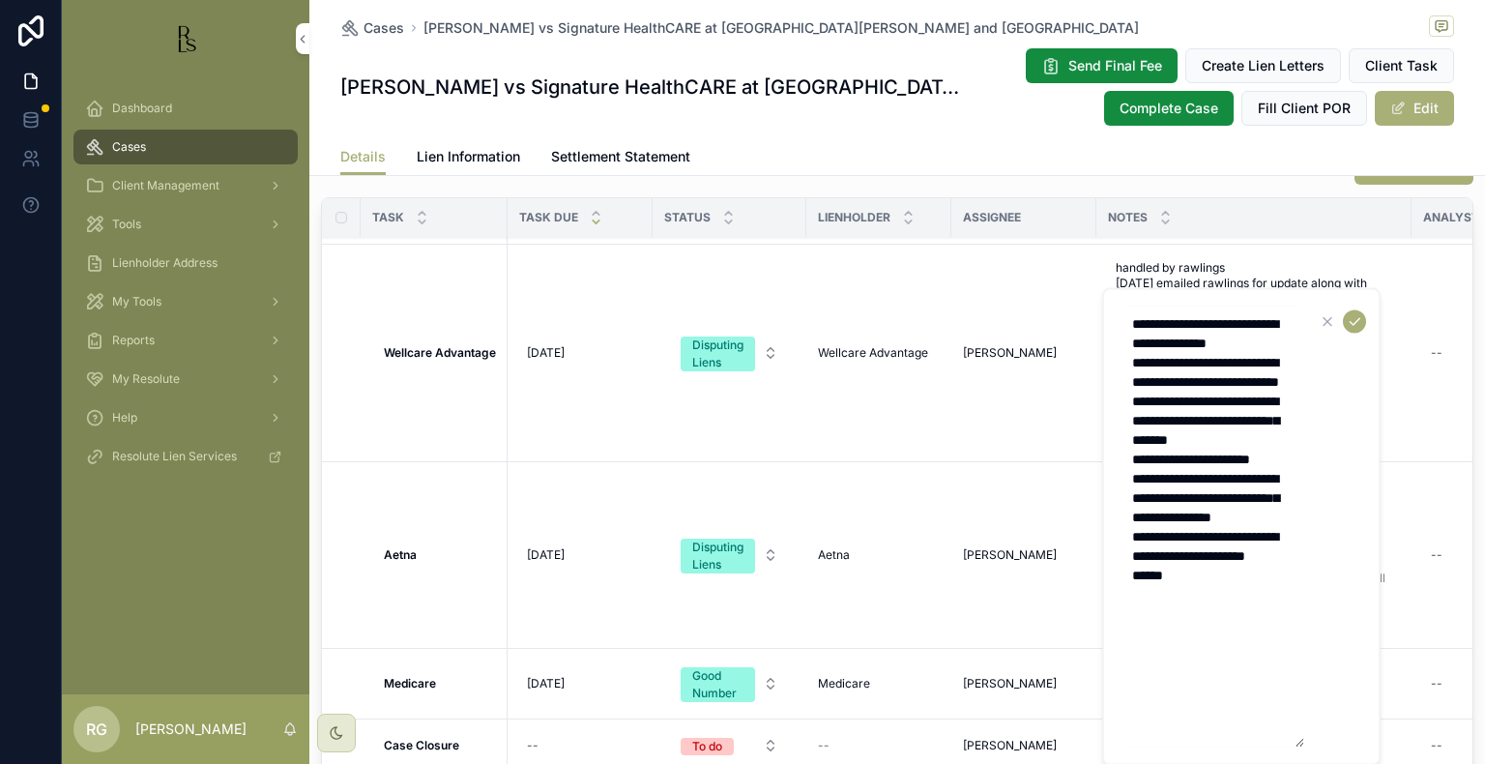
type textarea "**********"
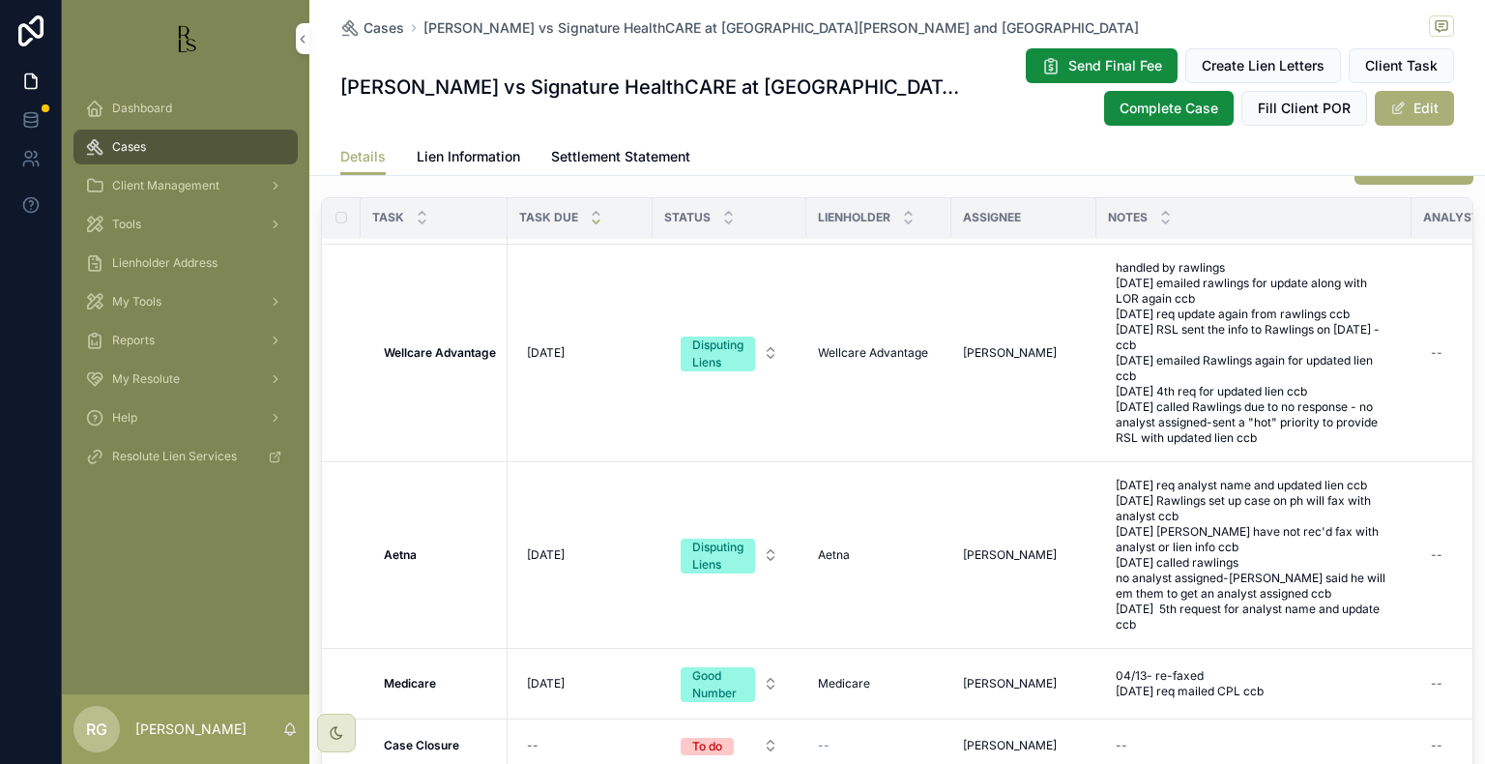
scroll to position [0, 0]
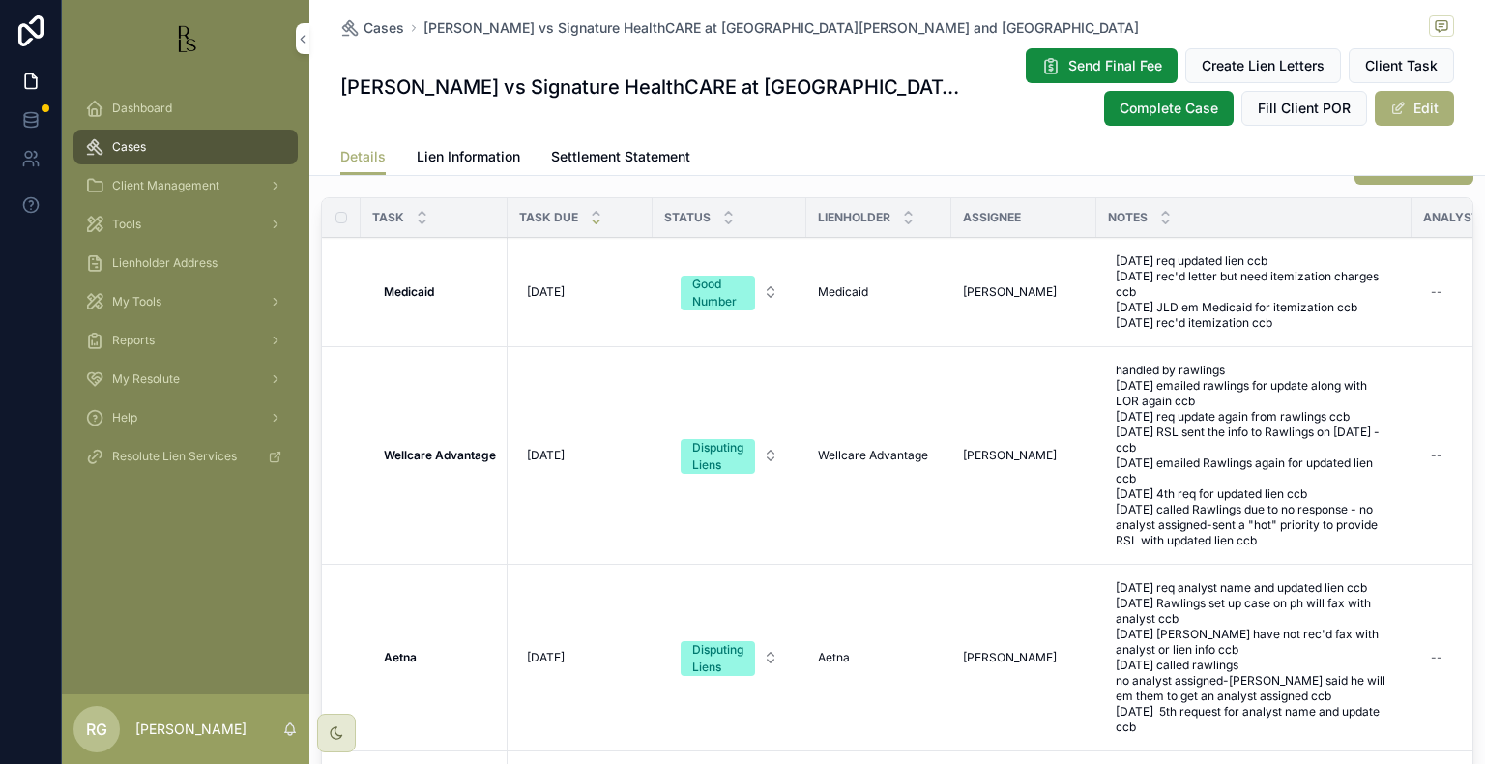
click at [1276, 651] on span "[DATE] req analyst name and updated lien ccb [DATE] Rawlings set up case on ph …" at bounding box center [1254, 657] width 277 height 155
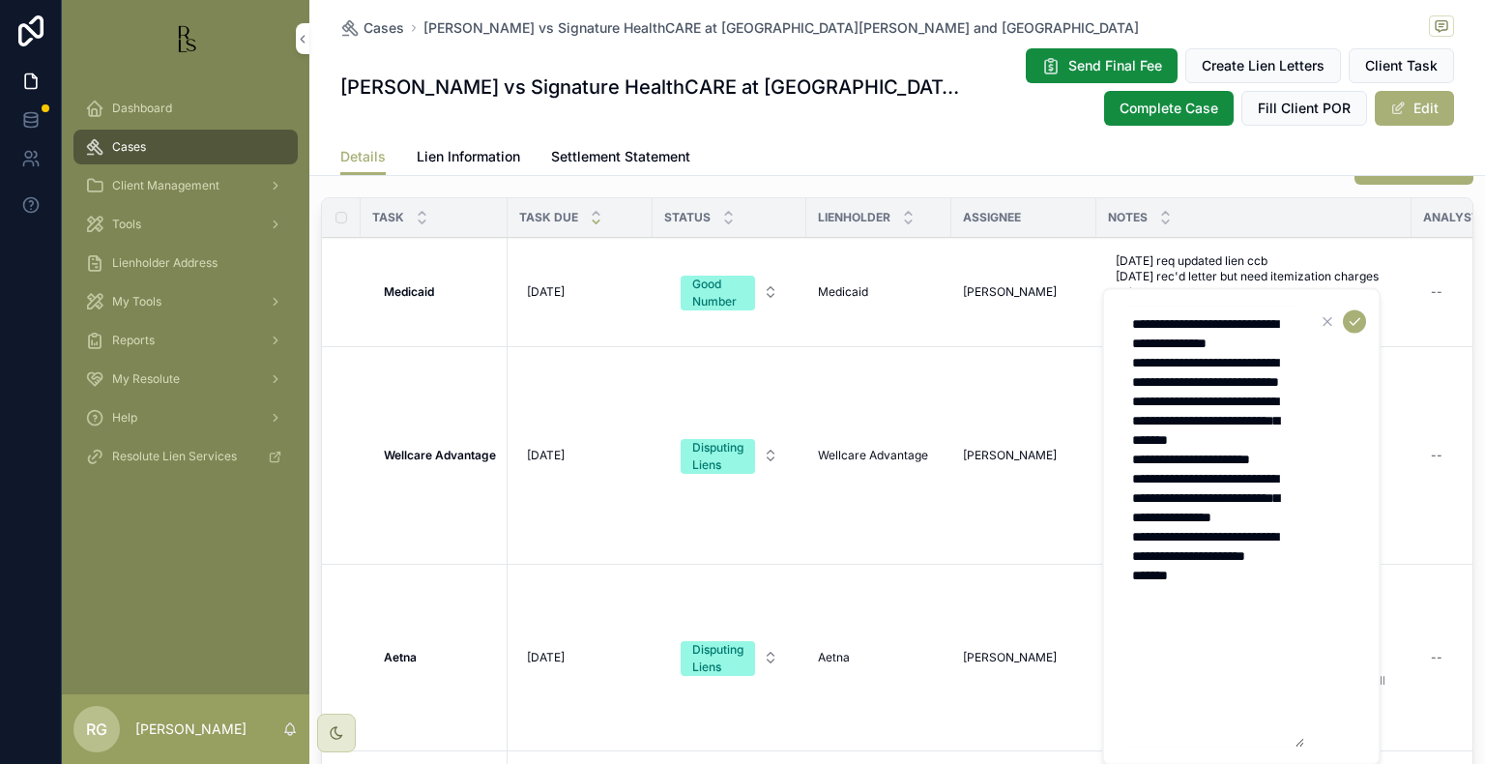
click at [1257, 648] on textarea "**********" at bounding box center [1213, 527] width 184 height 441
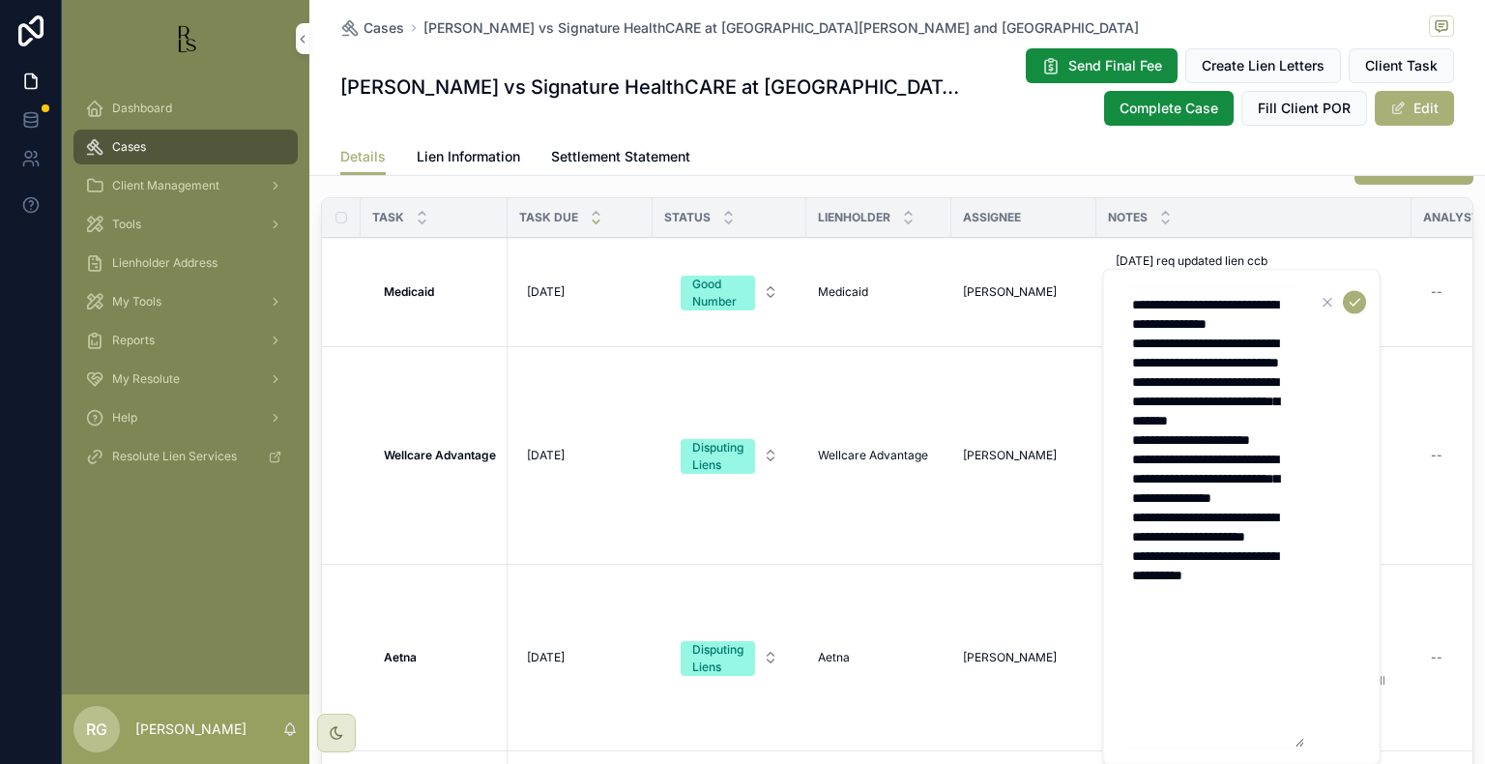
type textarea "**********"
click at [1358, 304] on icon "scrollable content" at bounding box center [1354, 302] width 15 height 15
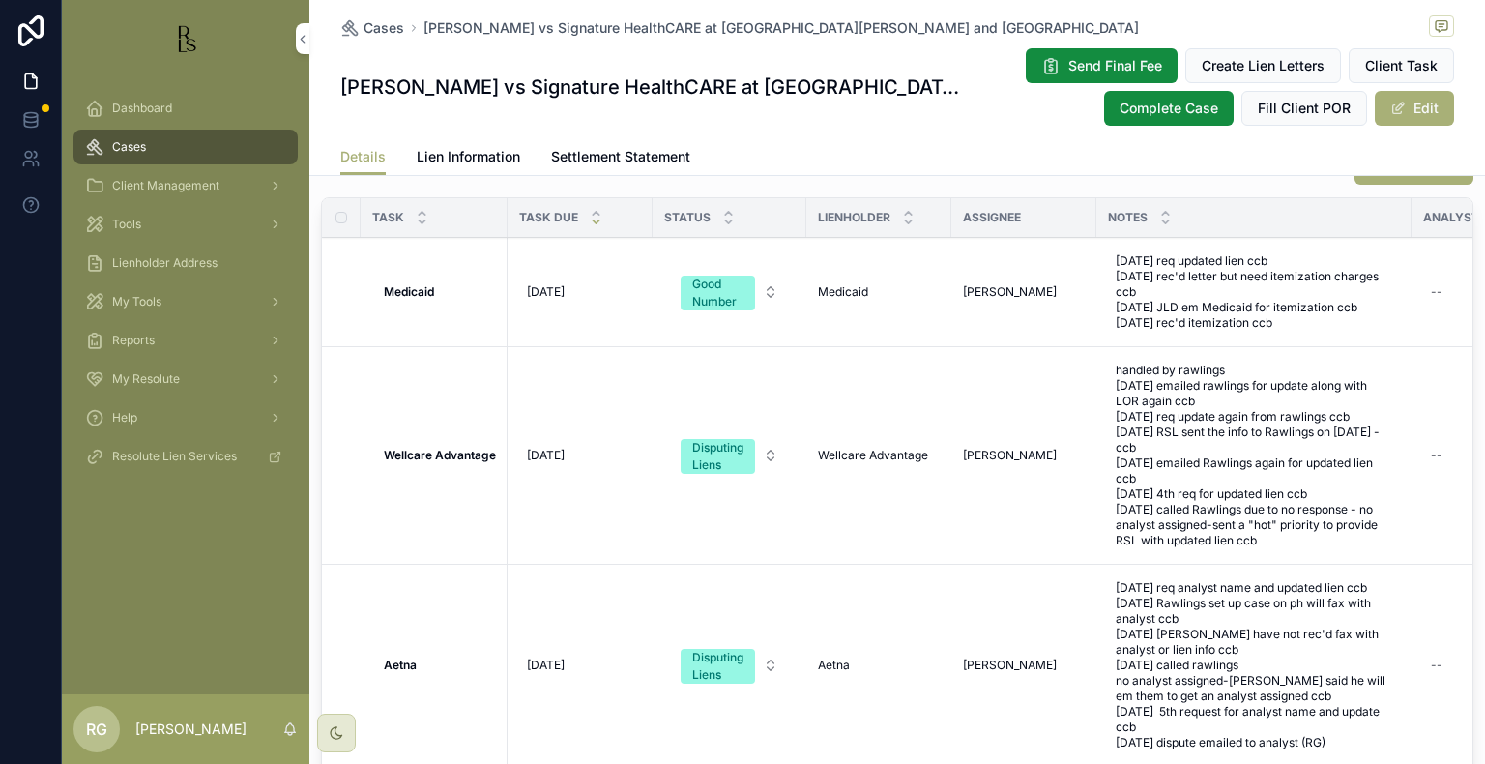
click at [455, 154] on span "Lien Information" at bounding box center [468, 156] width 103 height 19
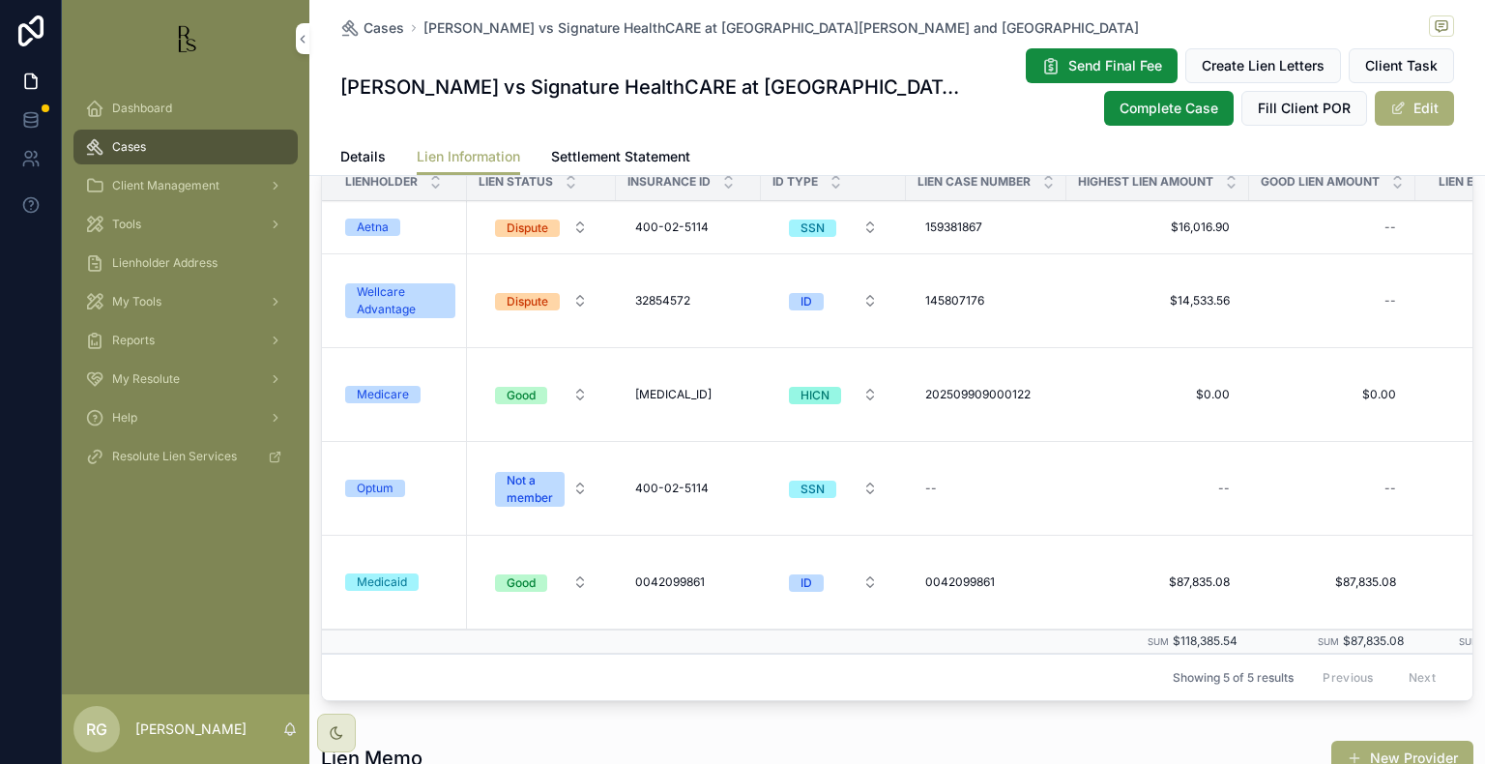
scroll to position [290, 0]
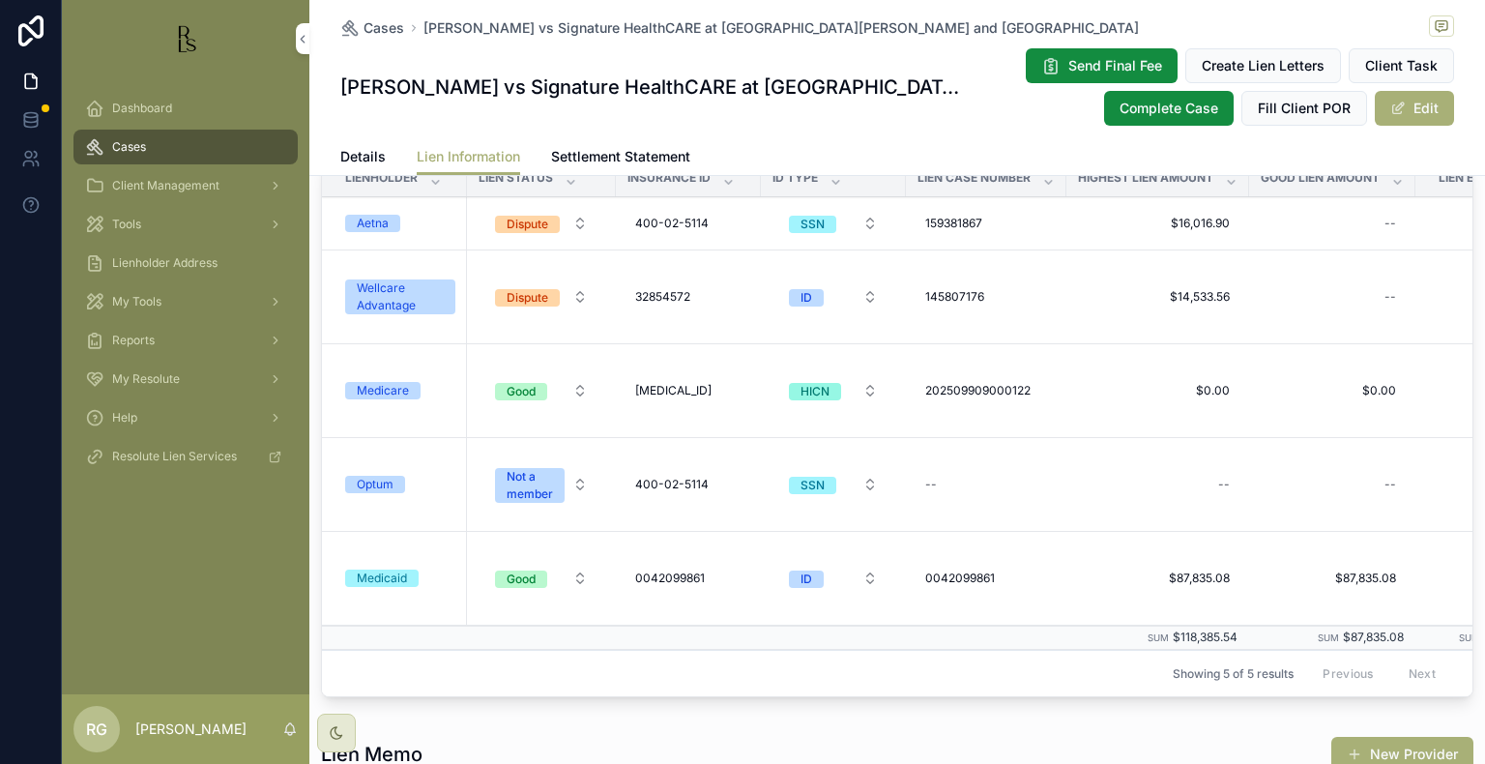
click at [383, 230] on div "Aetna" at bounding box center [373, 223] width 32 height 17
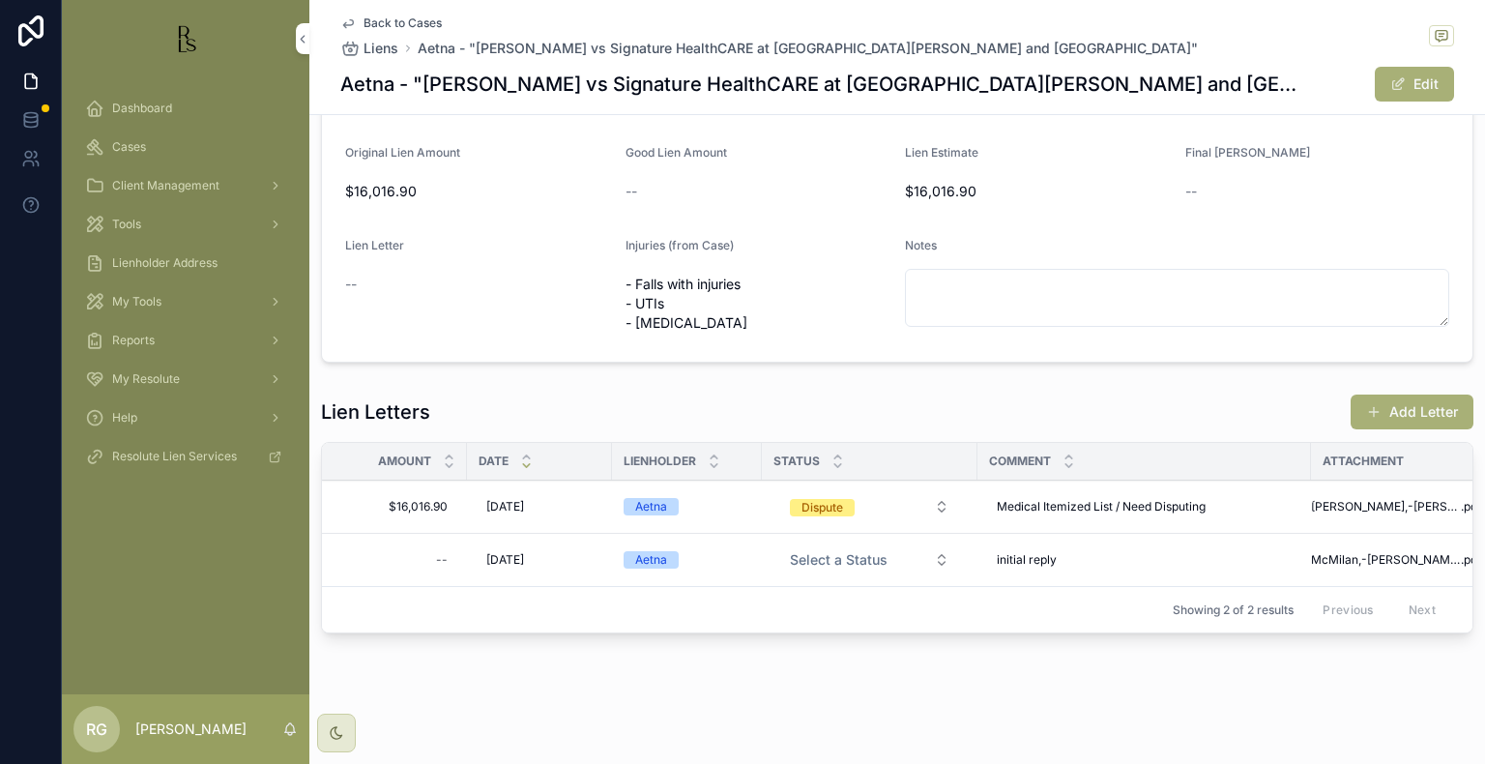
scroll to position [248, 0]
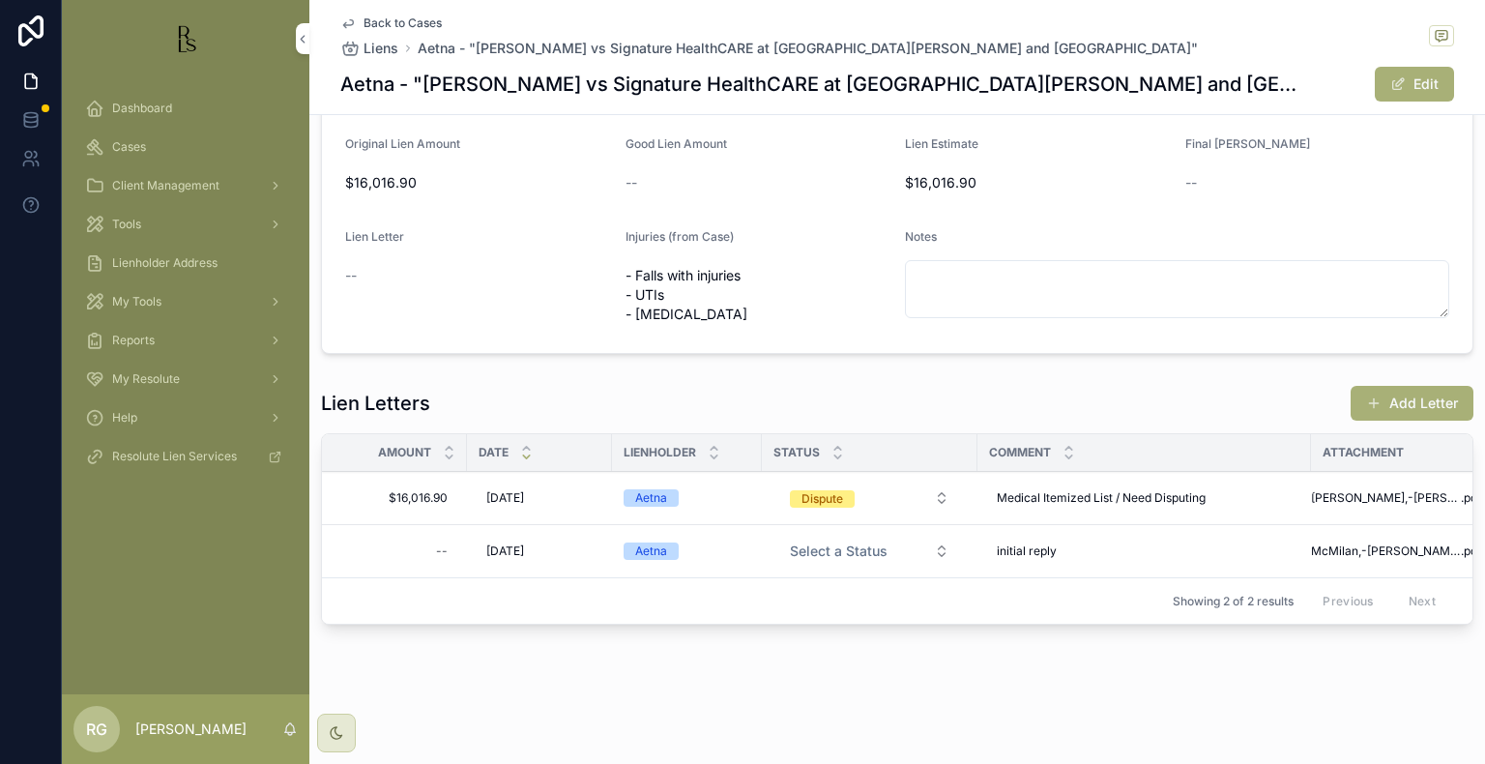
click at [1164, 490] on span "Medical Itemized List / Need Disputing" at bounding box center [1101, 497] width 209 height 15
click at [1115, 530] on textarea "**********" at bounding box center [1092, 524] width 184 height 58
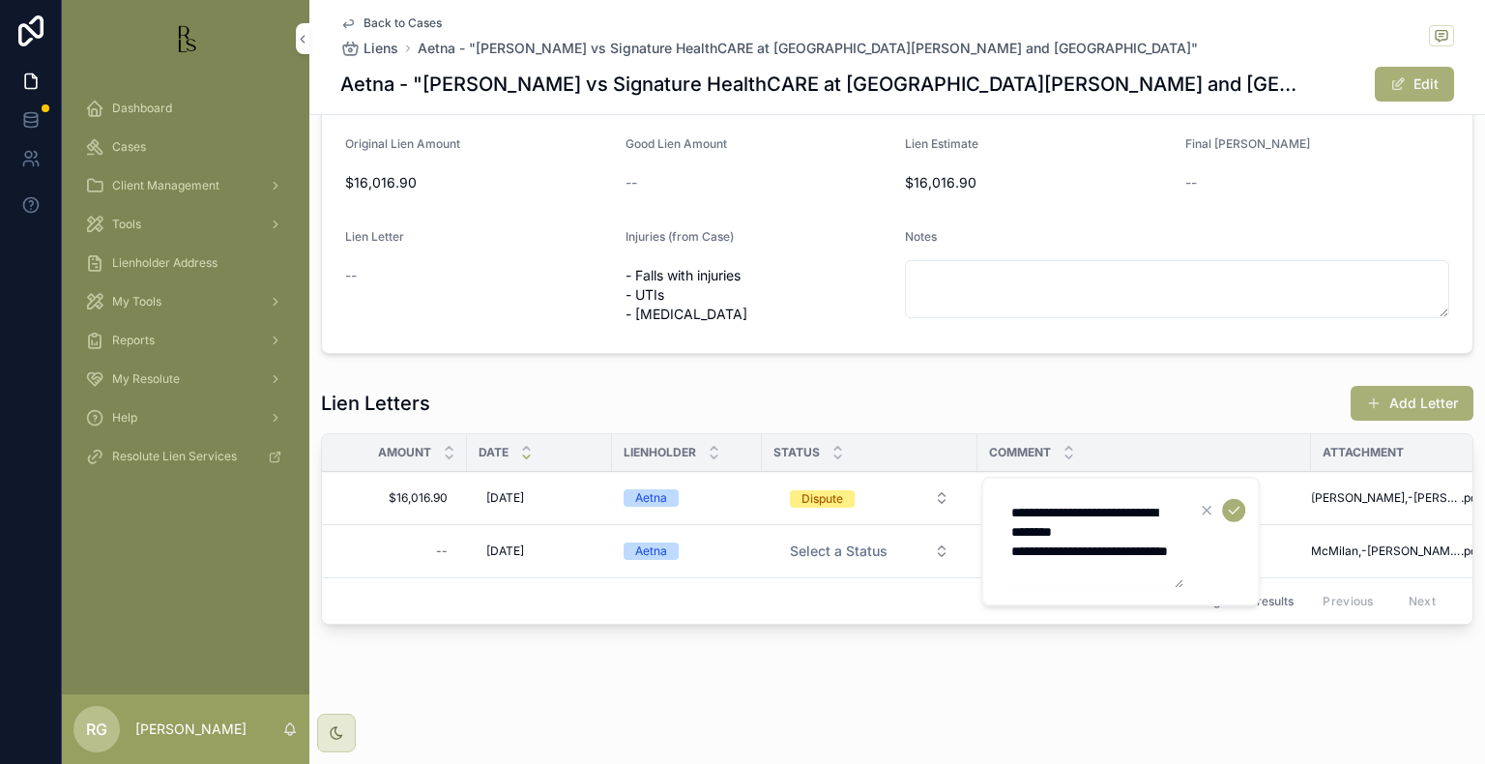
type textarea "**********"
click at [1235, 503] on icon "scrollable content" at bounding box center [1233, 510] width 15 height 15
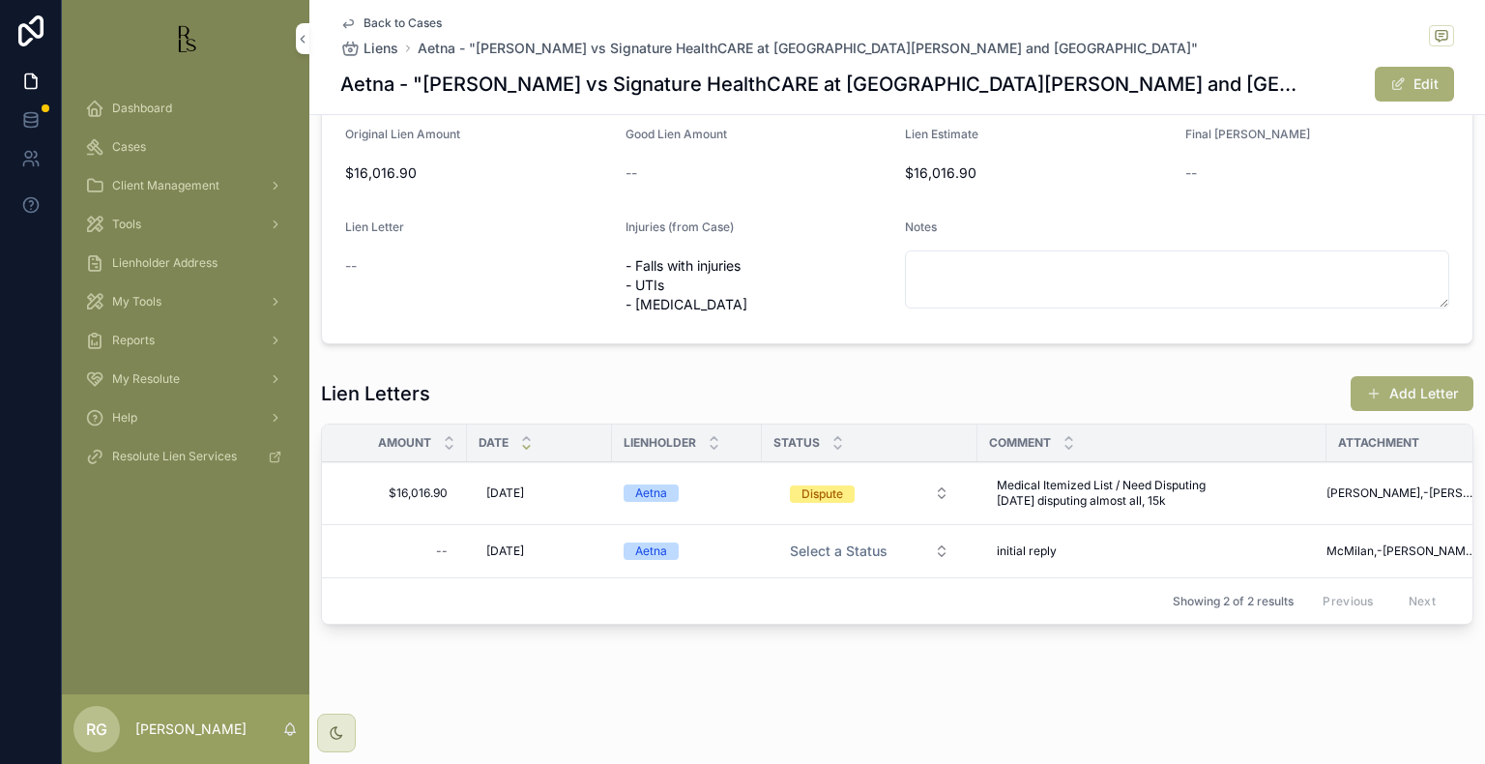
click at [159, 114] on span "Dashboard" at bounding box center [142, 108] width 60 height 15
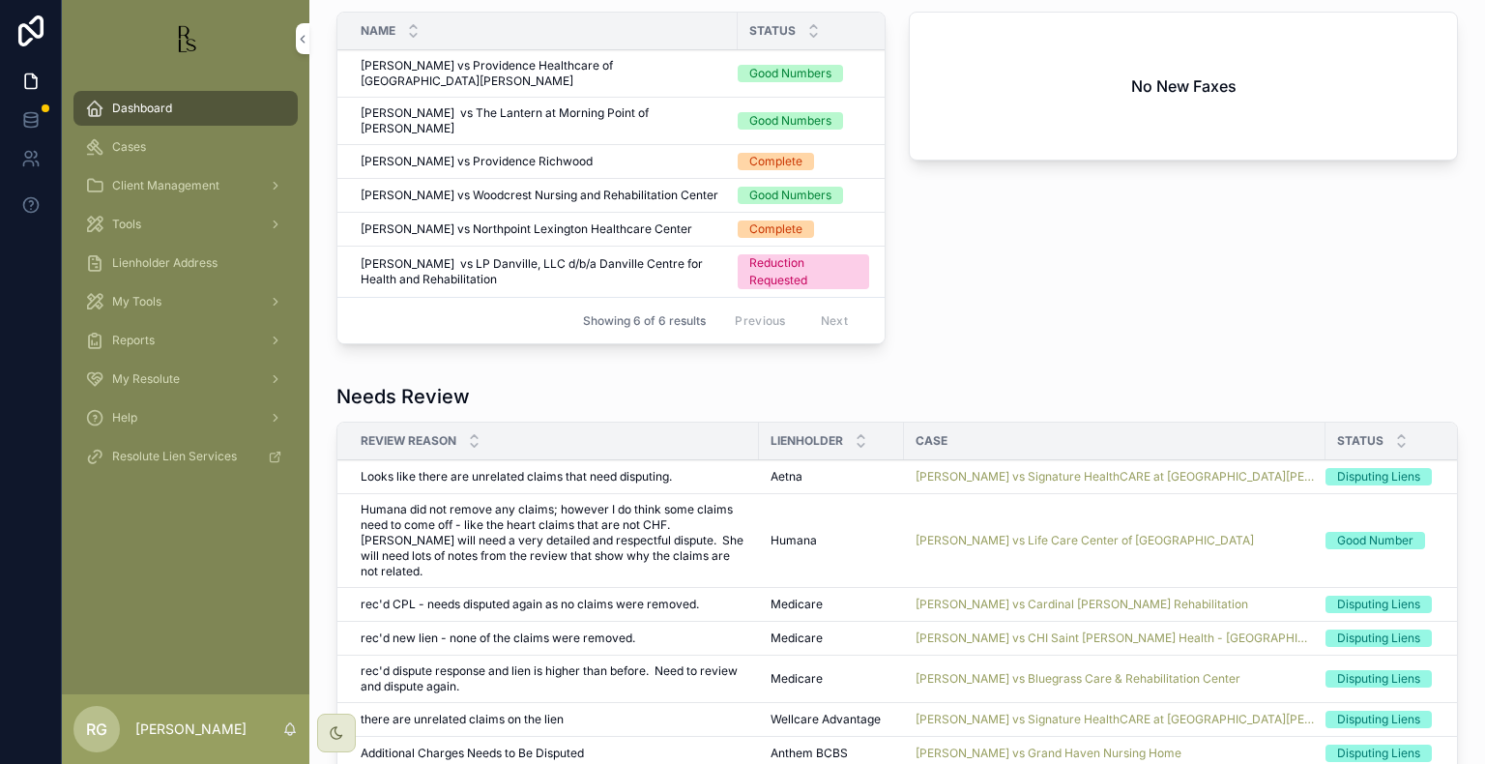
scroll to position [828, 0]
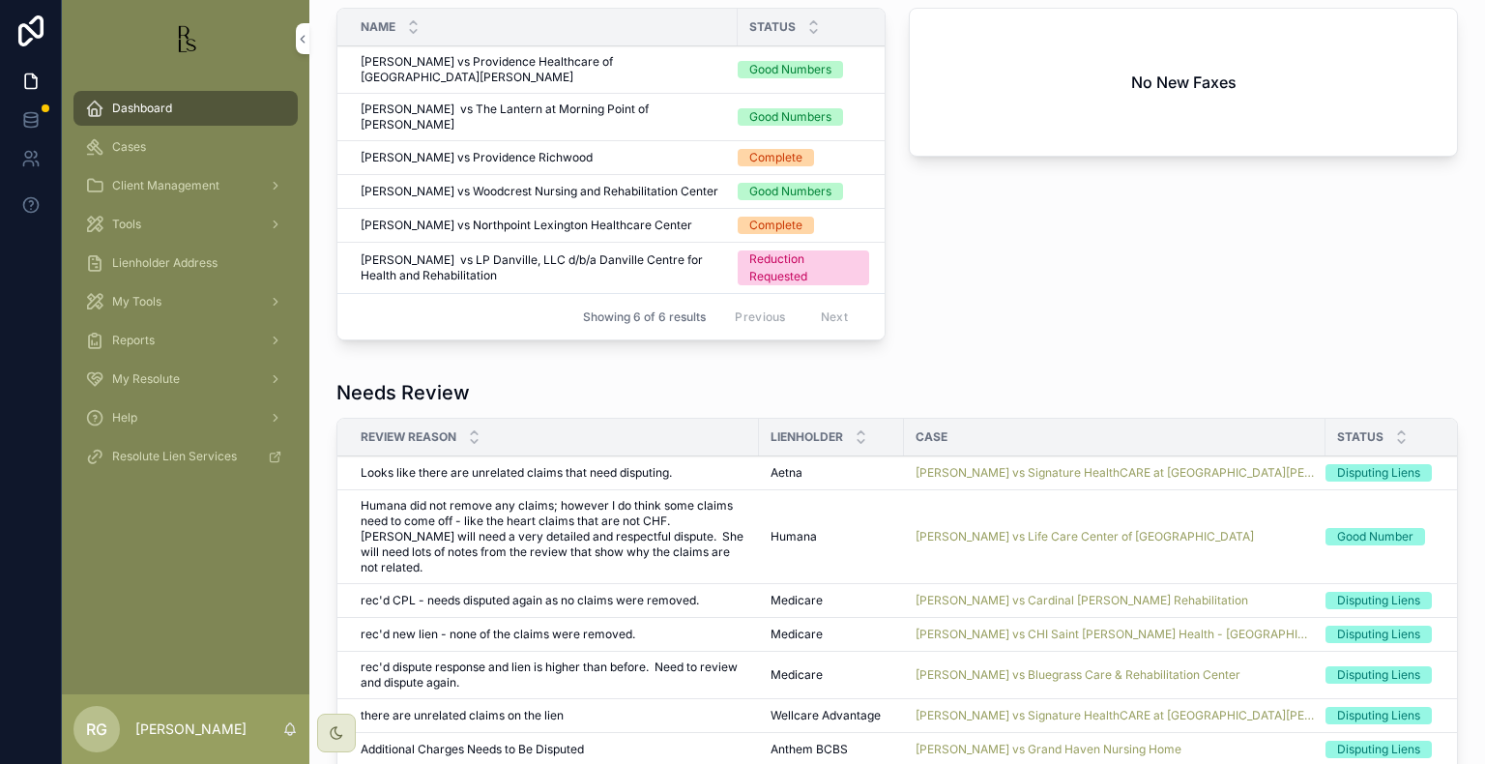
click at [1190, 465] on span "[PERSON_NAME] vs Signature HealthCARE at [GEOGRAPHIC_DATA][PERSON_NAME] and [GE…" at bounding box center [1115, 472] width 398 height 15
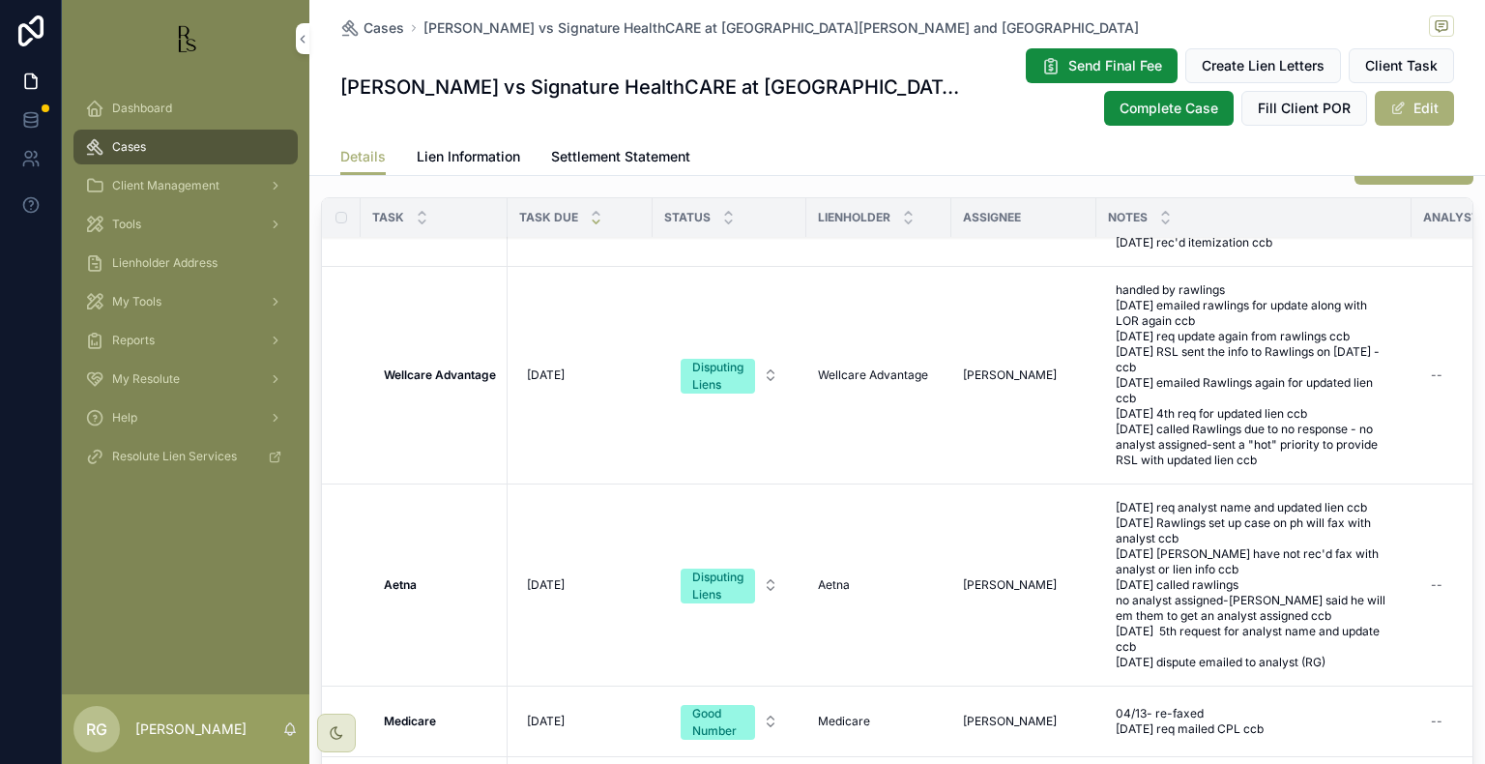
scroll to position [132, 0]
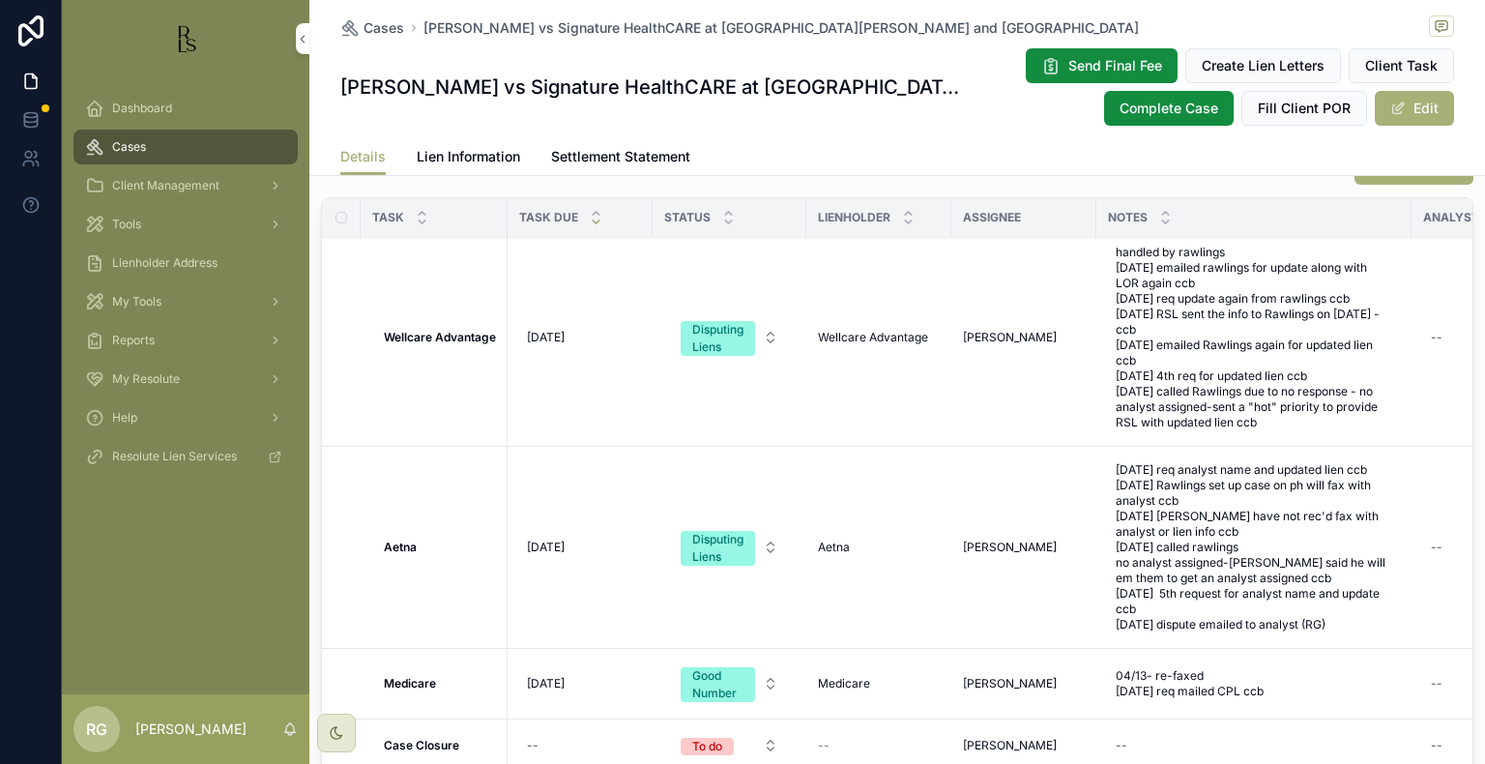
click at [496, 161] on span "Lien Information" at bounding box center [468, 156] width 103 height 19
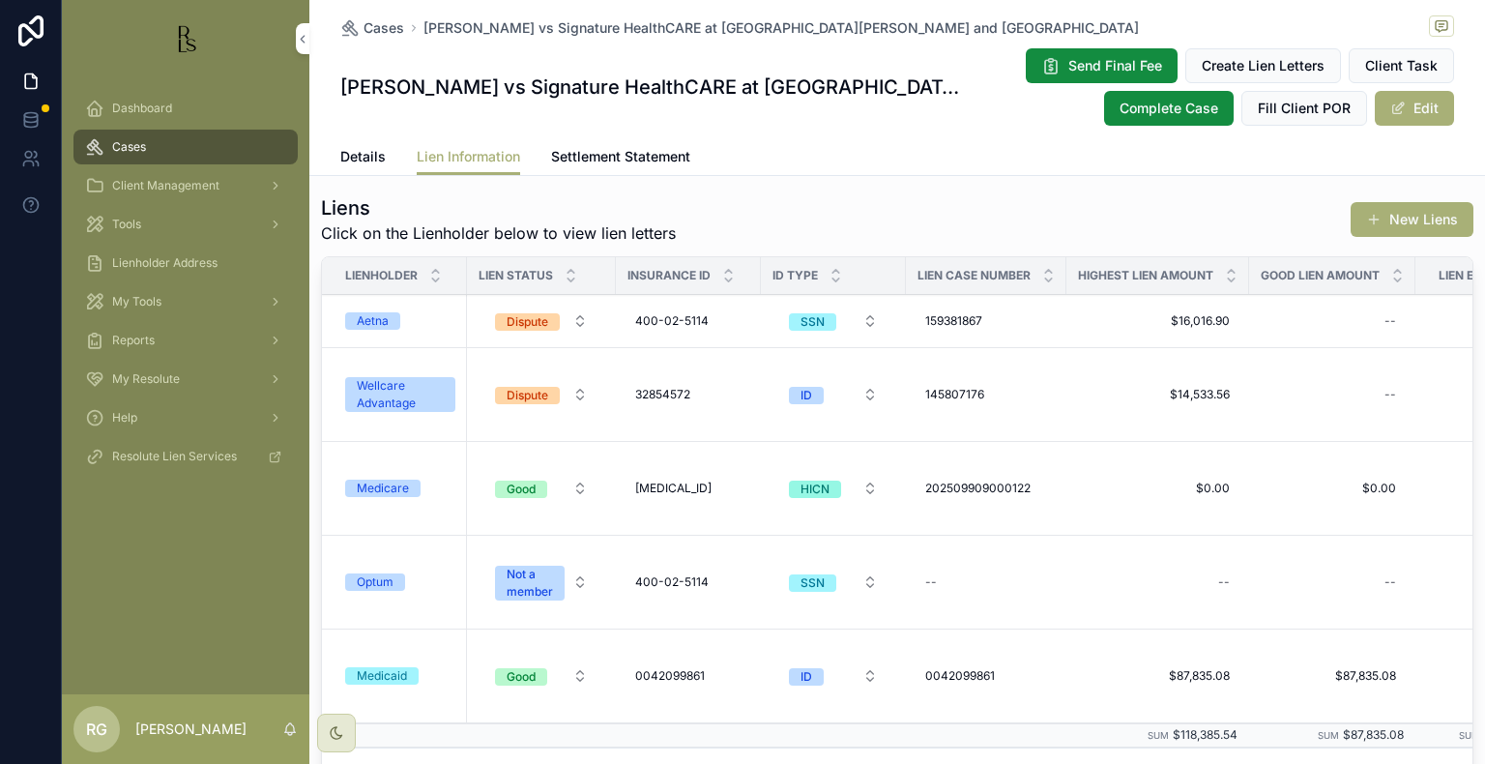
scroll to position [193, 0]
click at [359, 311] on div "Aetna" at bounding box center [373, 319] width 32 height 17
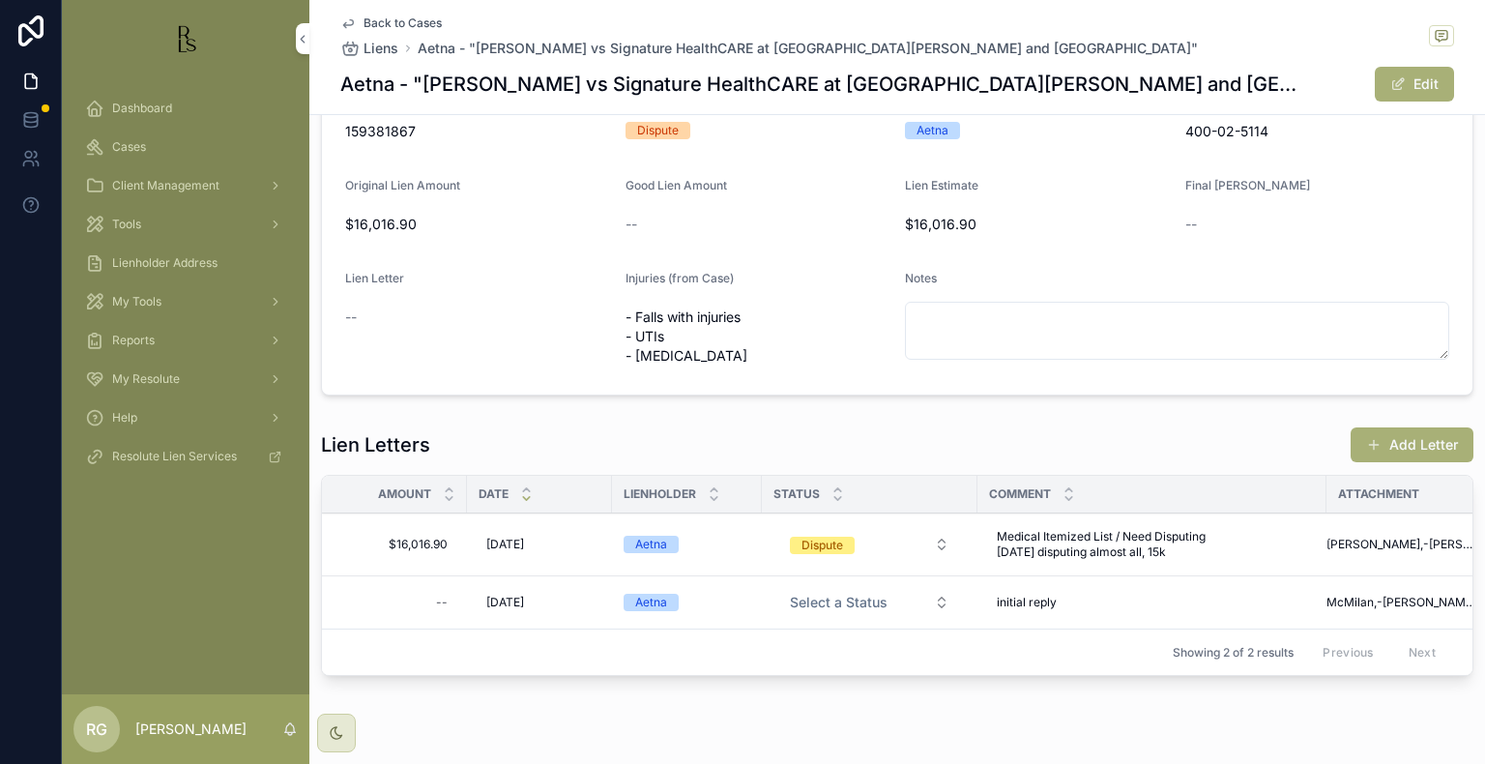
click at [1211, 555] on span "Medical Itemized List / Need Disputing [DATE] disputing almost all, 15k" at bounding box center [1152, 544] width 310 height 31
drag, startPoint x: 1115, startPoint y: 578, endPoint x: 1004, endPoint y: 549, distance: 114.9
click at [1004, 549] on textarea "**********" at bounding box center [1092, 592] width 184 height 93
click at [1241, 565] on icon "scrollable content" at bounding box center [1233, 561] width 15 height 15
click at [1206, 560] on div "Medical Itemized List / Need Disputing [DATE] disputing almost all, 15k Medical…" at bounding box center [1152, 544] width 326 height 46
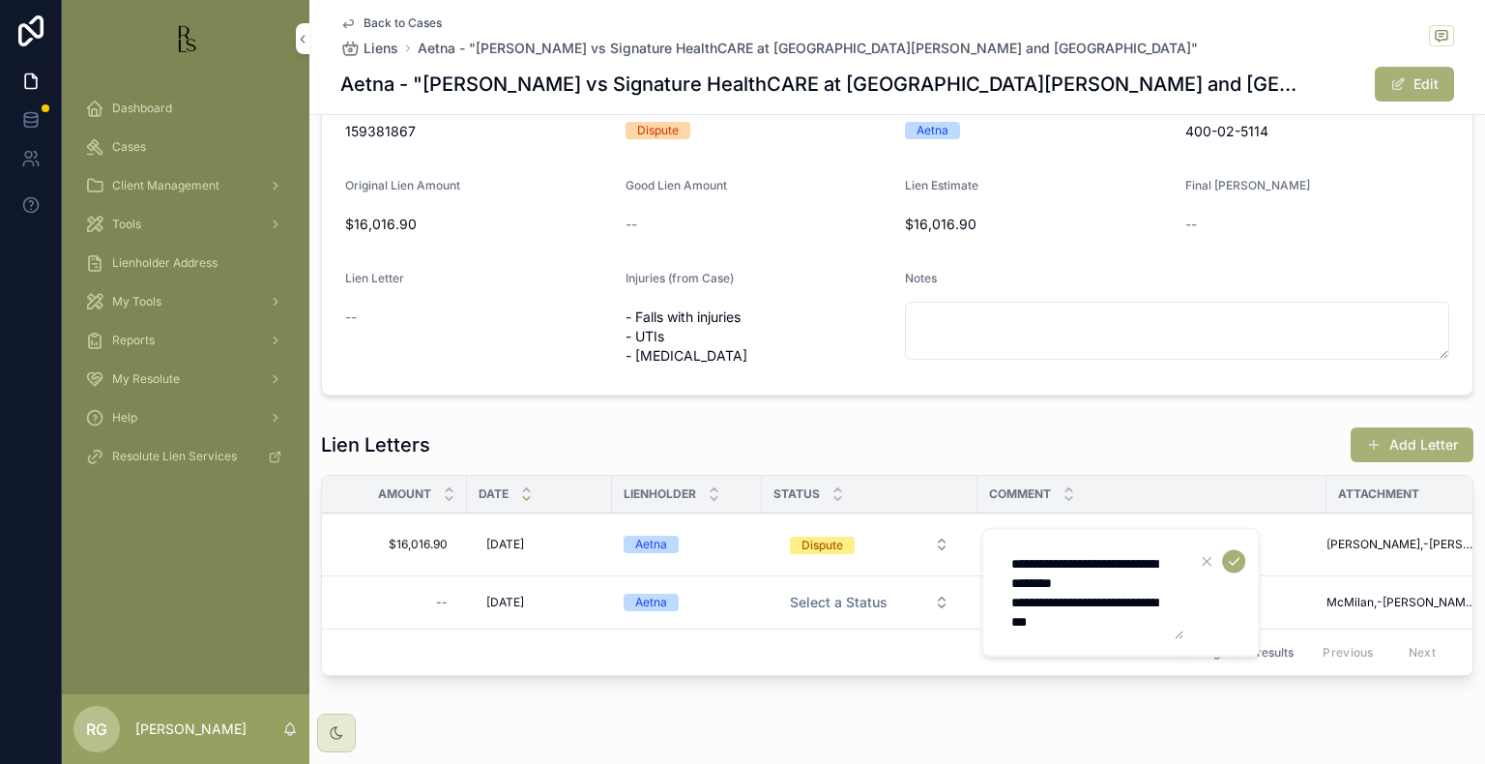
click at [1095, 629] on textarea "**********" at bounding box center [1092, 592] width 184 height 93
click at [1056, 620] on textarea "**********" at bounding box center [1092, 592] width 184 height 93
type textarea "**********"
click at [1238, 562] on icon "scrollable content" at bounding box center [1233, 561] width 15 height 15
click at [201, 101] on div "Dashboard" at bounding box center [185, 108] width 201 height 31
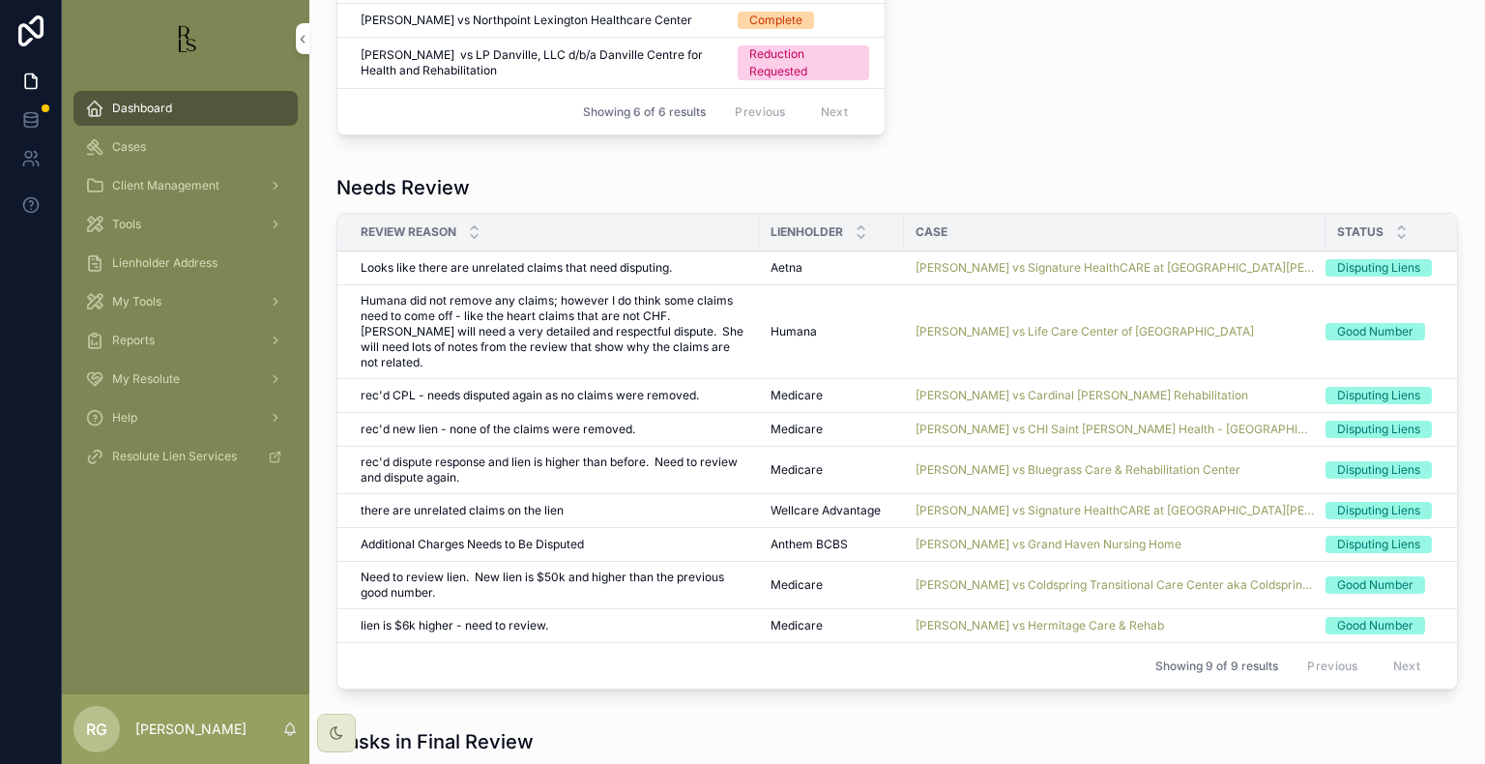
scroll to position [1161, 0]
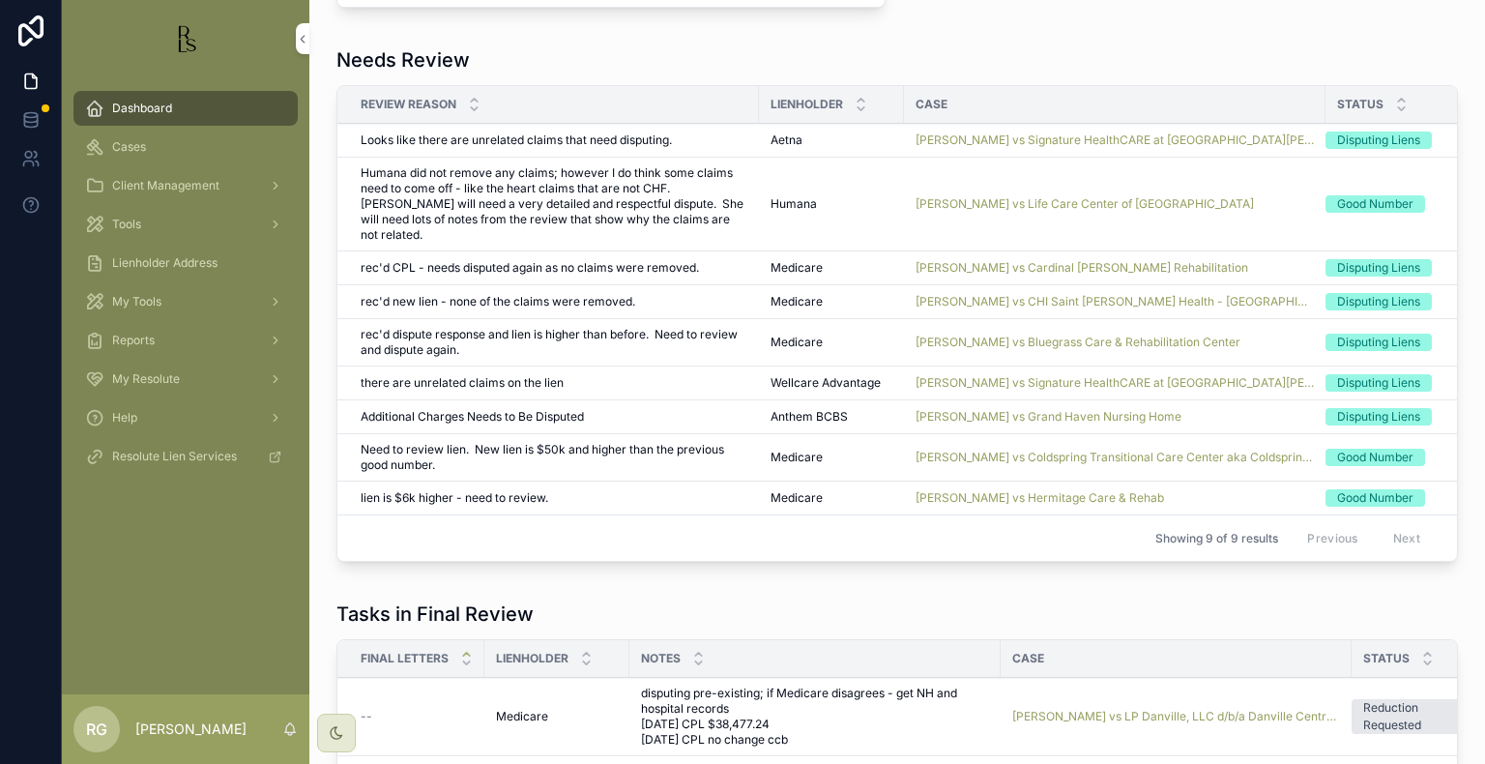
click at [0, 0] on span "Review Complete" at bounding box center [0, 0] width 0 height 0
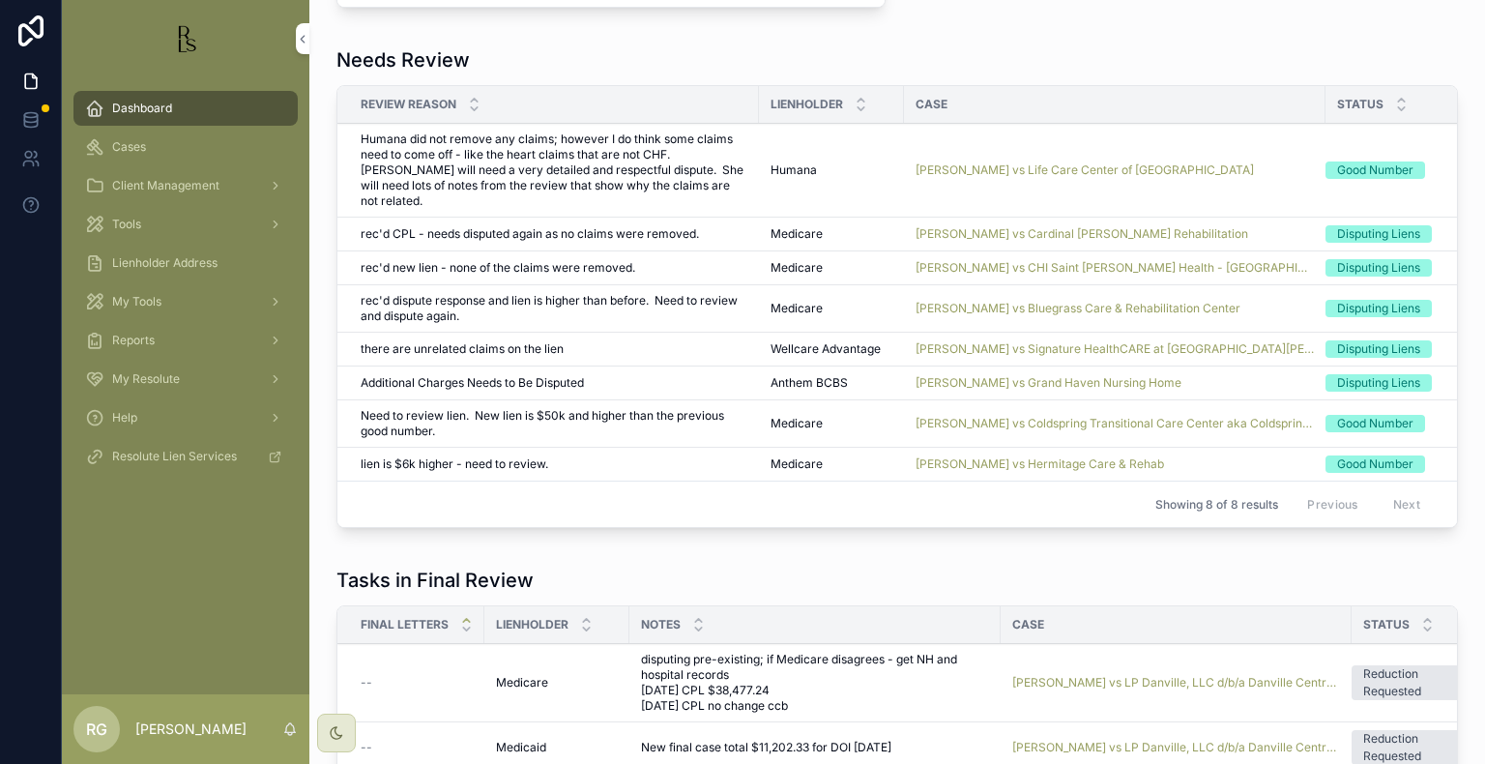
click at [956, 375] on span "[PERSON_NAME] vs Grand Haven Nursing Home" at bounding box center [1049, 382] width 266 height 15
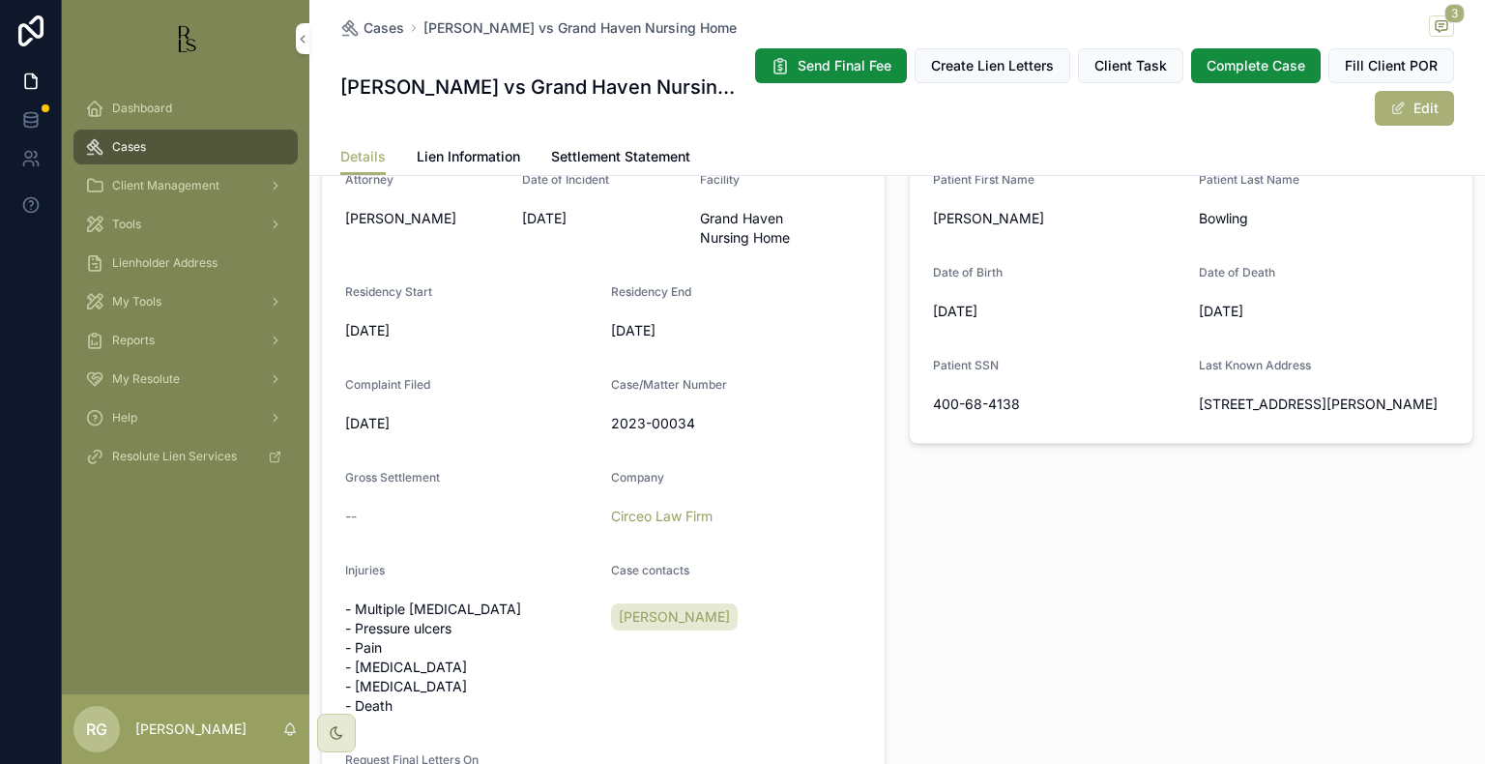
scroll to position [517, 0]
click at [147, 103] on span "Dashboard" at bounding box center [142, 108] width 60 height 15
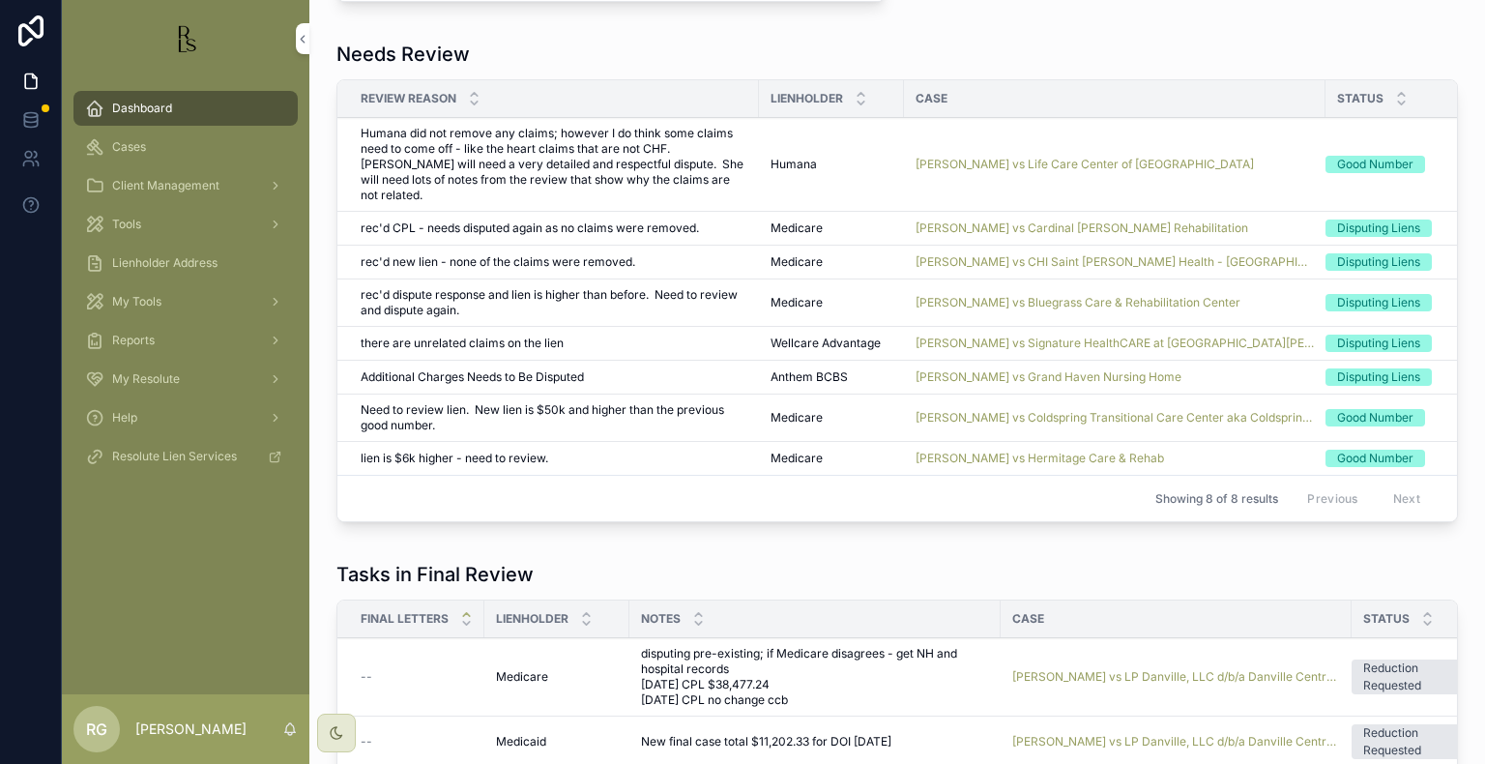
scroll to position [1194, 0]
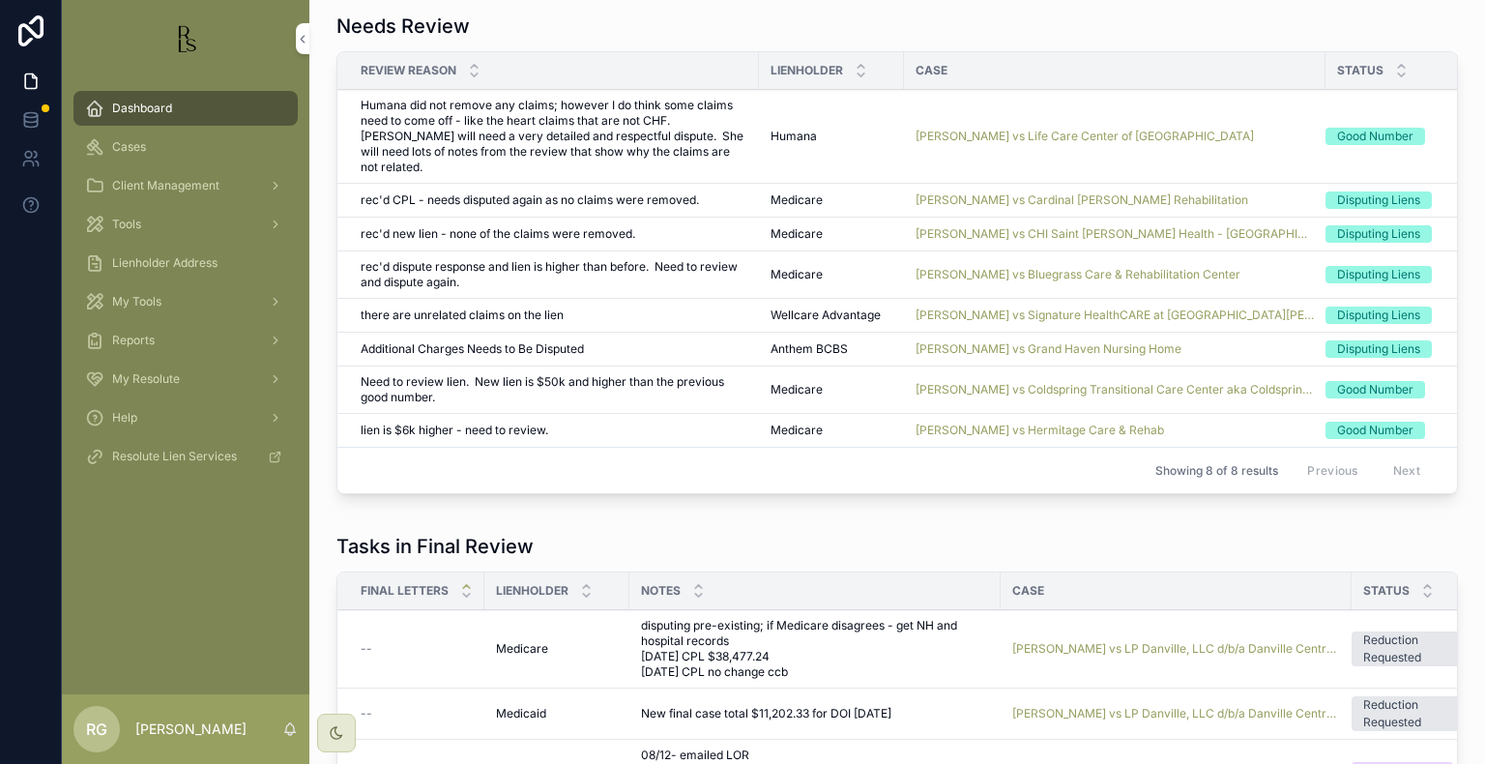
click at [969, 341] on span "[PERSON_NAME] vs Grand Haven Nursing Home" at bounding box center [1049, 348] width 266 height 15
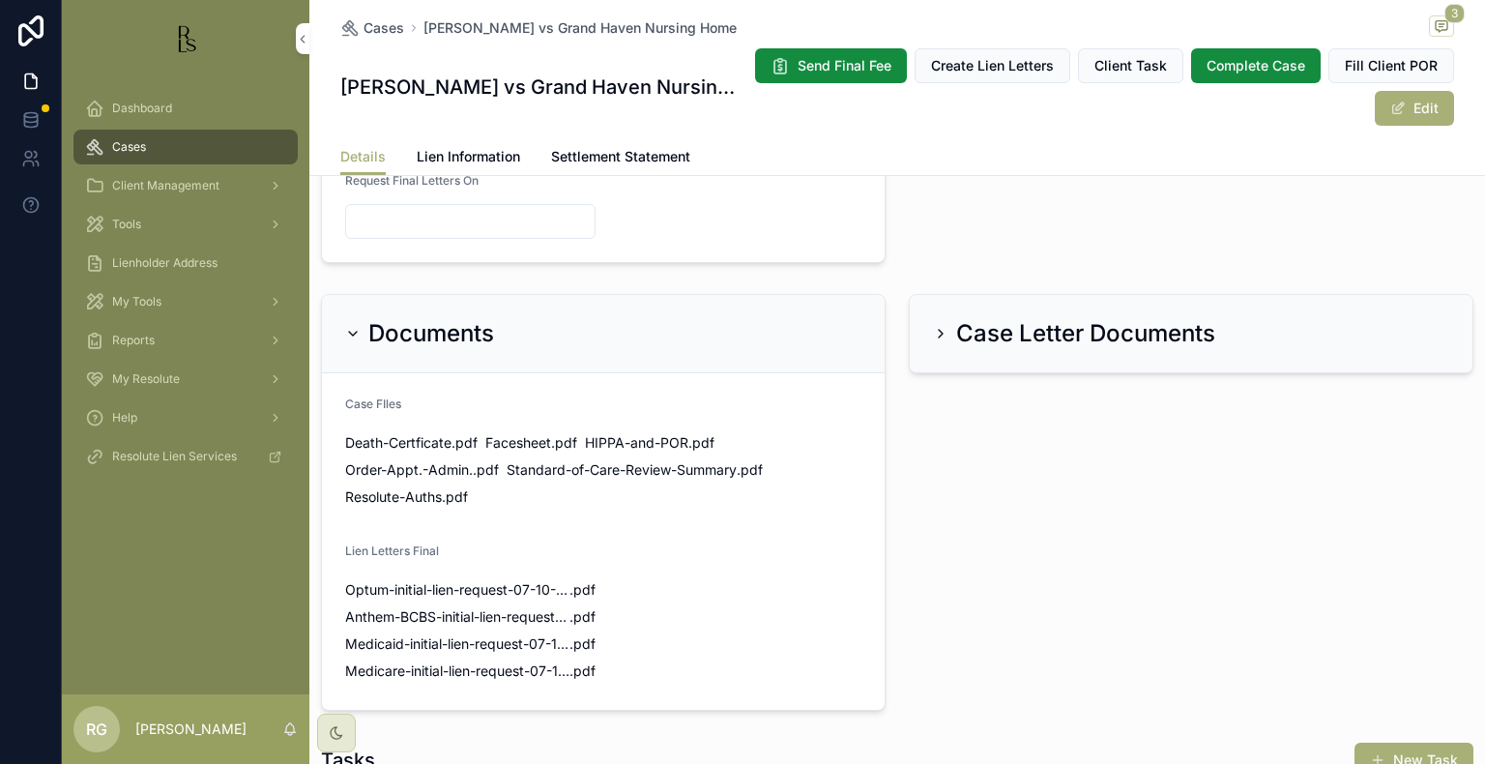
scroll to position [808, 0]
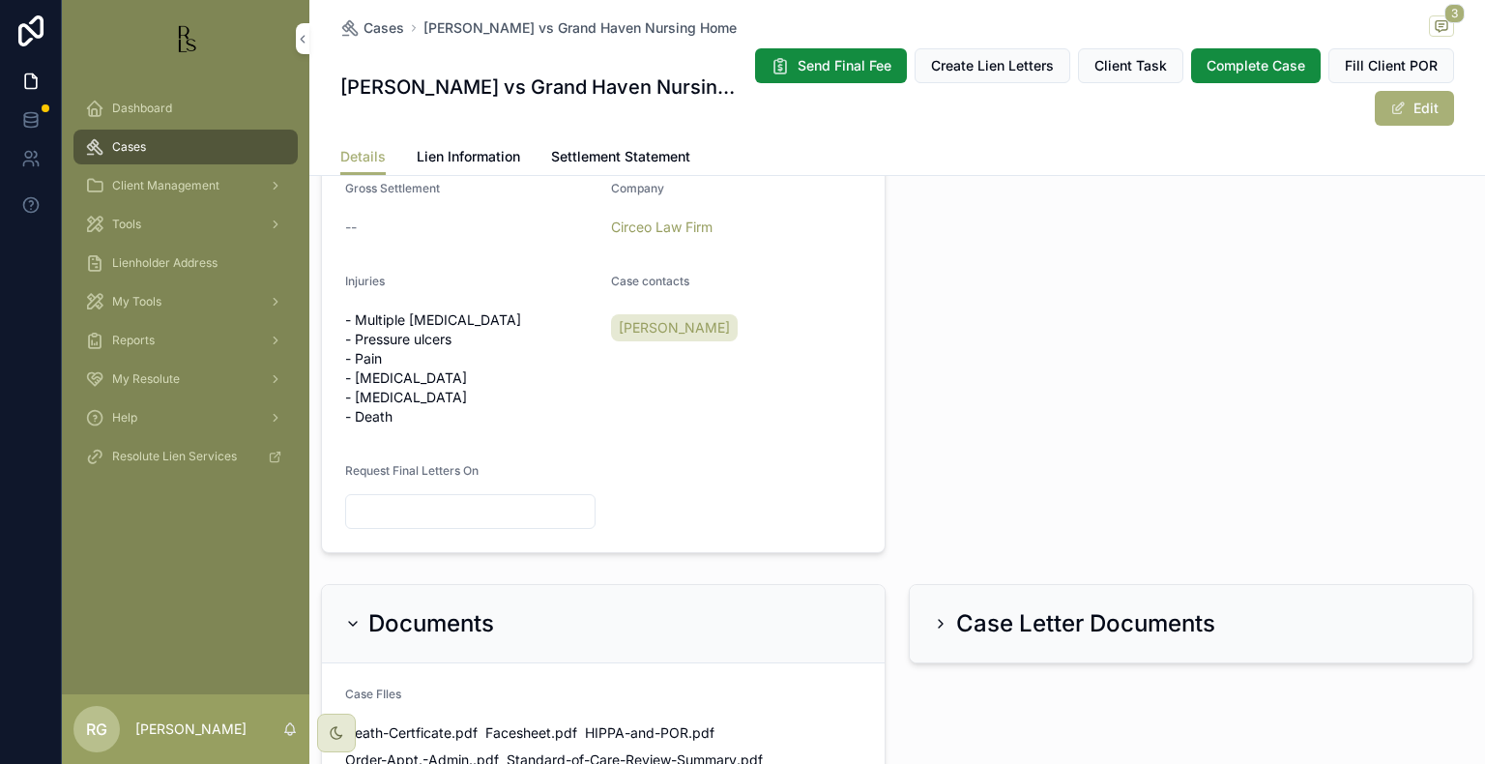
drag, startPoint x: 186, startPoint y: 103, endPoint x: 279, endPoint y: 126, distance: 95.5
click at [186, 103] on div "Dashboard" at bounding box center [185, 108] width 201 height 31
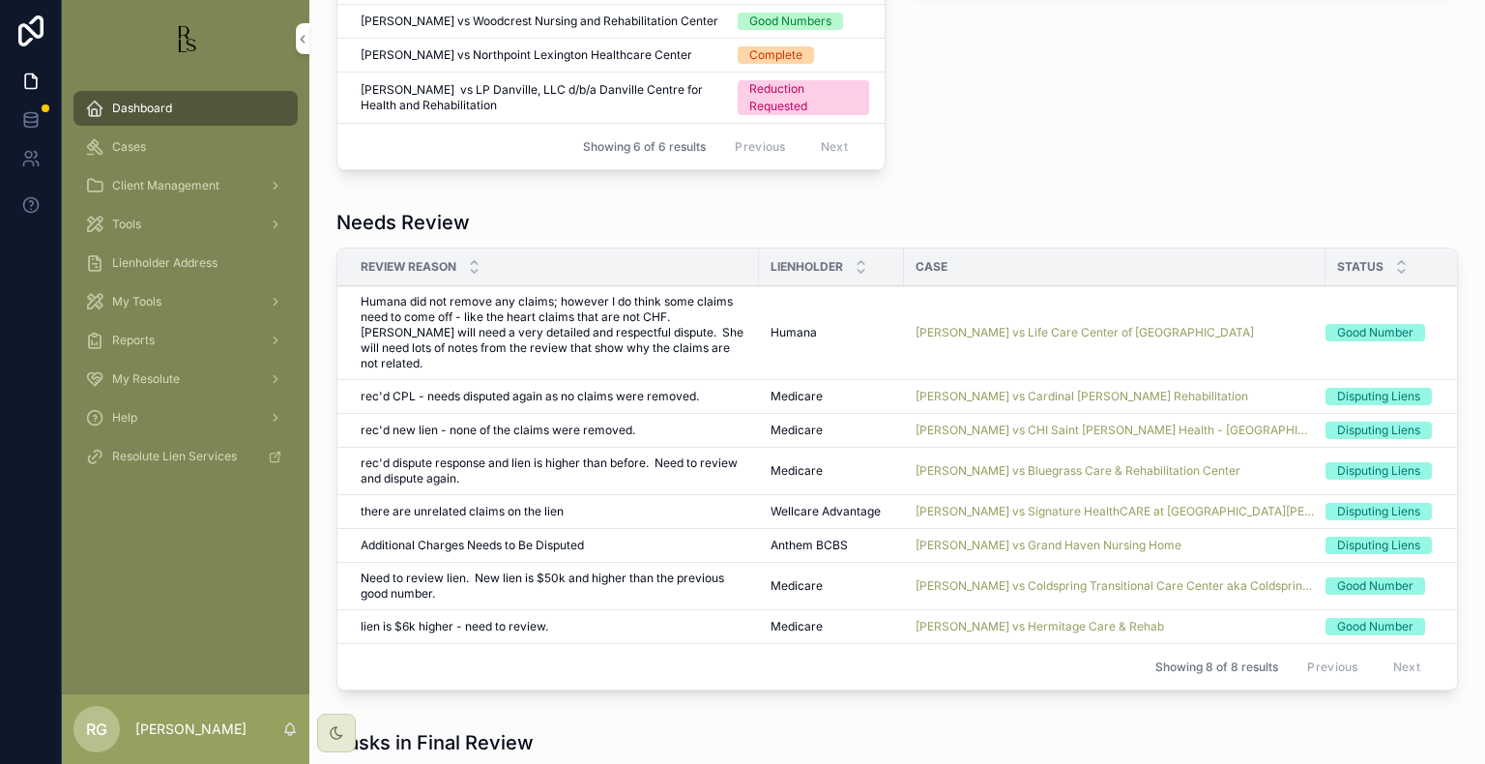
scroll to position [1194, 0]
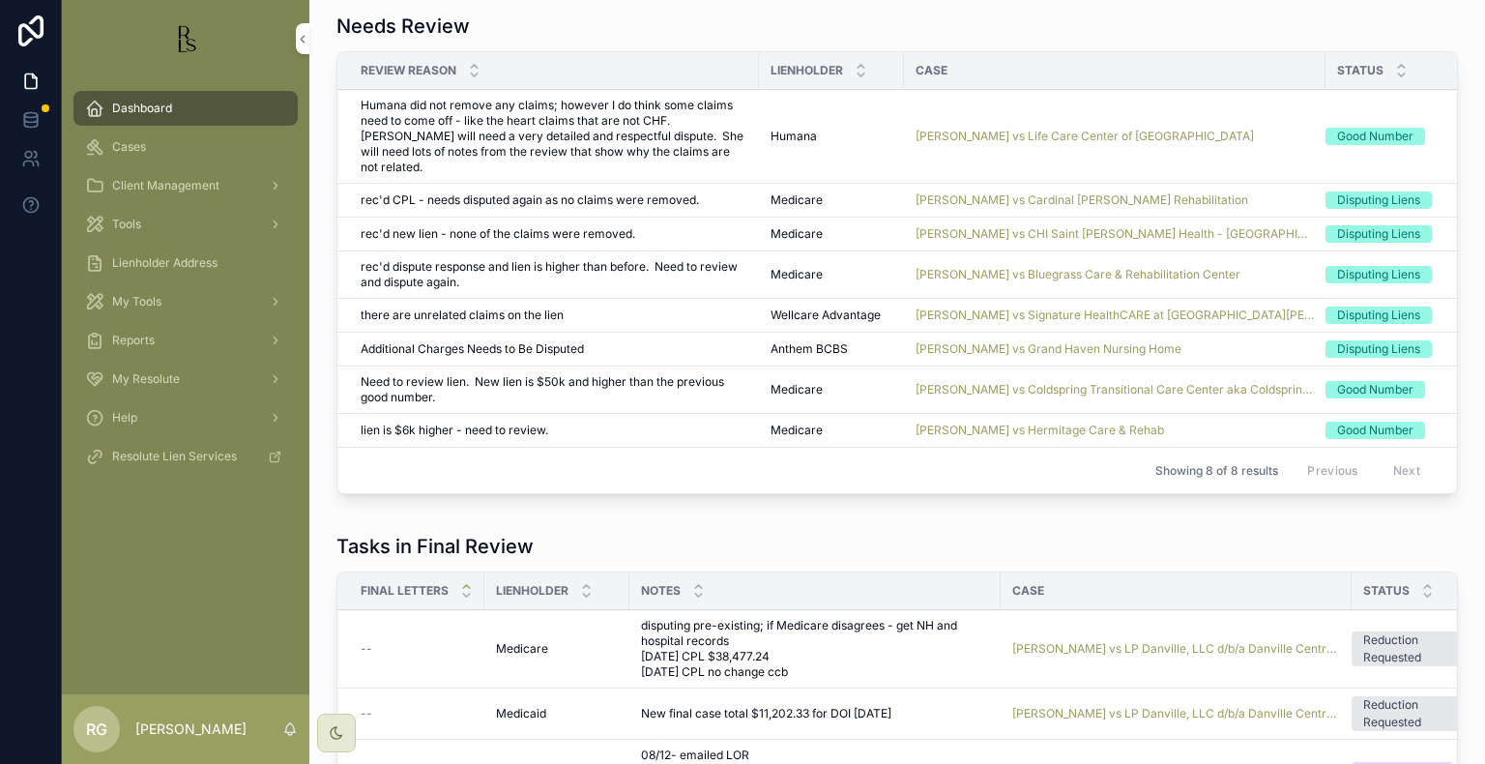
click at [971, 308] on span "[PERSON_NAME] vs Signature HealthCARE at [GEOGRAPHIC_DATA][PERSON_NAME] and [GE…" at bounding box center [1115, 315] width 398 height 15
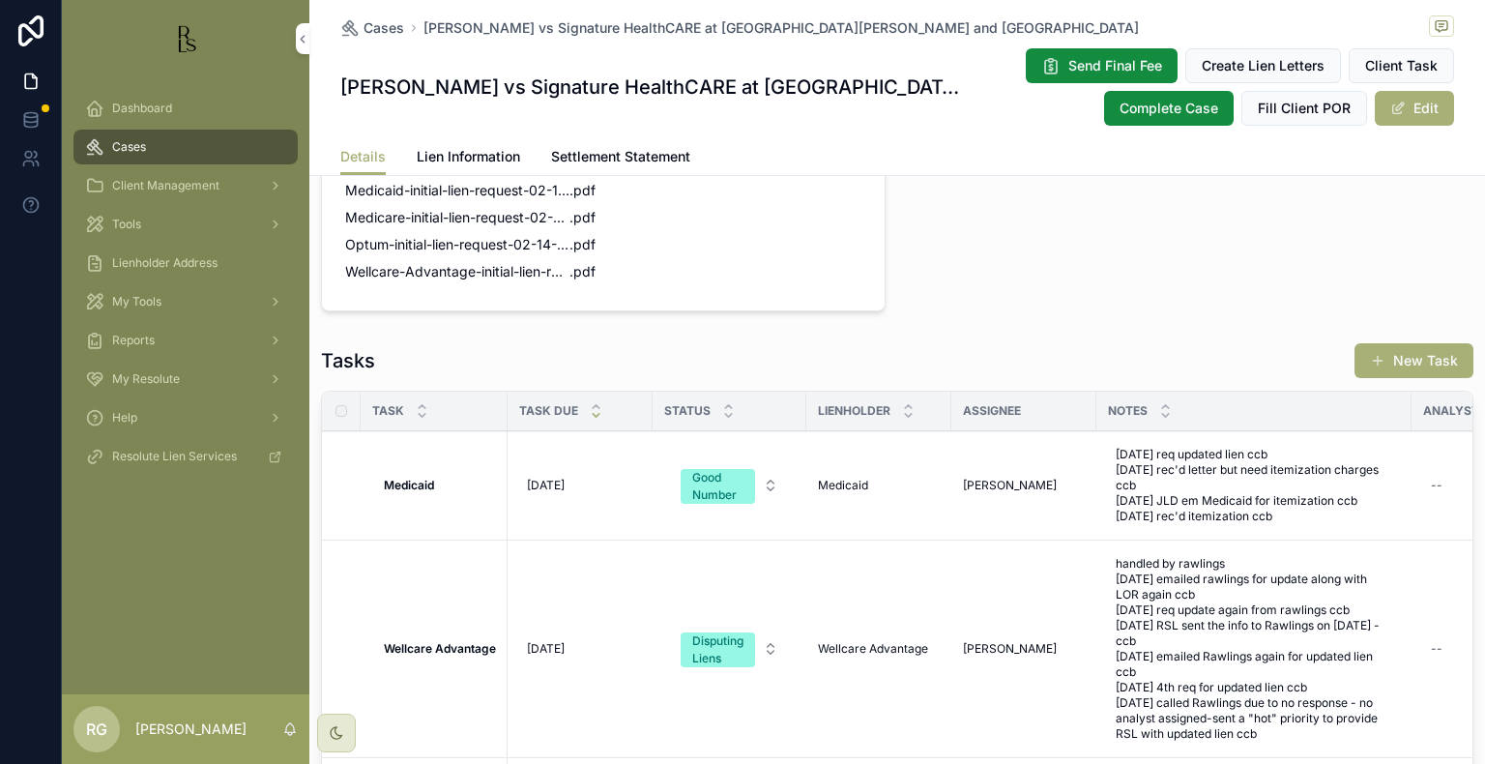
scroll to position [132, 0]
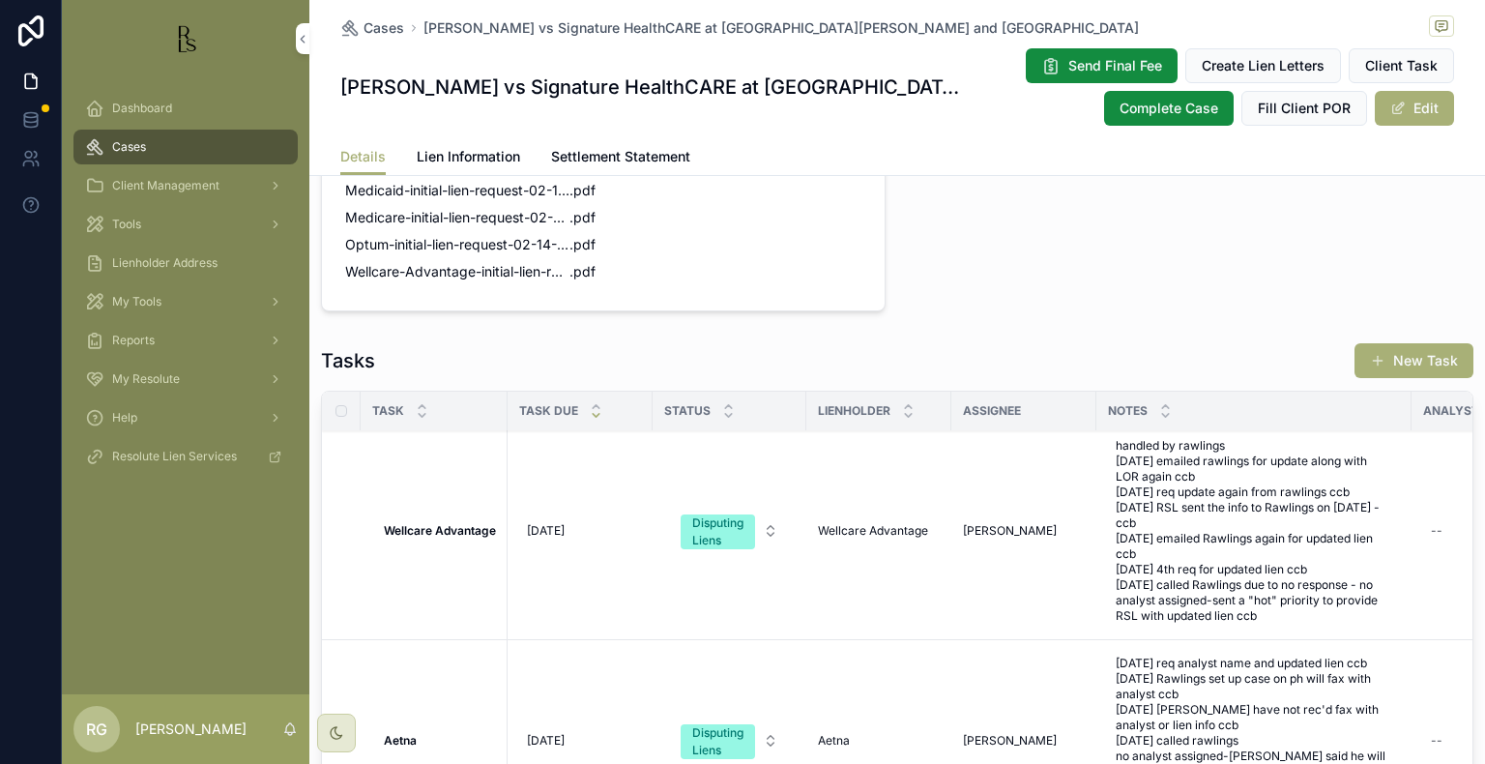
click at [180, 98] on div "Dashboard" at bounding box center [185, 108] width 201 height 31
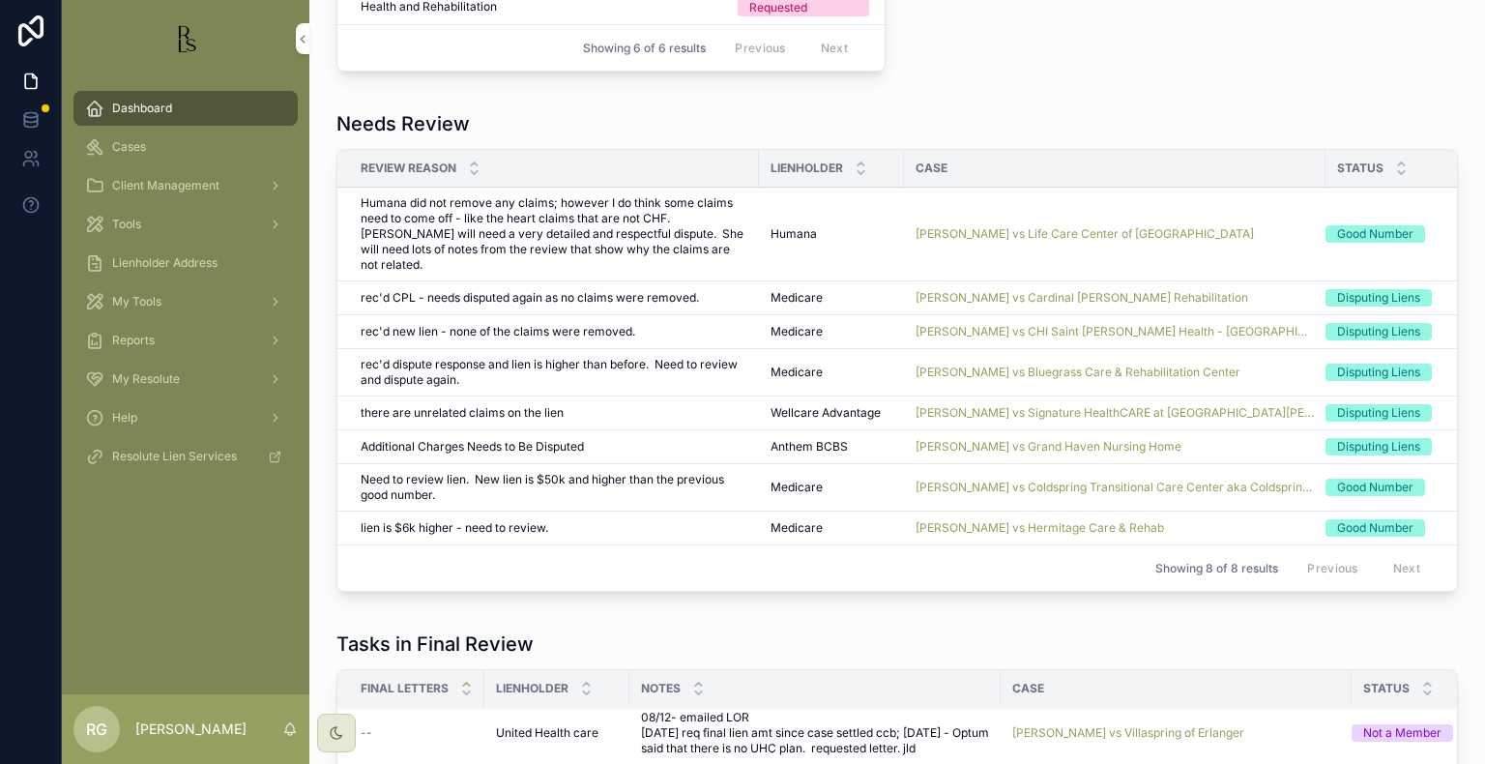
scroll to position [1064, 0]
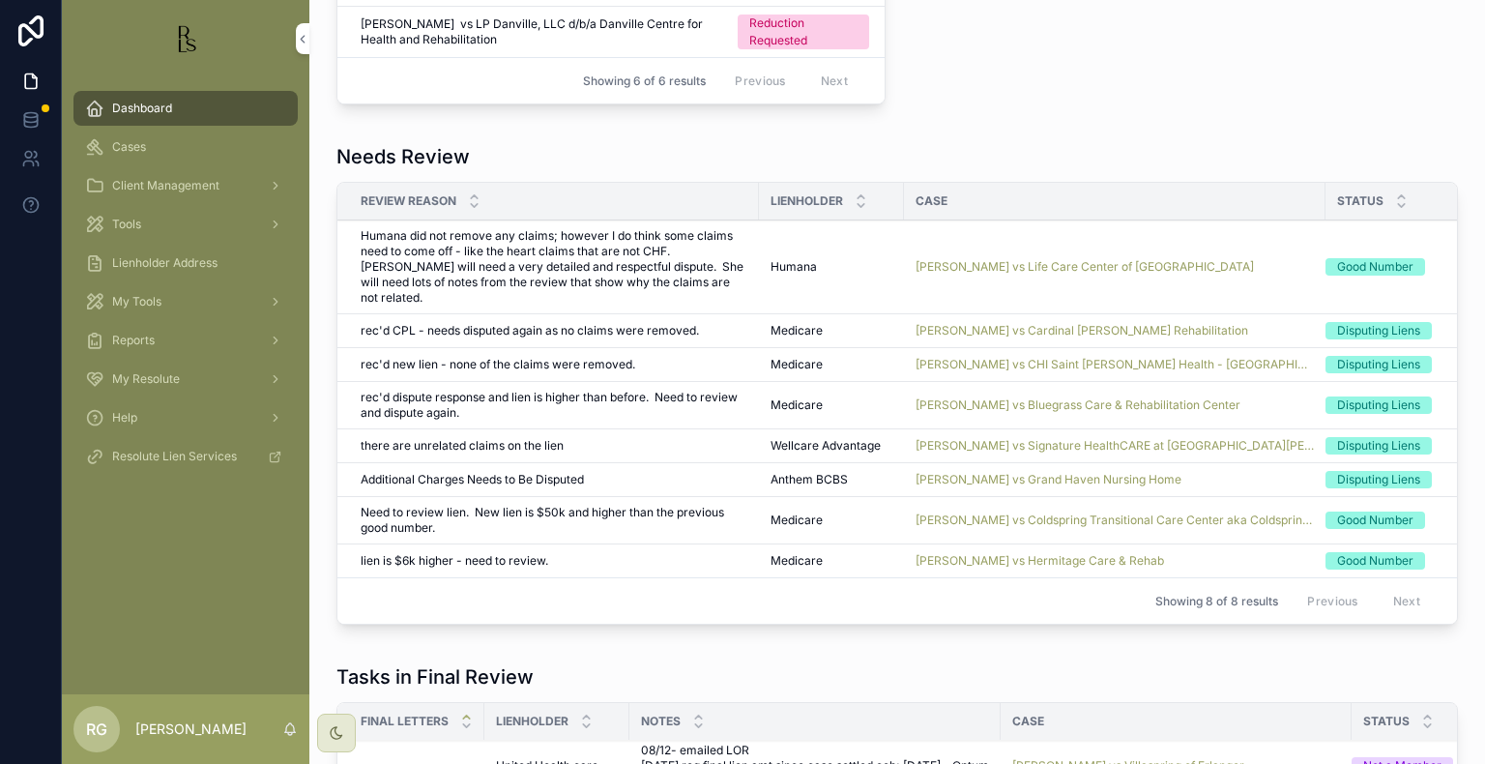
click at [971, 463] on td "[PERSON_NAME] vs Grand Haven Nursing Home" at bounding box center [1115, 480] width 422 height 34
click at [977, 472] on span "[PERSON_NAME] vs Grand Haven Nursing Home" at bounding box center [1049, 479] width 266 height 15
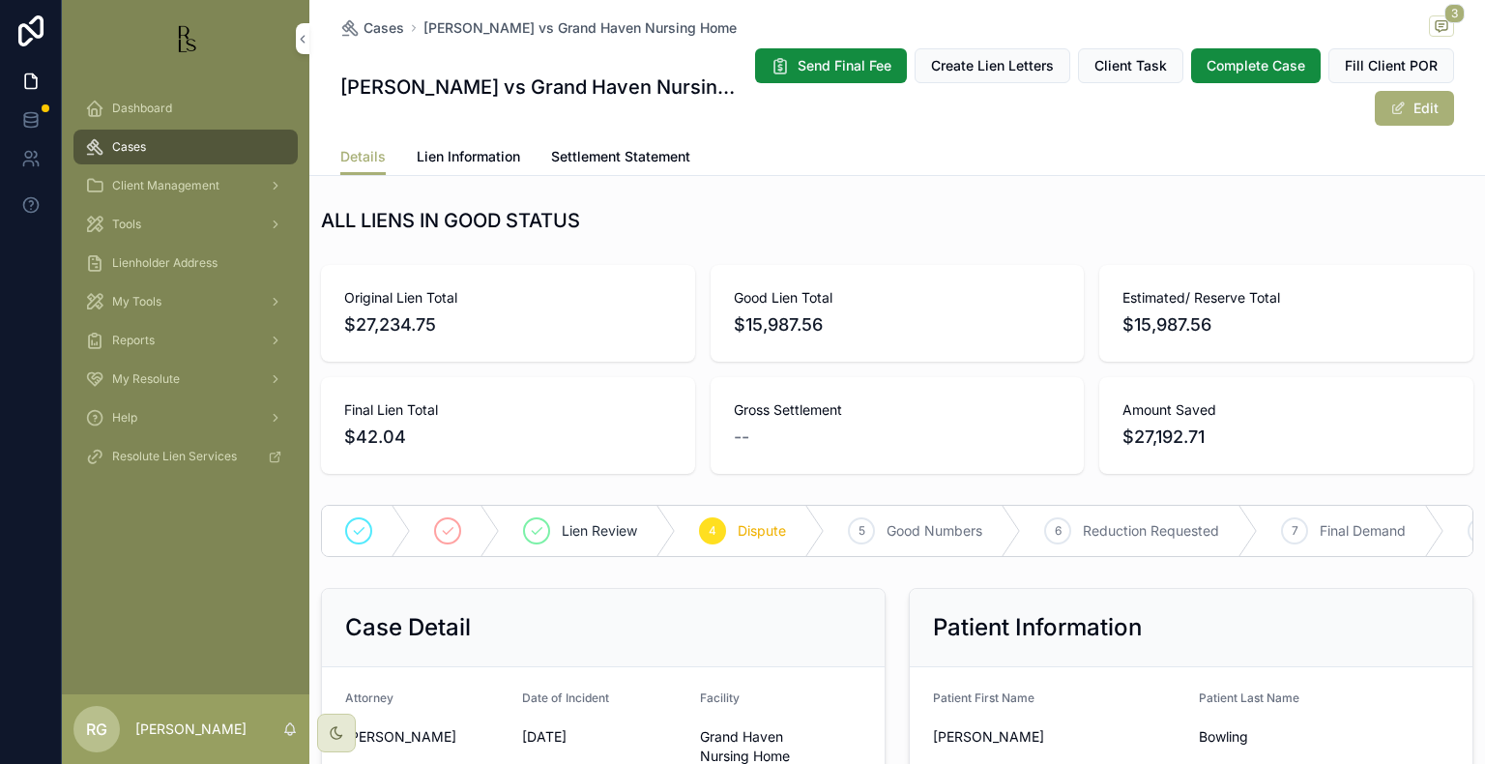
click at [459, 157] on span "Lien Information" at bounding box center [468, 156] width 103 height 19
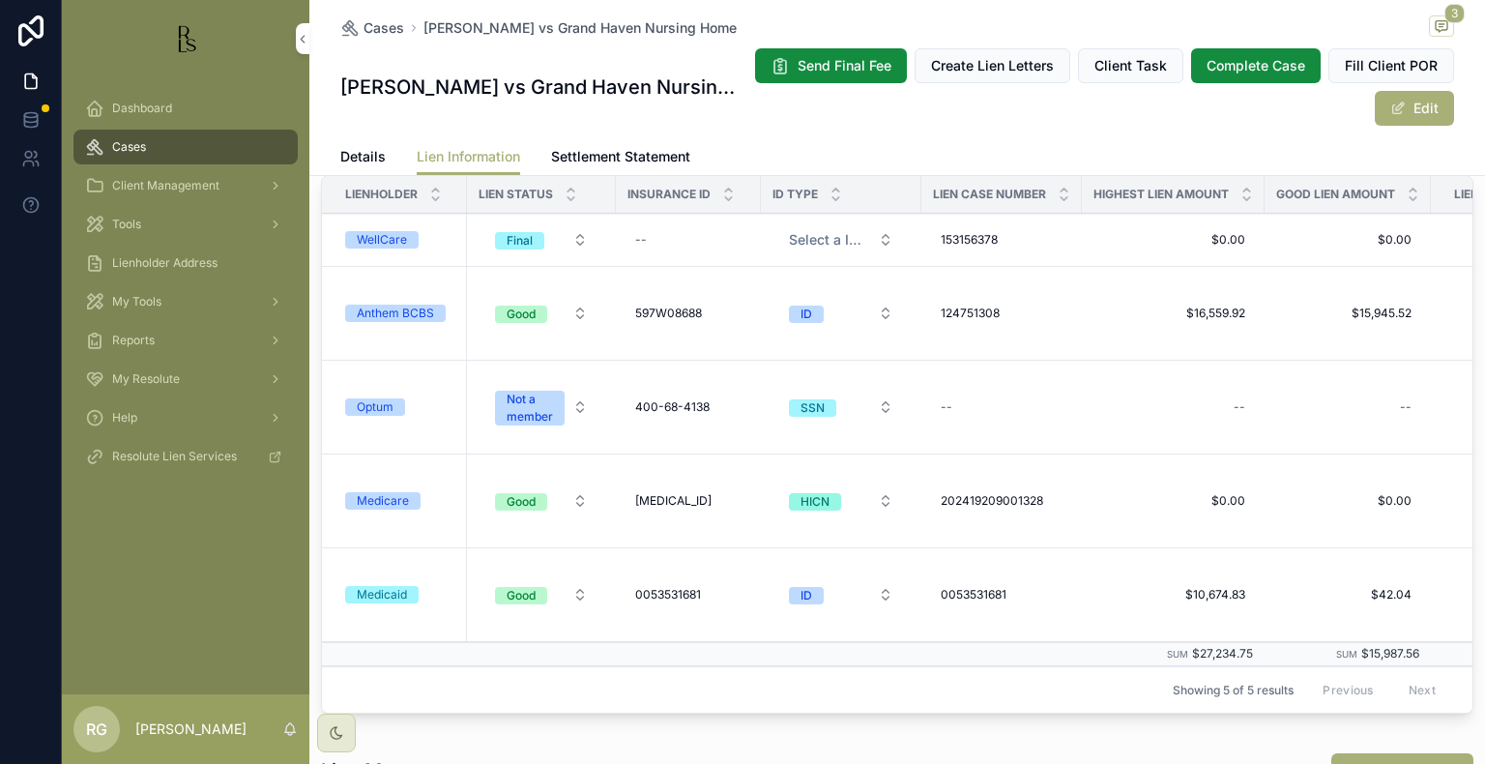
scroll to position [683, 0]
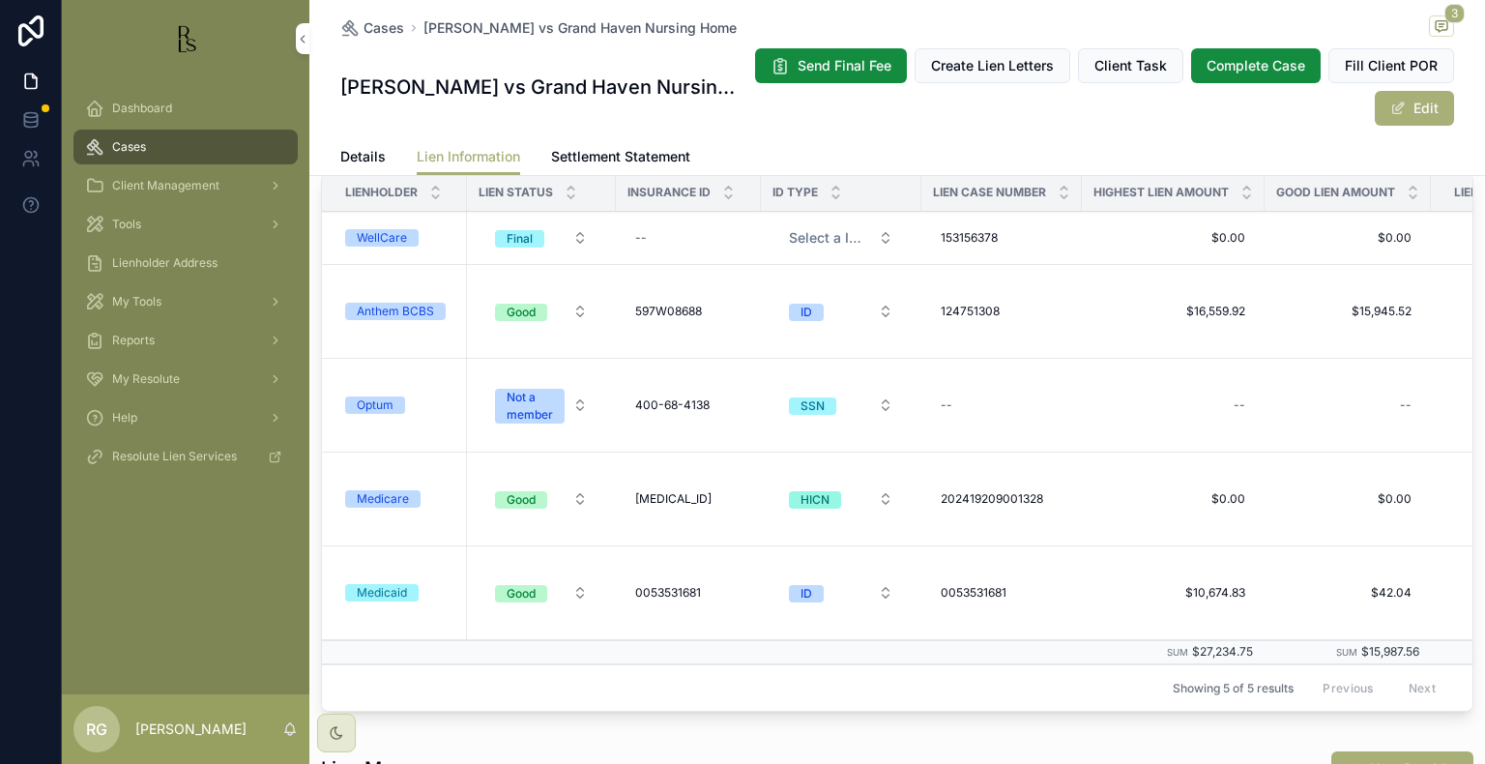
click at [407, 316] on div "Anthem BCBS" at bounding box center [395, 311] width 77 height 17
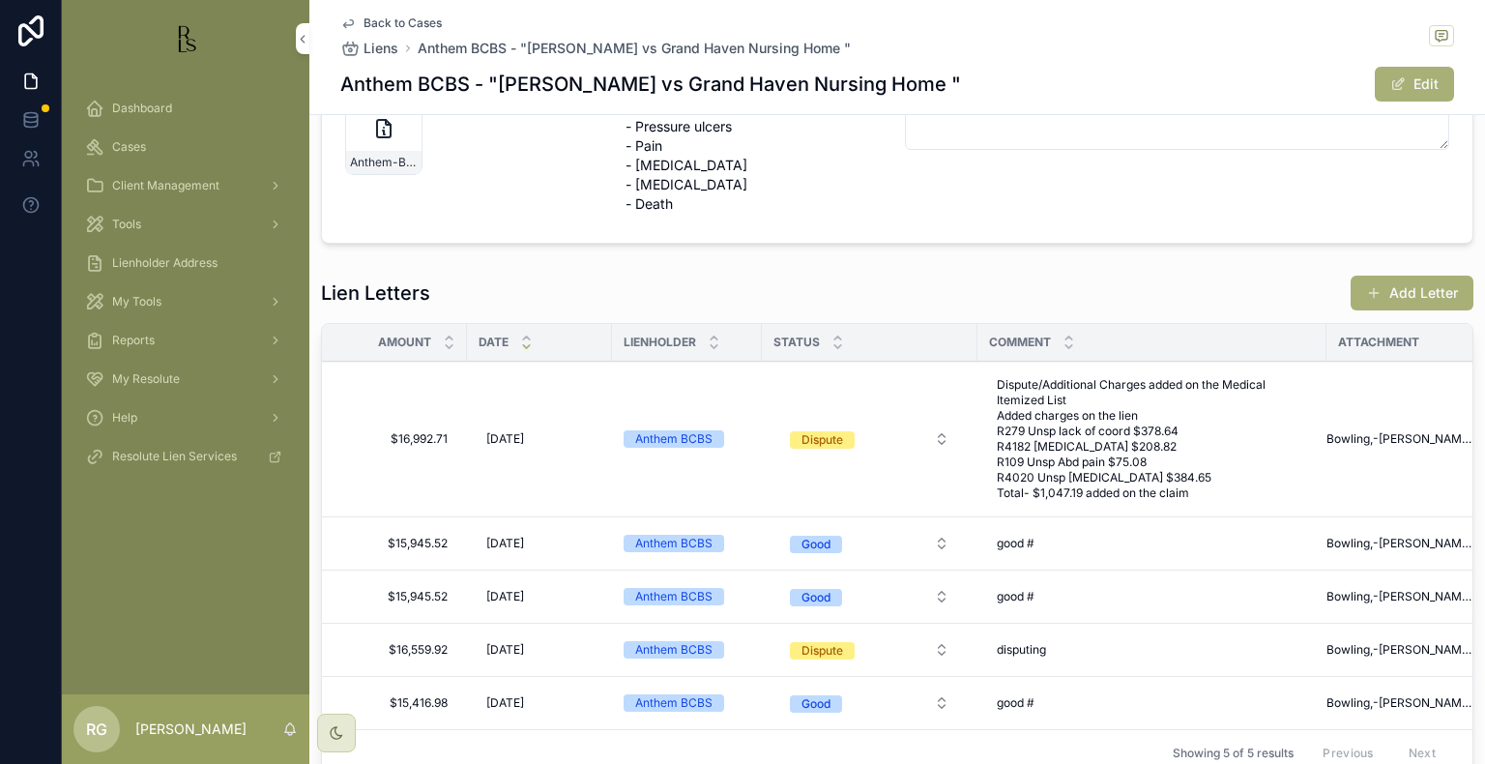
scroll to position [539, 0]
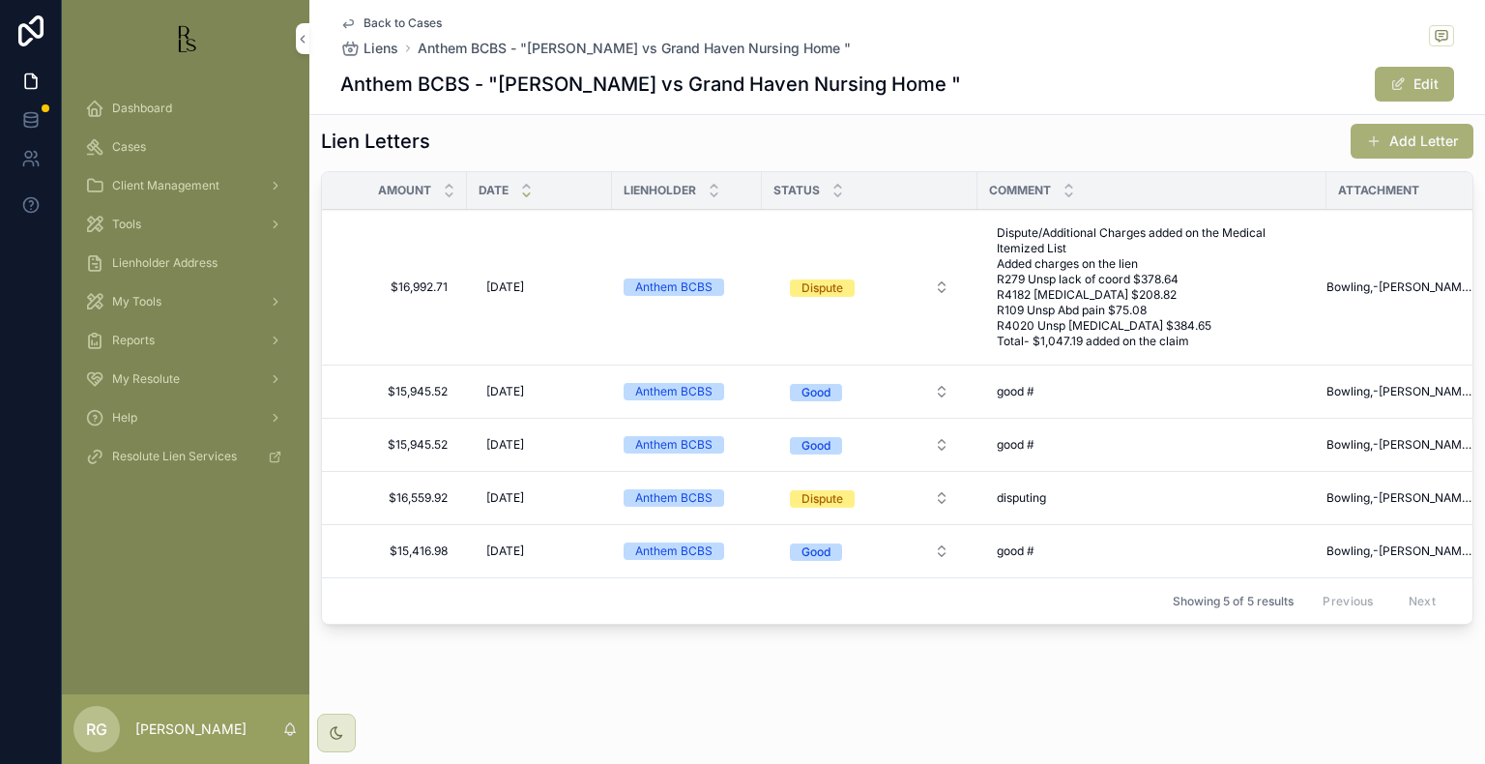
click at [162, 99] on div "Dashboard" at bounding box center [185, 108] width 201 height 31
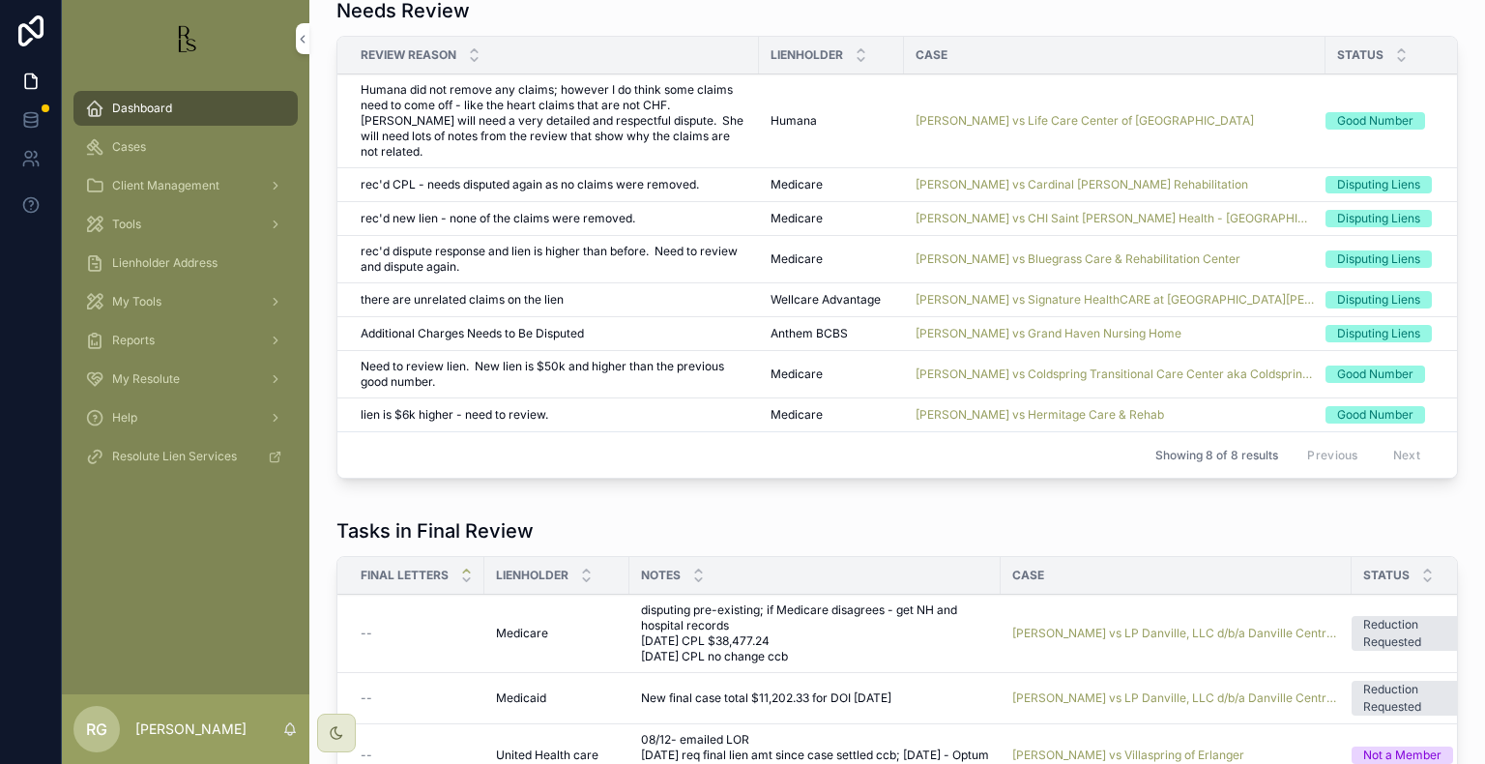
scroll to position [1216, 0]
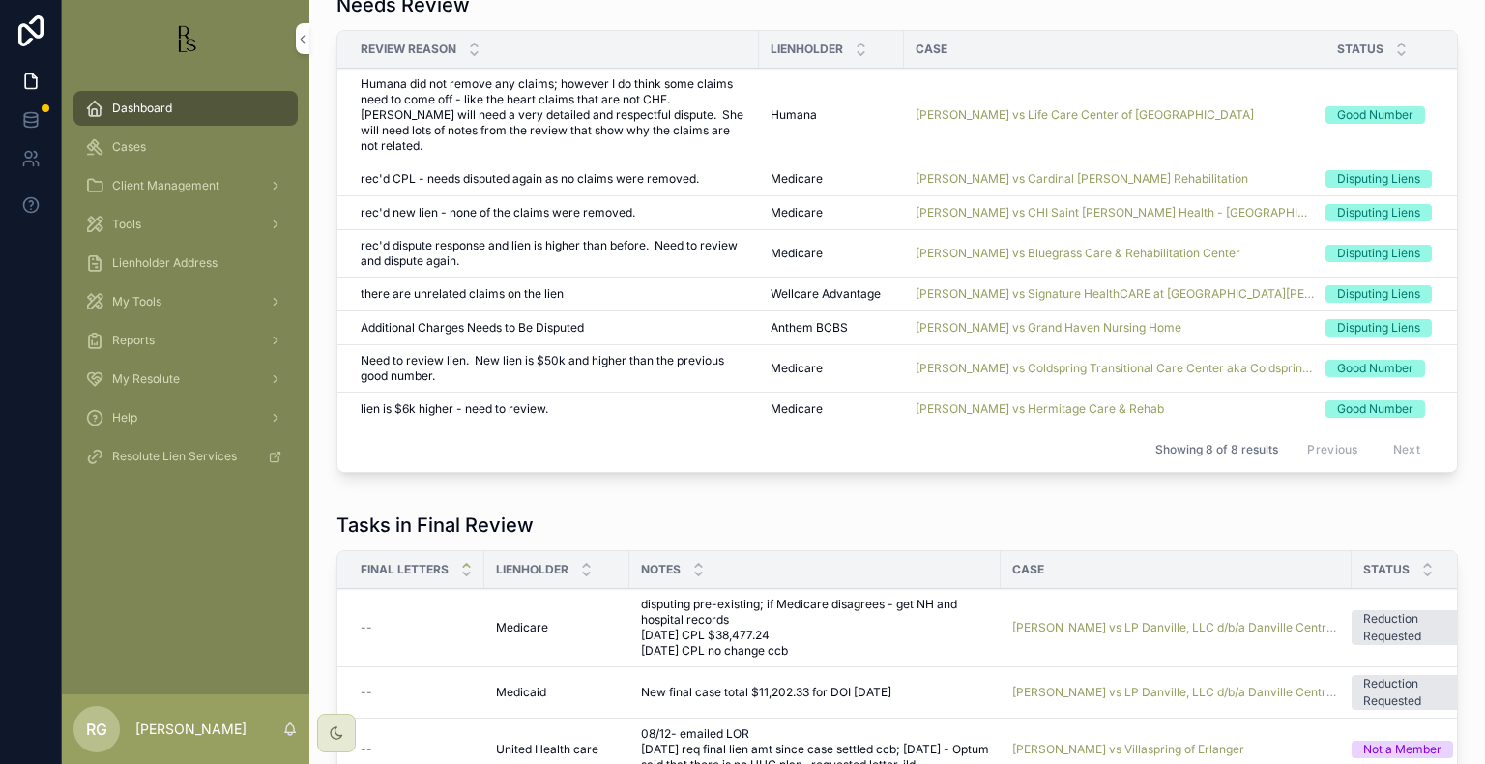
click at [923, 286] on span "[PERSON_NAME] vs Signature HealthCARE at [GEOGRAPHIC_DATA][PERSON_NAME] and [GE…" at bounding box center [1115, 293] width 398 height 15
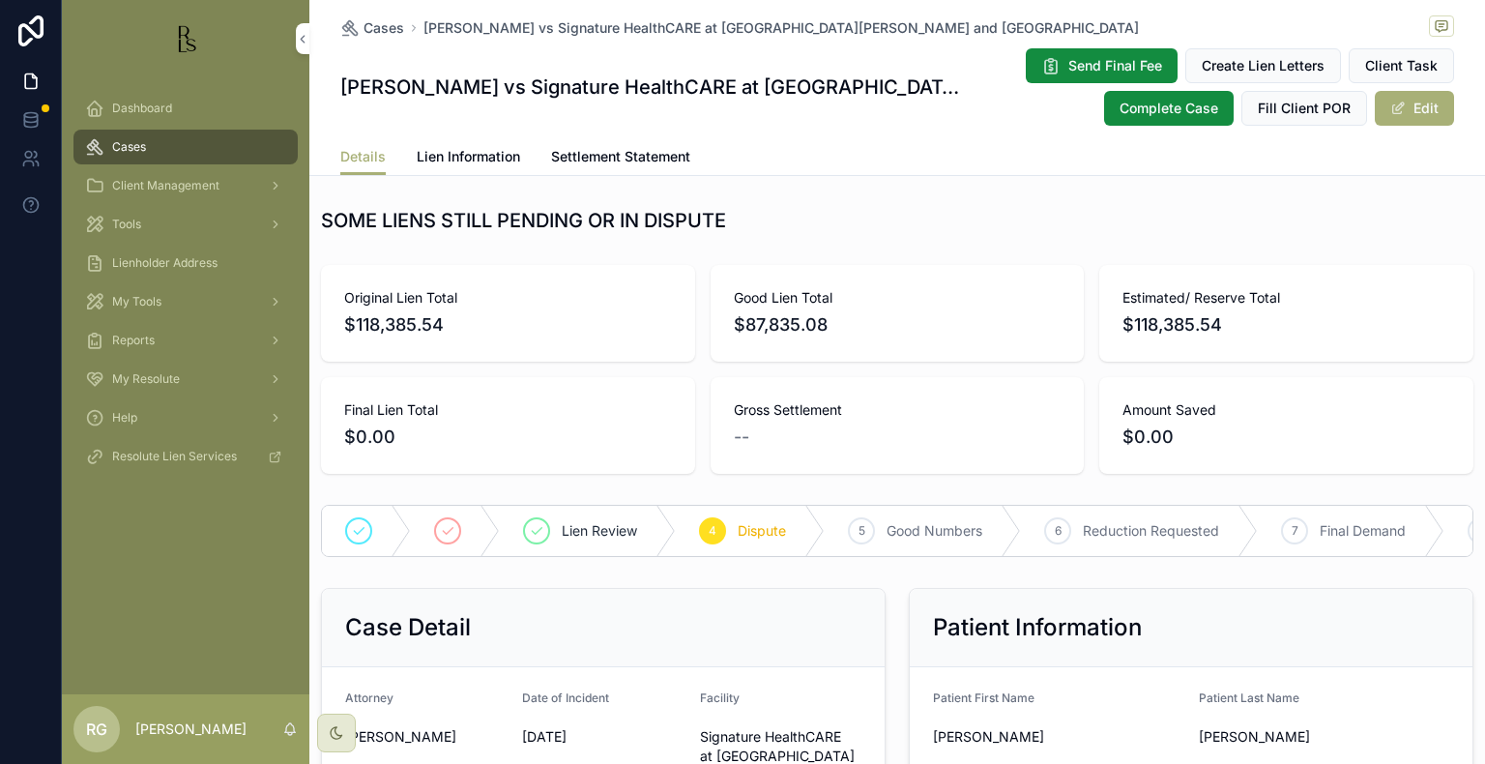
click at [135, 109] on span "Dashboard" at bounding box center [142, 108] width 60 height 15
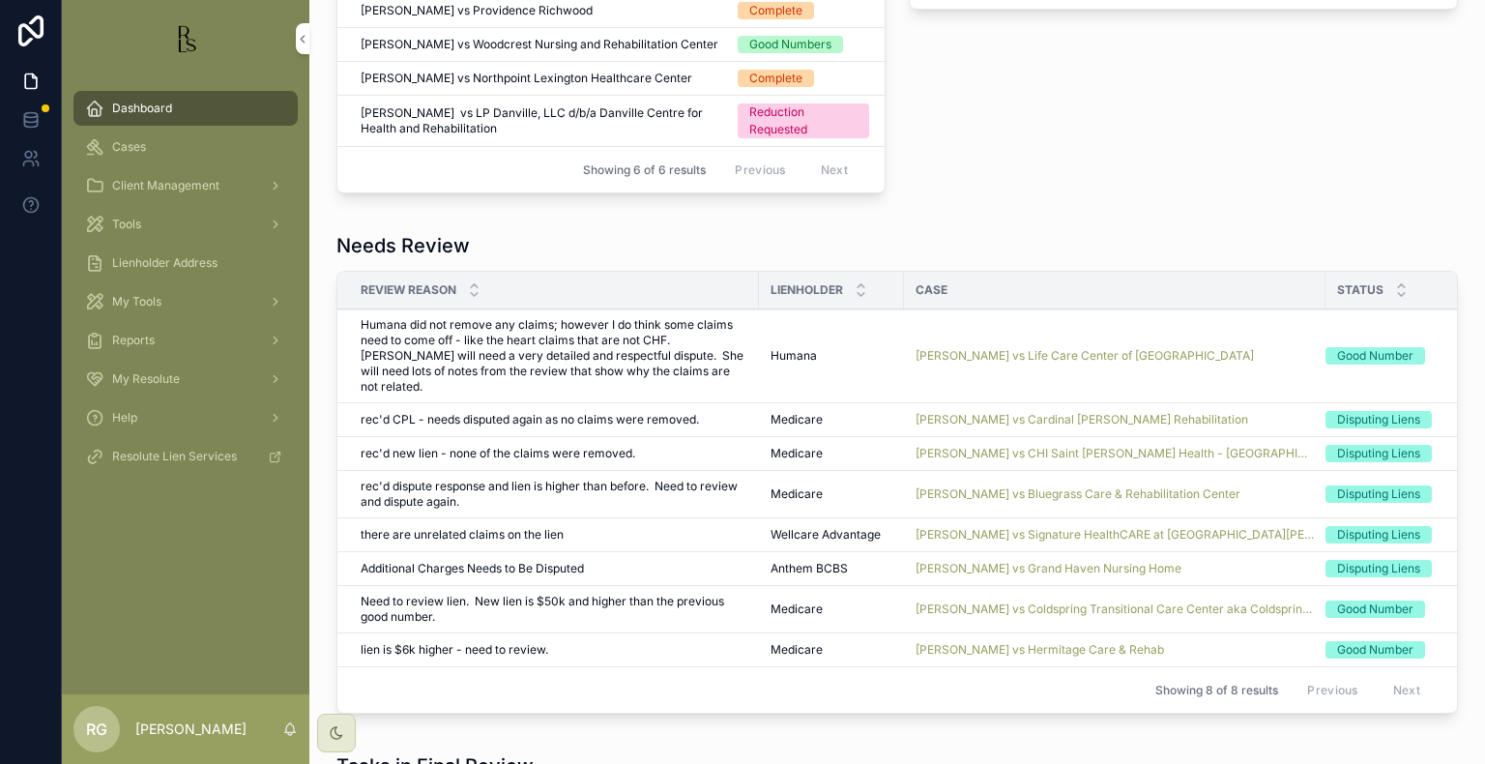
scroll to position [1161, 0]
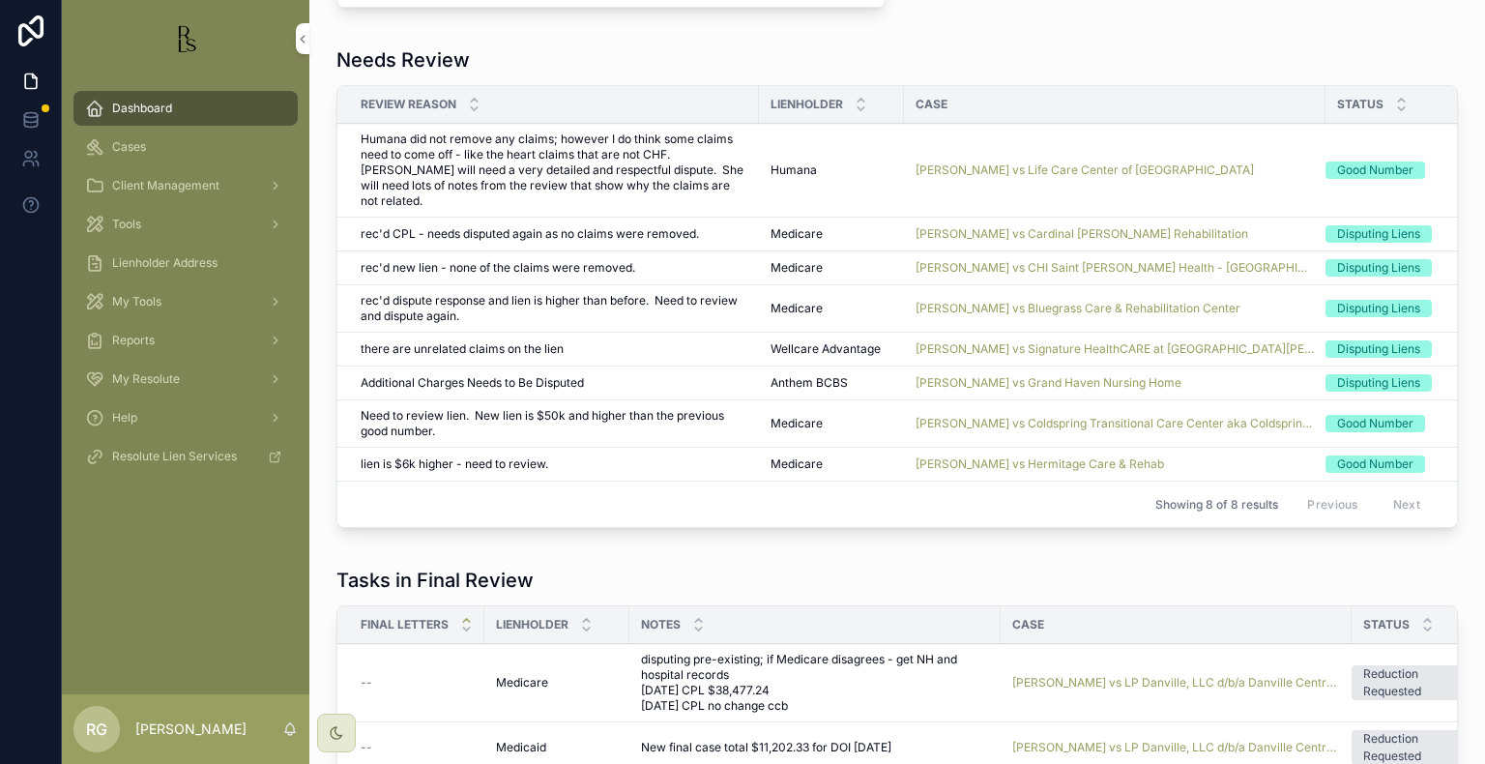
click at [991, 301] on span "[PERSON_NAME] vs Bluegrass Care & Rehabilitation Center" at bounding box center [1078, 308] width 325 height 15
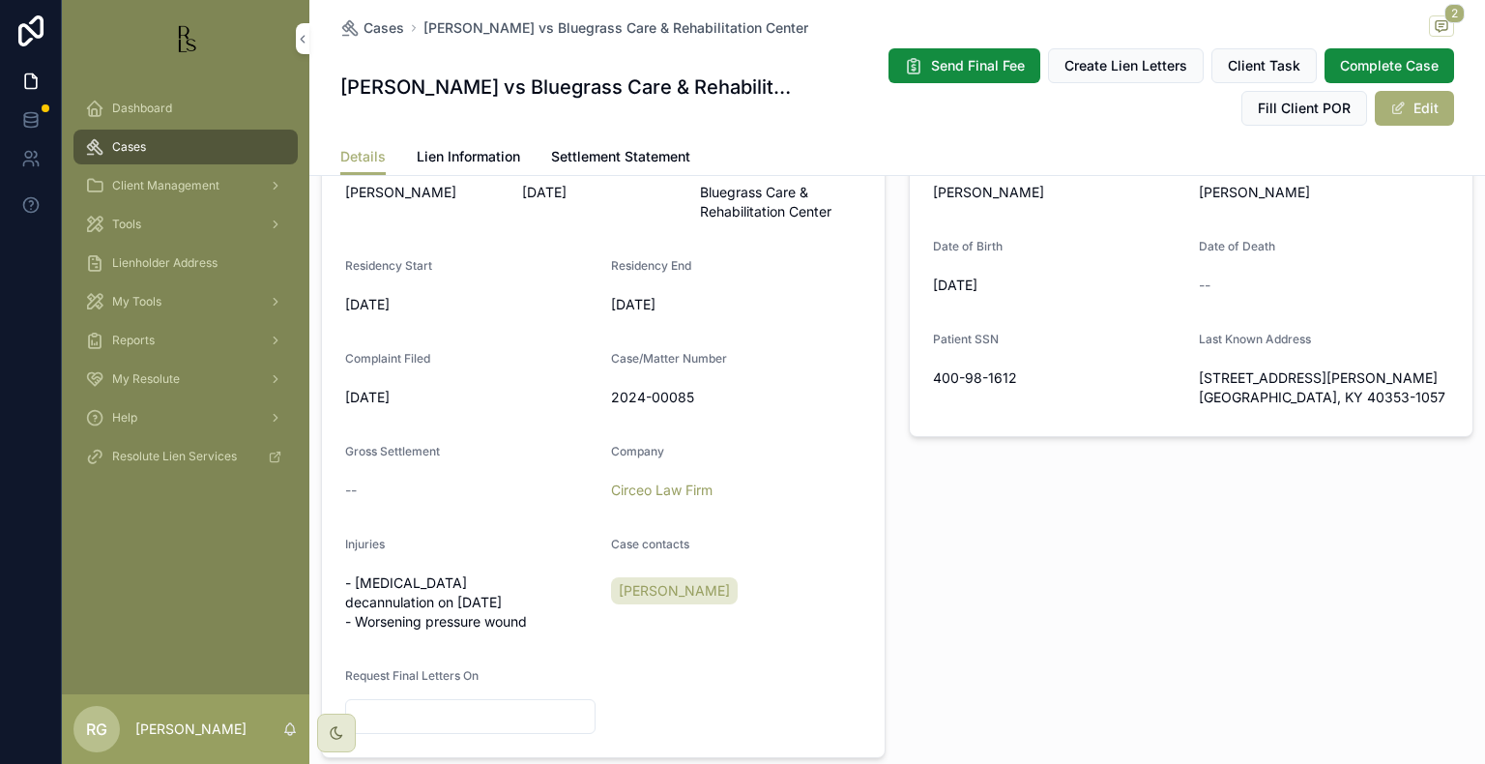
scroll to position [580, 0]
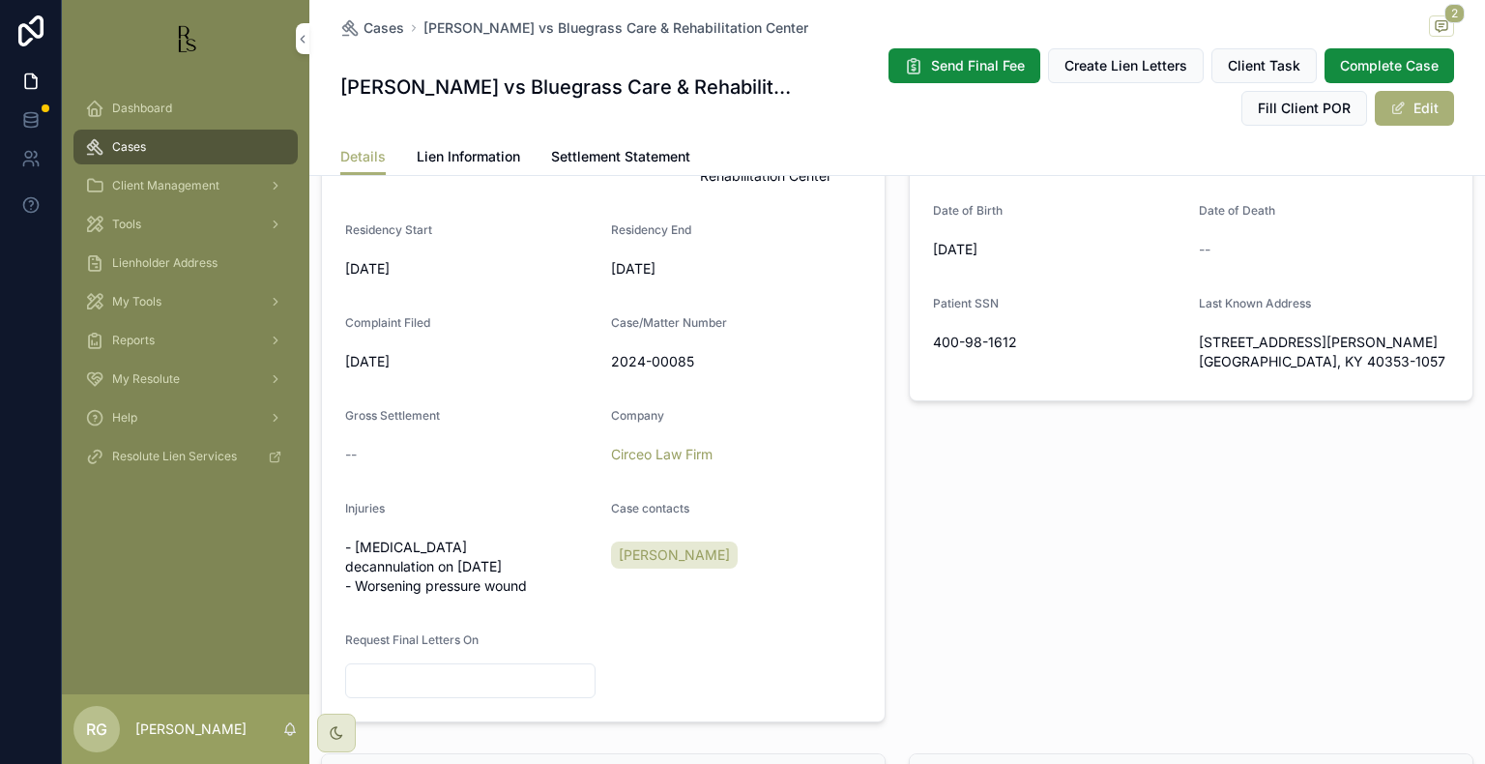
click at [168, 106] on span "Dashboard" at bounding box center [142, 108] width 60 height 15
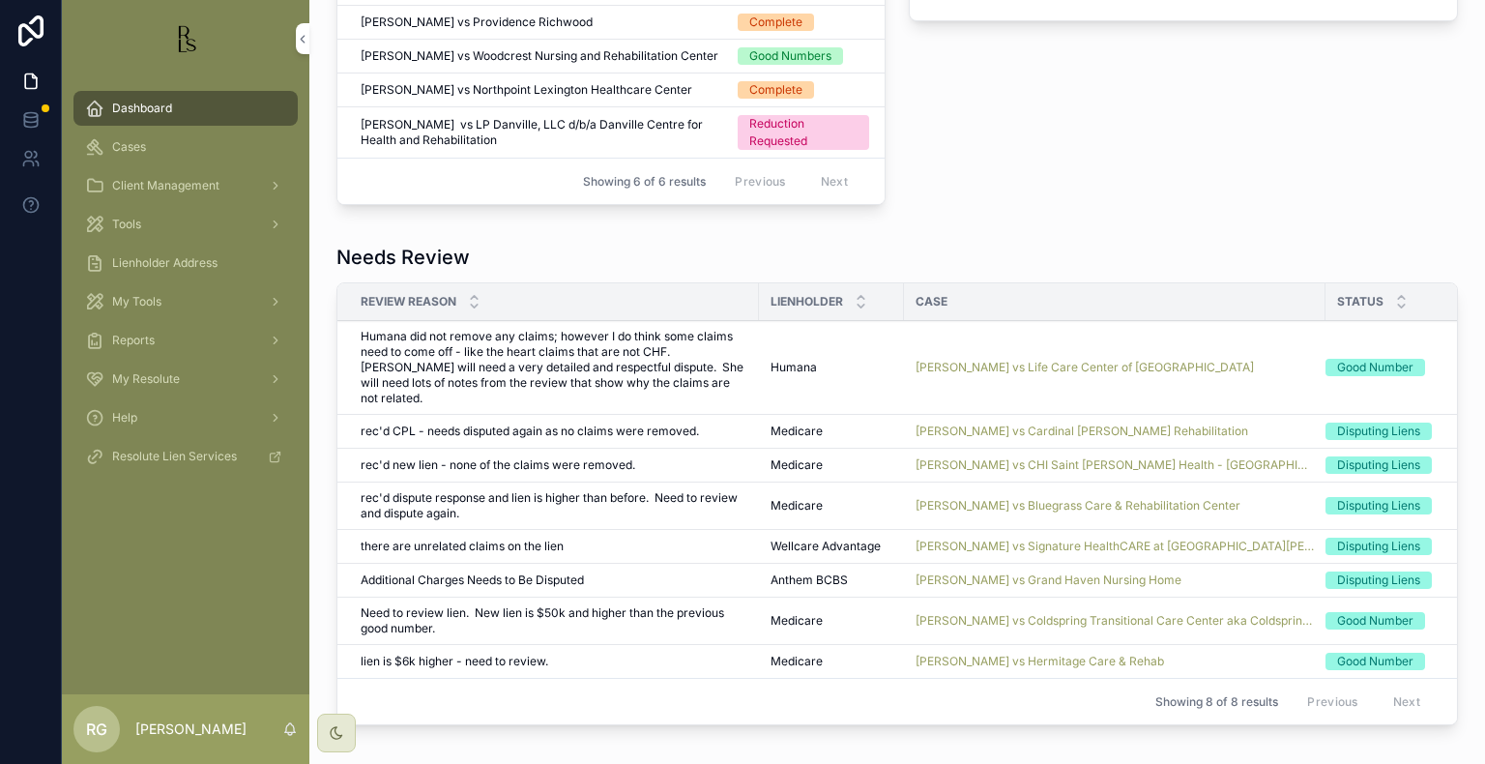
scroll to position [1064, 0]
